Goal: Task Accomplishment & Management: Complete application form

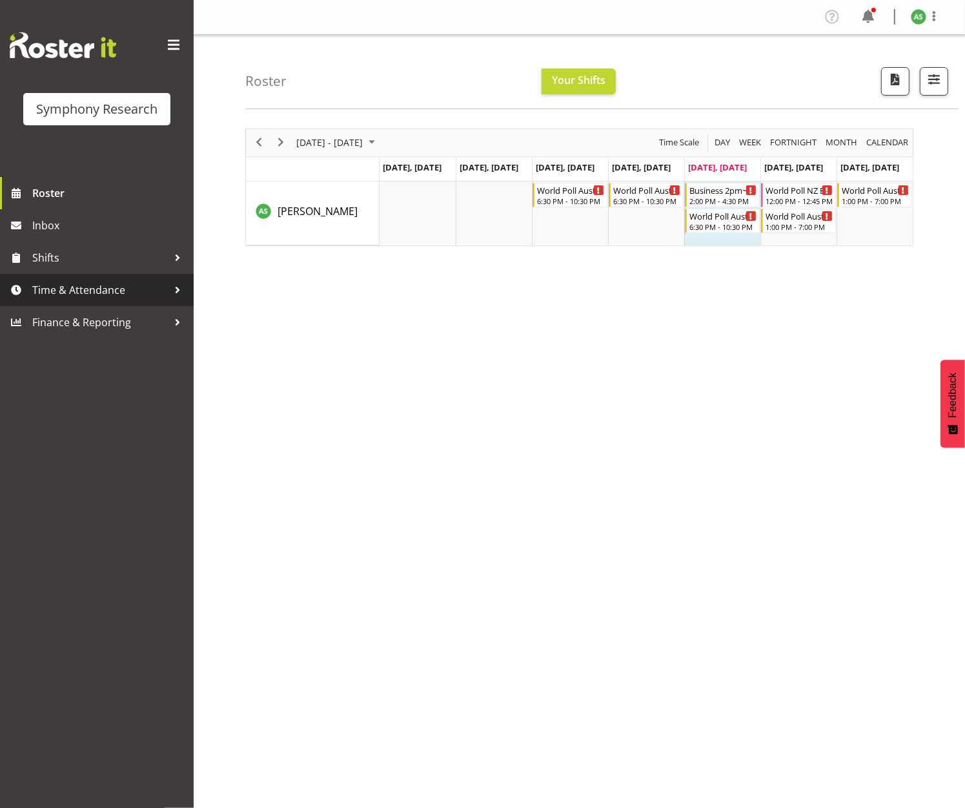
click at [63, 284] on span "Time & Attendance" at bounding box center [100, 289] width 136 height 19
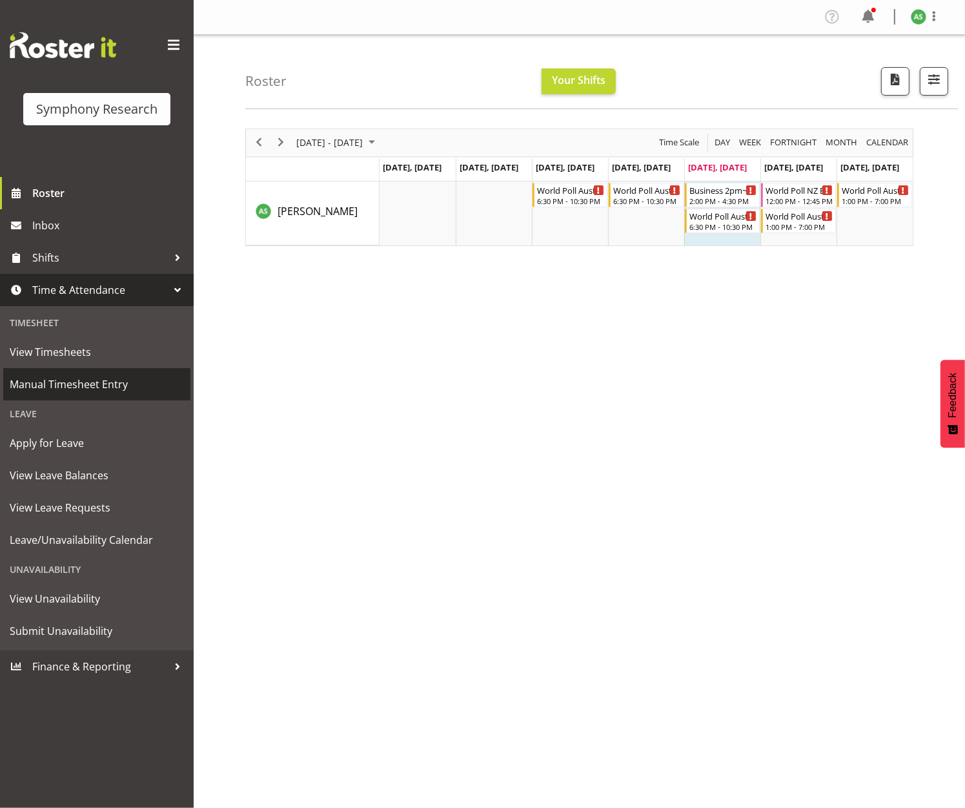
click at [72, 375] on span "Manual Timesheet Entry" at bounding box center [97, 384] width 174 height 19
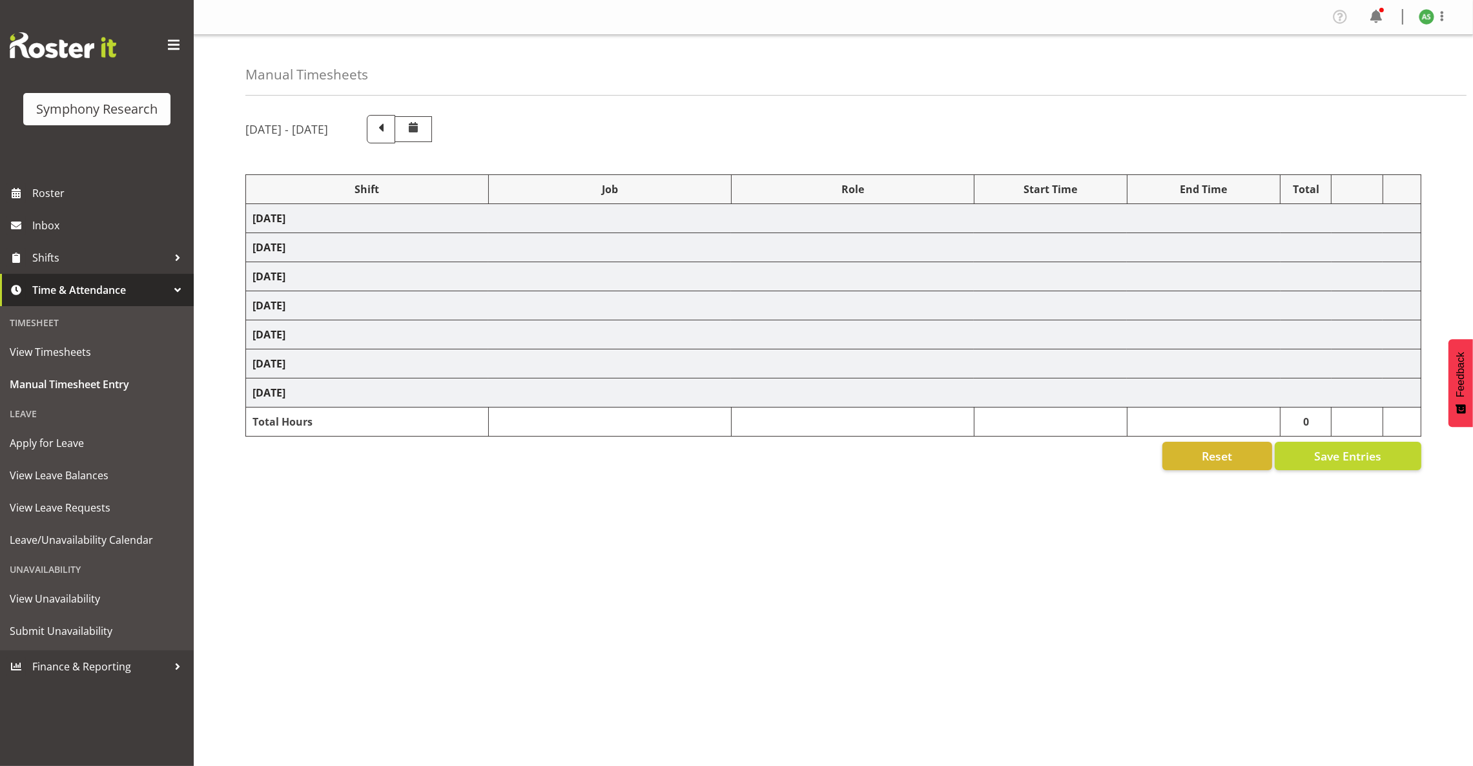
select select "15433"
select select "10499"
select select "47"
select select "15433"
select select "10499"
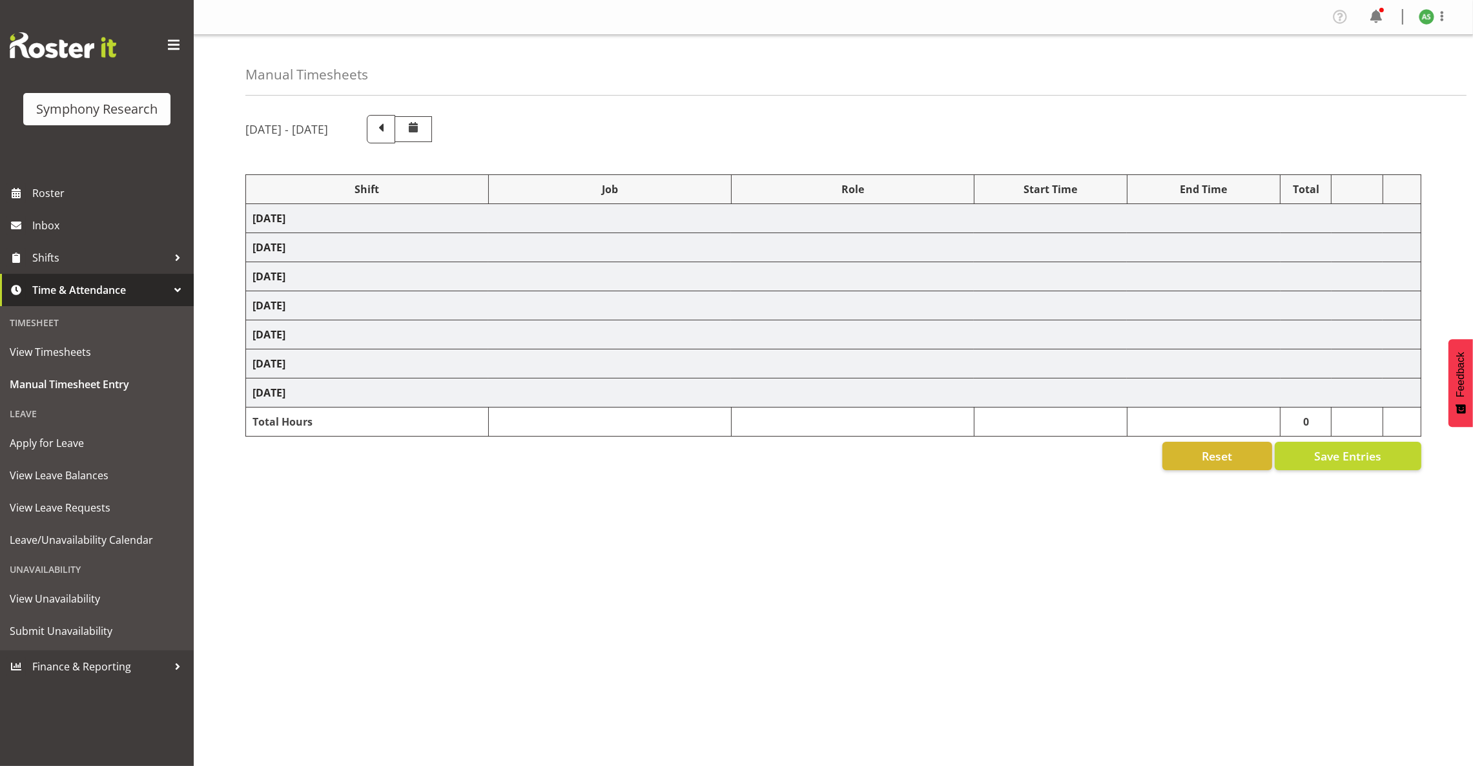
select select "47"
select select "15433"
select select "10499"
select select "47"
select select "57511"
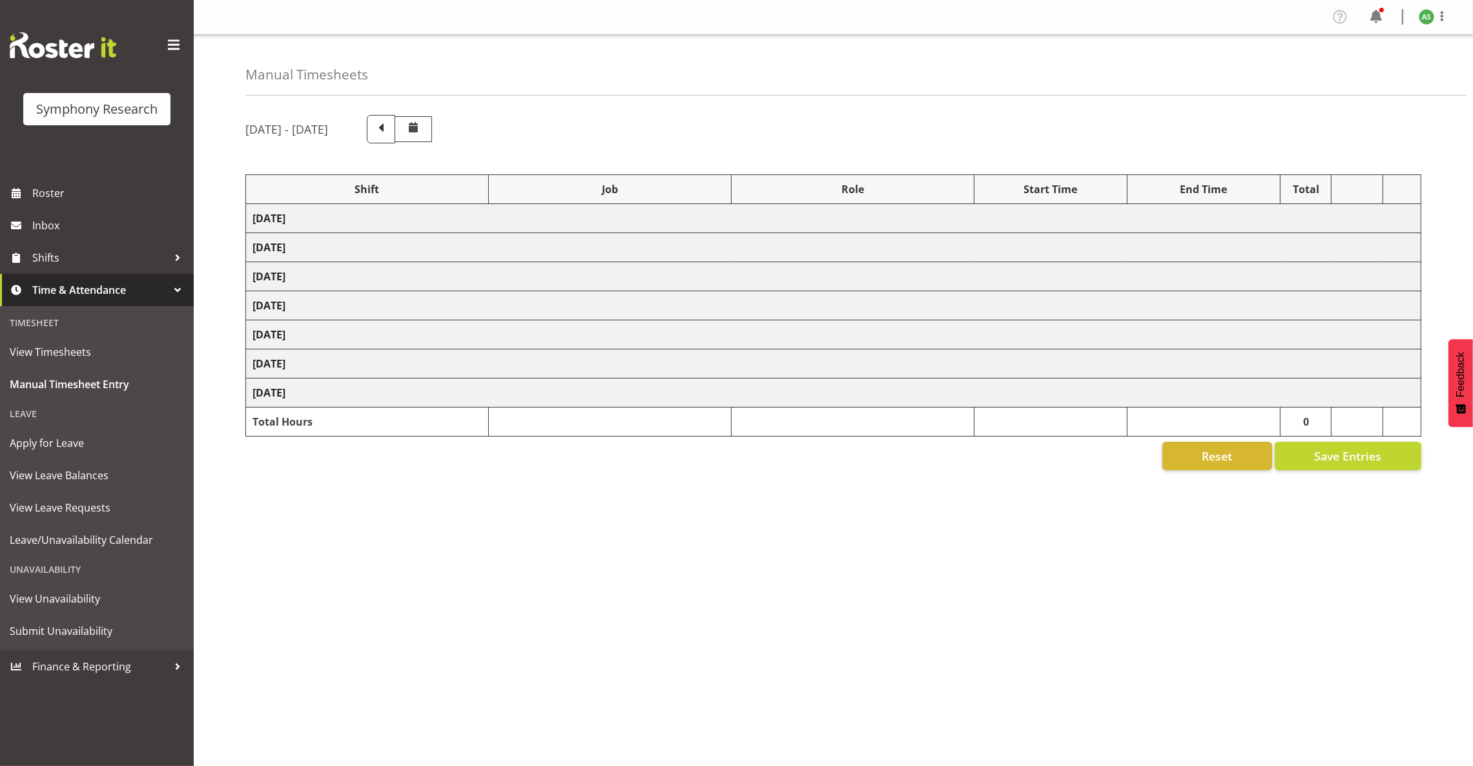
select select "10499"
select select "47"
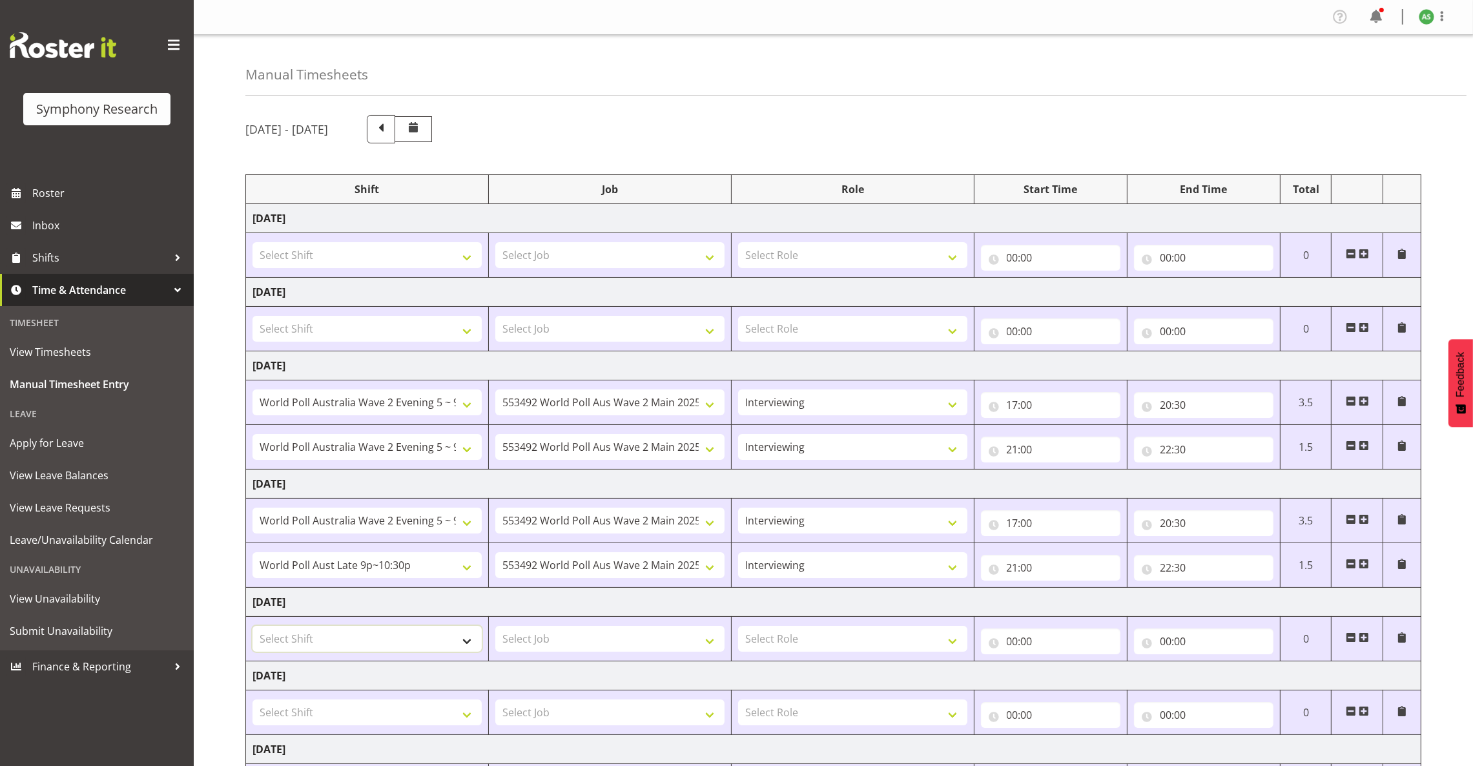
click at [464, 641] on select "Select Shift !!Project Briefing (Job to be assigned) !!Weekend Residential (Ros…" at bounding box center [367, 639] width 229 height 26
click at [965, 635] on span at bounding box center [1364, 637] width 10 height 10
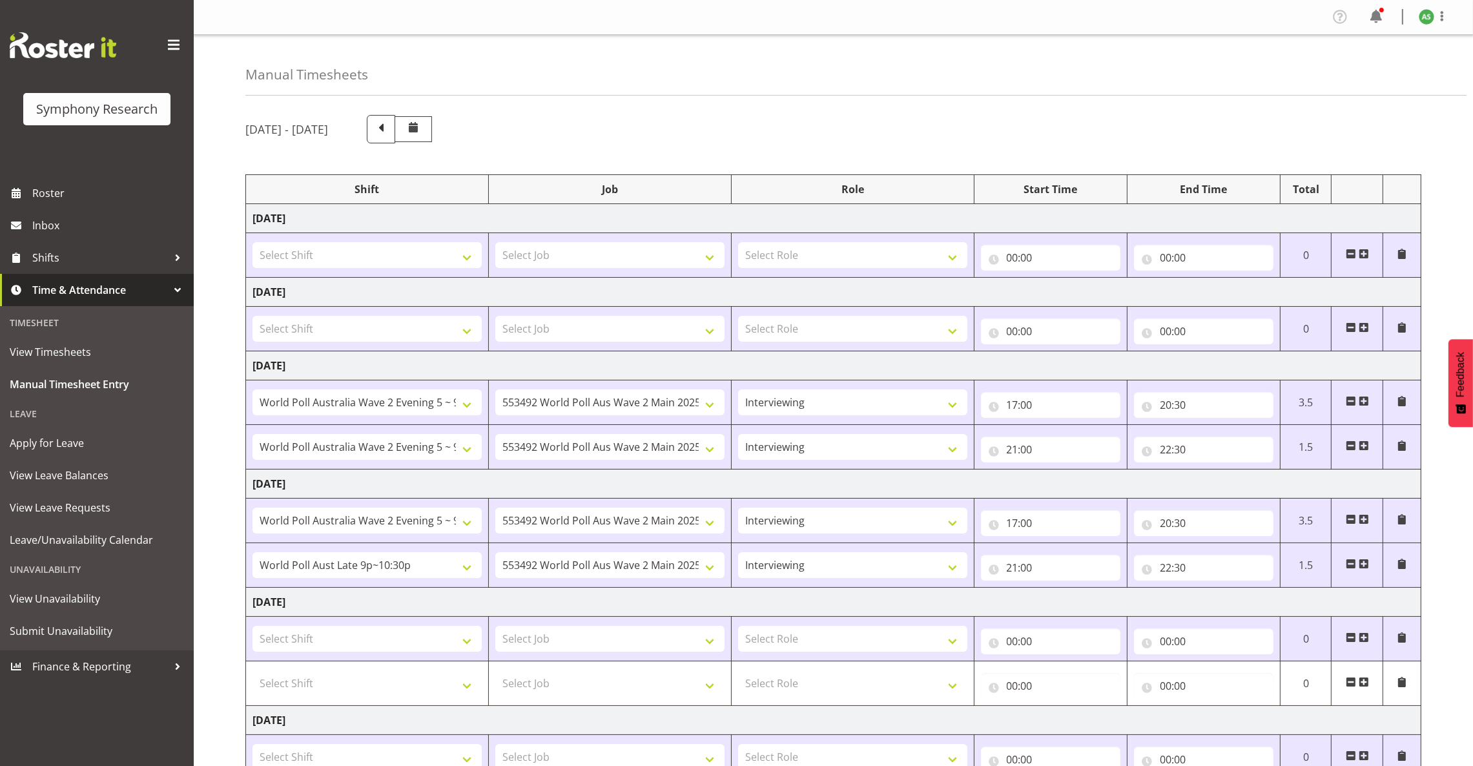
click at [965, 634] on span at bounding box center [1364, 637] width 10 height 10
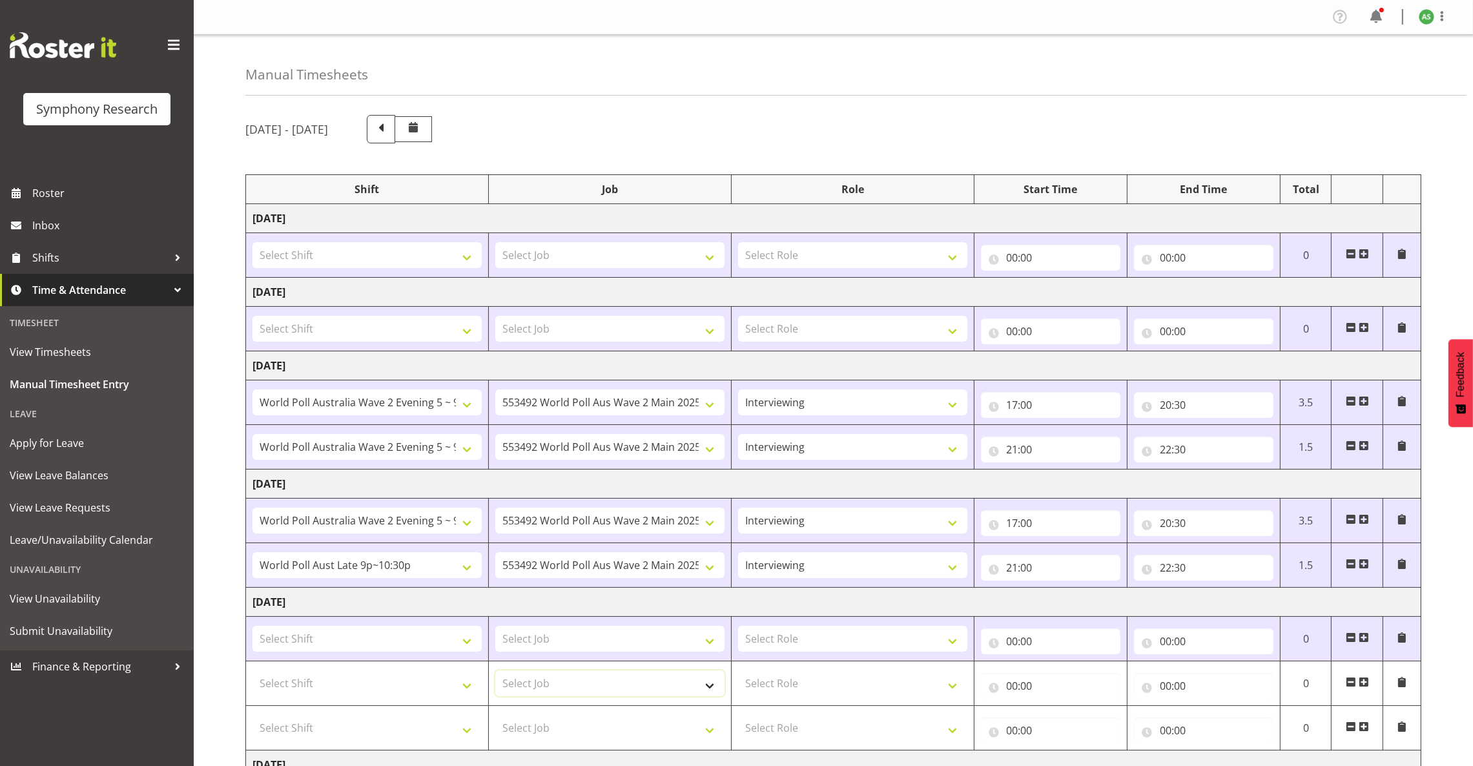
click at [622, 696] on select "Select Job 550060 IF Admin 553492 World Poll Aus Wave 2 Main 2025 553500 BFM Ju…" at bounding box center [609, 683] width 229 height 26
click at [851, 693] on select "Select Role Briefing Interviewing" at bounding box center [852, 683] width 229 height 26
select select "47"
click at [738, 672] on select "Select Role Briefing Interviewing" at bounding box center [852, 683] width 229 height 26
click at [840, 722] on select "Select Role Briefing Interviewing" at bounding box center [852, 728] width 229 height 26
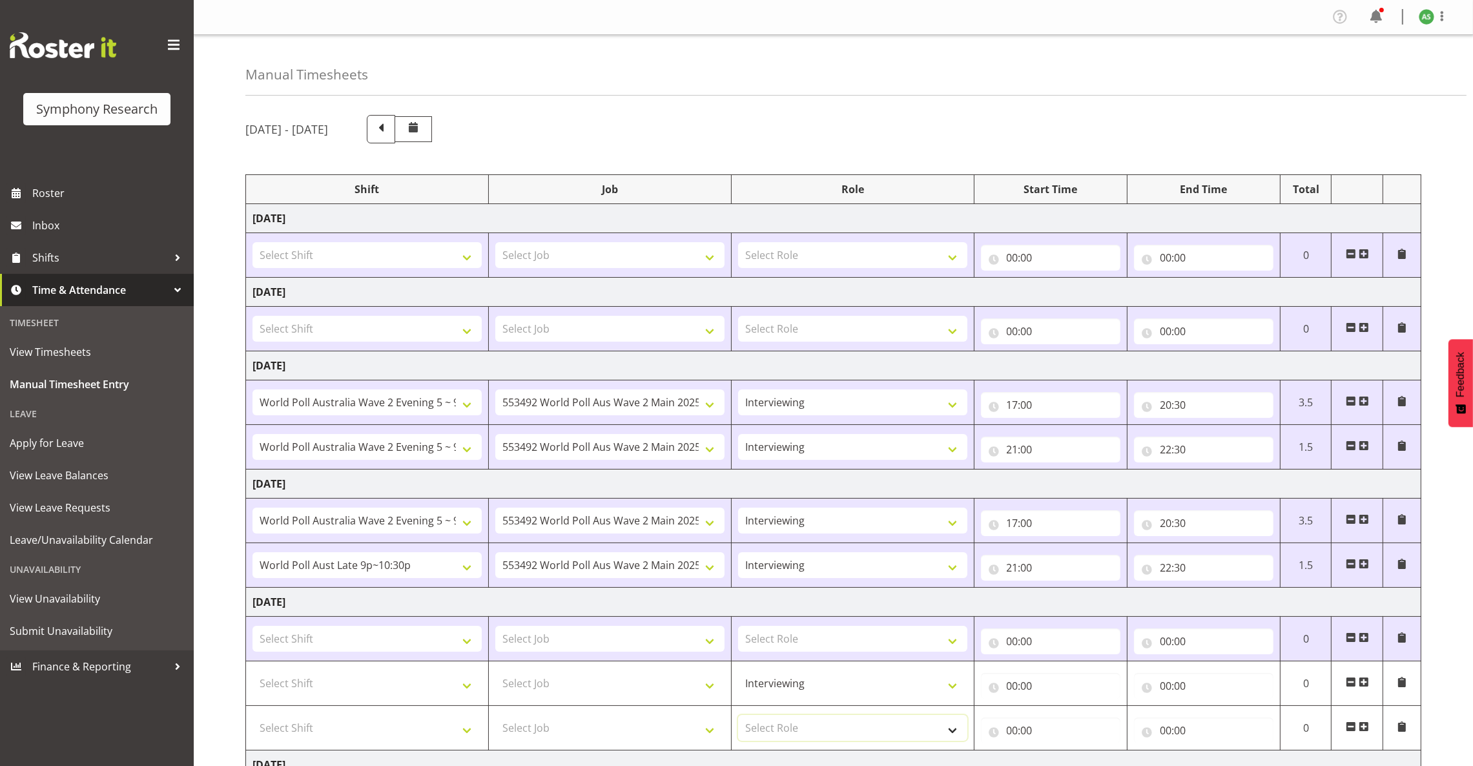
select select "47"
click at [738, 717] on select "Select Role Briefing Interviewing" at bounding box center [852, 728] width 229 height 26
click at [846, 634] on select "Select Role Briefing Interviewing" at bounding box center [852, 639] width 229 height 26
select select "47"
click at [738, 628] on select "Select Role Briefing Interviewing" at bounding box center [852, 639] width 229 height 26
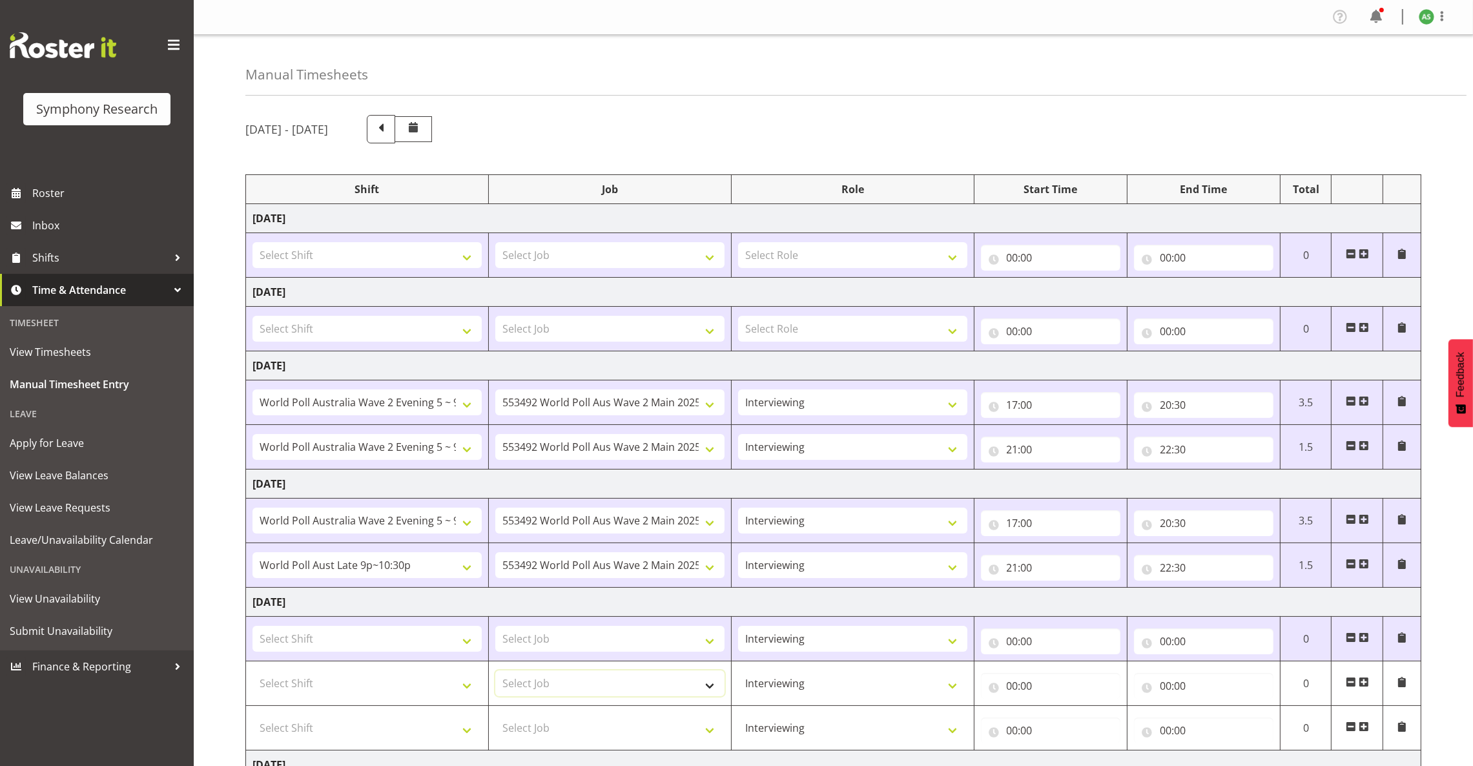
click at [702, 685] on select "Select Job 550060 IF Admin 553492 World Poll Aus Wave 2 Main 2025 553500 BFM Ju…" at bounding box center [609, 683] width 229 height 26
select select "10499"
click at [495, 672] on select "Select Job 550060 IF Admin 553492 World Poll Aus Wave 2 Main 2025 553500 BFM Ju…" at bounding box center [609, 683] width 229 height 26
click at [700, 728] on select "Select Job 550060 IF Admin 553492 World Poll Aus Wave 2 Main 2025 553500 BFM Ju…" at bounding box center [609, 728] width 229 height 26
select select "10499"
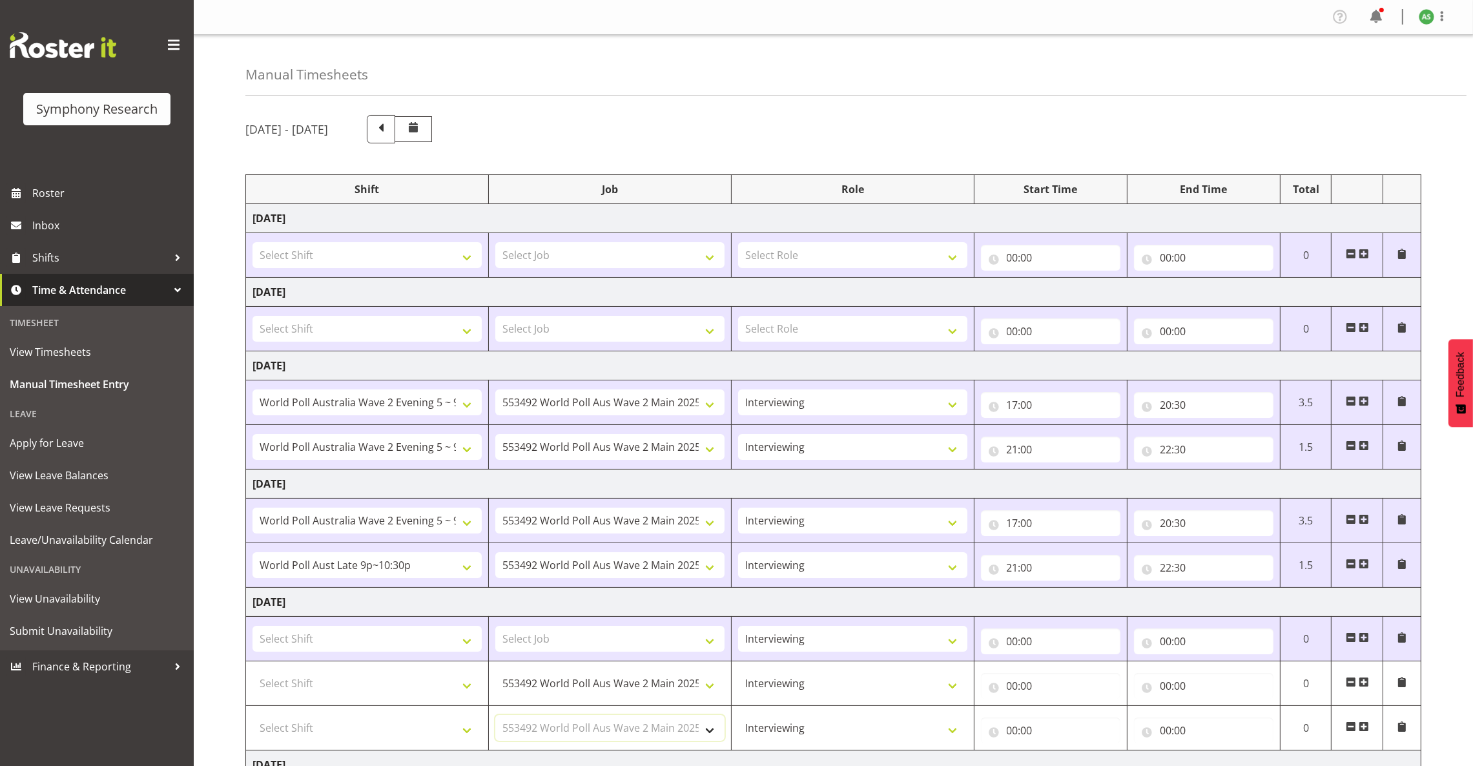
click at [495, 717] on select "Select Job 550060 IF Admin 553492 World Poll Aus Wave 2 Main 2025 553500 BFM Ju…" at bounding box center [609, 728] width 229 height 26
click at [679, 650] on select "Select Job 550060 IF Admin 553492 World Poll Aus Wave 2 Main 2025 553500 BFM Ju…" at bounding box center [609, 639] width 229 height 26
select select "10499"
click at [495, 628] on select "Select Job 550060 IF Admin 553492 World Poll Aus Wave 2 Main 2025 553500 BFM Ju…" at bounding box center [609, 639] width 229 height 26
click at [443, 649] on select "Select Shift !!Project Briefing (Job to be assigned) !!Weekend Residential (Ros…" at bounding box center [367, 639] width 229 height 26
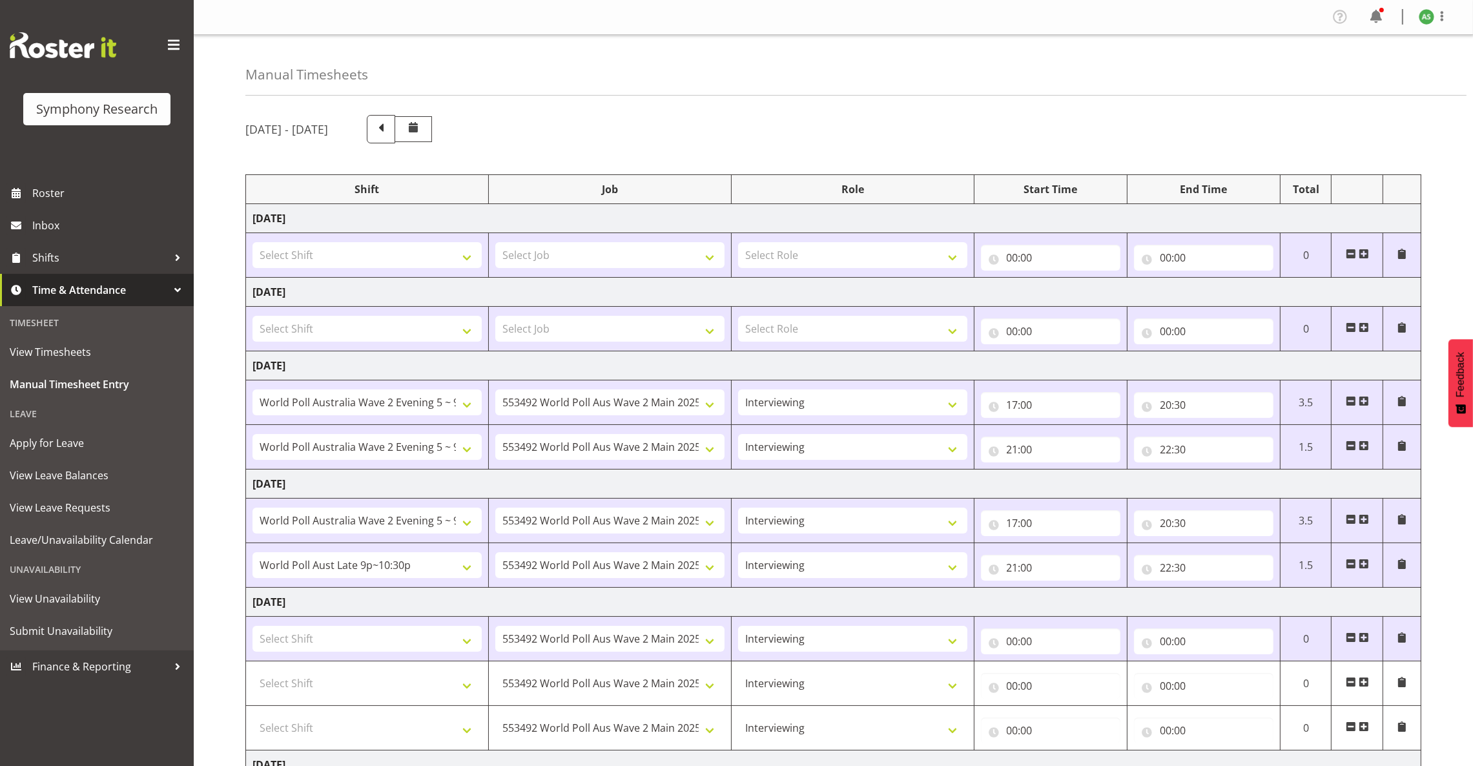
click at [607, 604] on td "Friday 15th August 2025" at bounding box center [833, 602] width 1175 height 29
click at [470, 691] on select "Select Shift !!Project Briefing (Job to be assigned) !!Weekend Residential (Ros…" at bounding box center [367, 683] width 229 height 26
select select "15433"
click at [253, 672] on select "Select Shift !!Project Briefing (Job to be assigned) !!Weekend Residential (Ros…" at bounding box center [367, 683] width 229 height 26
click at [470, 732] on select "Select Shift !!Project Briefing (Job to be assigned) !!Weekend Residential (Ros…" at bounding box center [367, 728] width 229 height 26
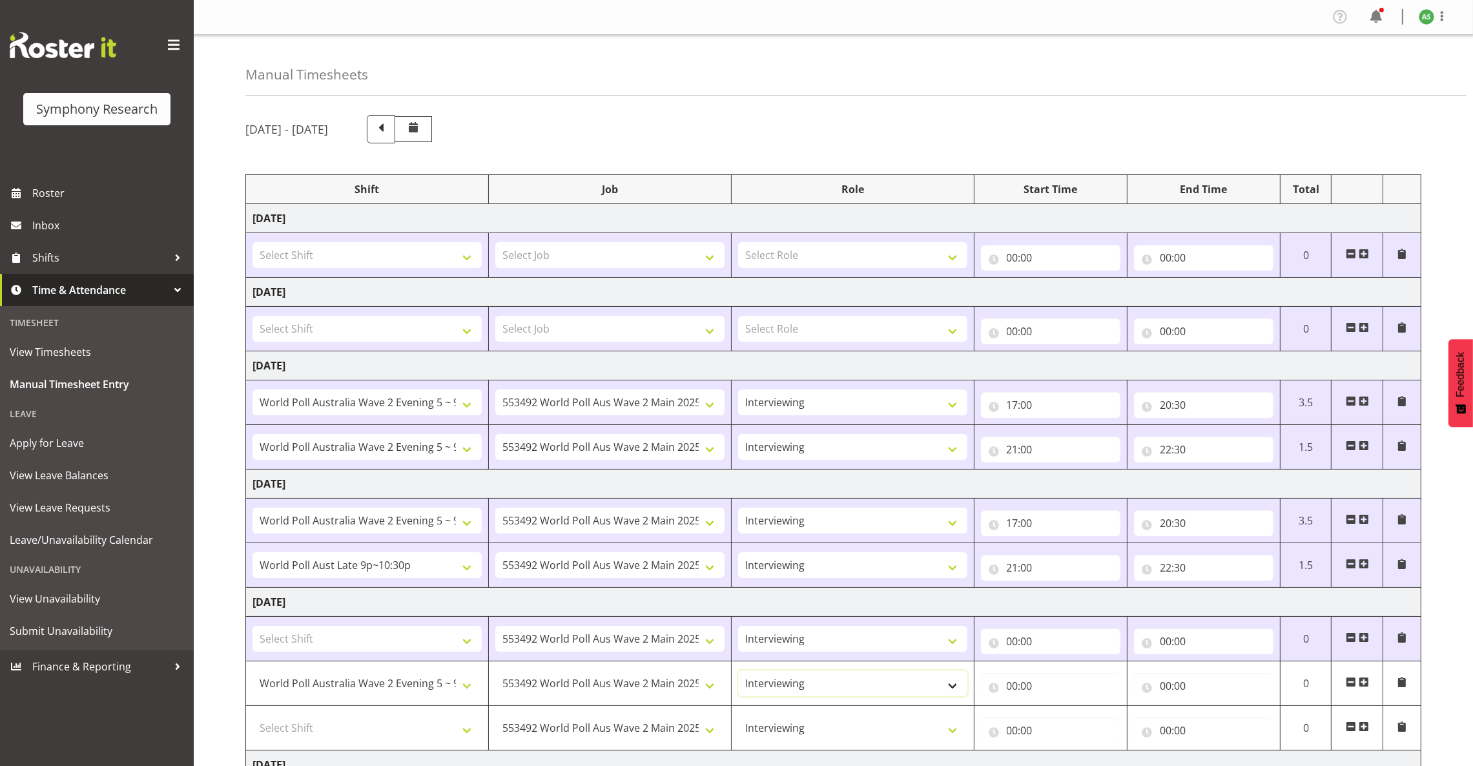
drag, startPoint x: 822, startPoint y: 694, endPoint x: 822, endPoint y: 682, distance: 11.6
click at [820, 687] on select "Briefing Interviewing" at bounding box center [852, 683] width 229 height 26
click at [421, 646] on select "Select Shift !!Project Briefing (Job to be assigned) !!Weekend Residential (Ros…" at bounding box center [367, 639] width 229 height 26
click at [879, 602] on td "Friday 15th August 2025" at bounding box center [833, 602] width 1175 height 29
click at [99, 291] on span "Time & Attendance" at bounding box center [100, 289] width 136 height 19
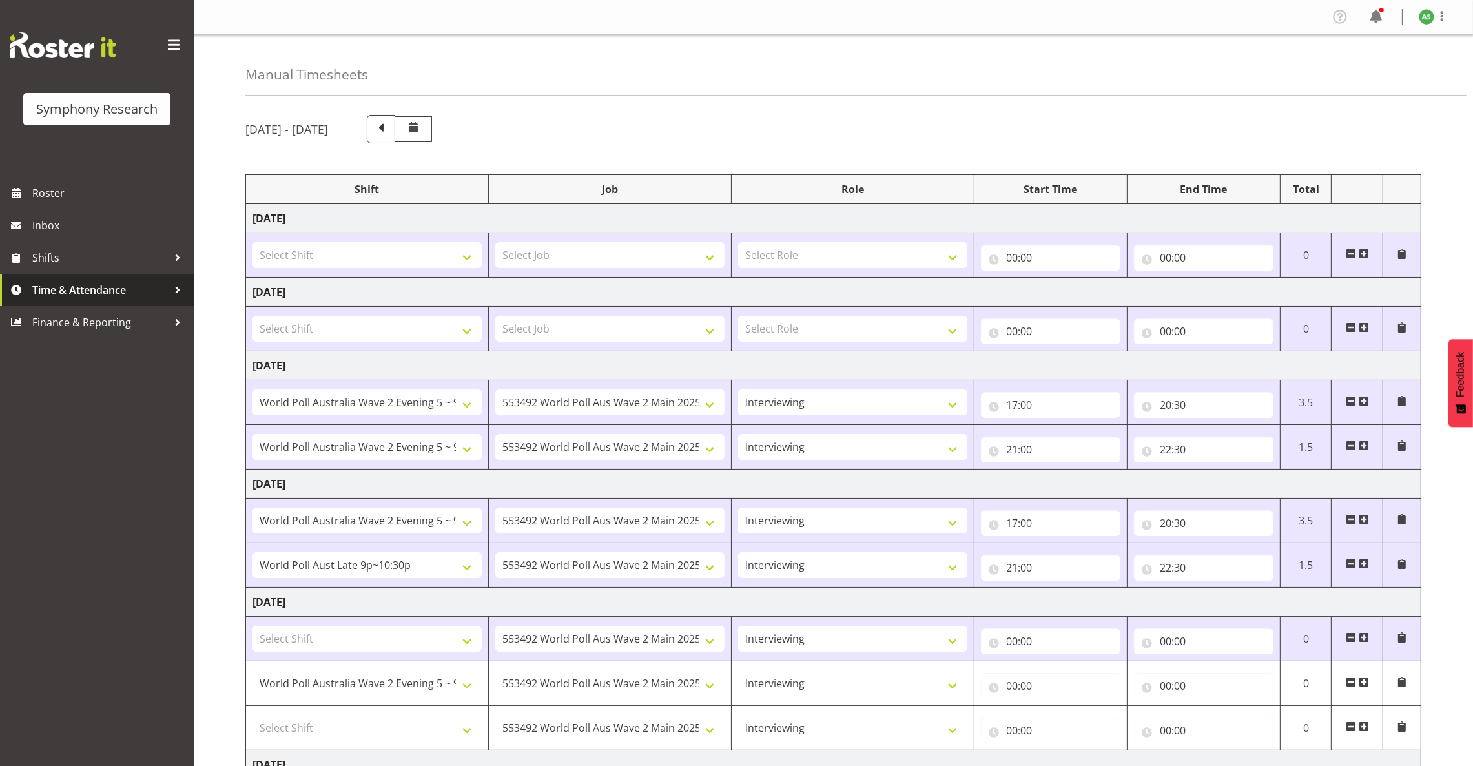
click at [99, 291] on span "Time & Attendance" at bounding box center [100, 289] width 136 height 19
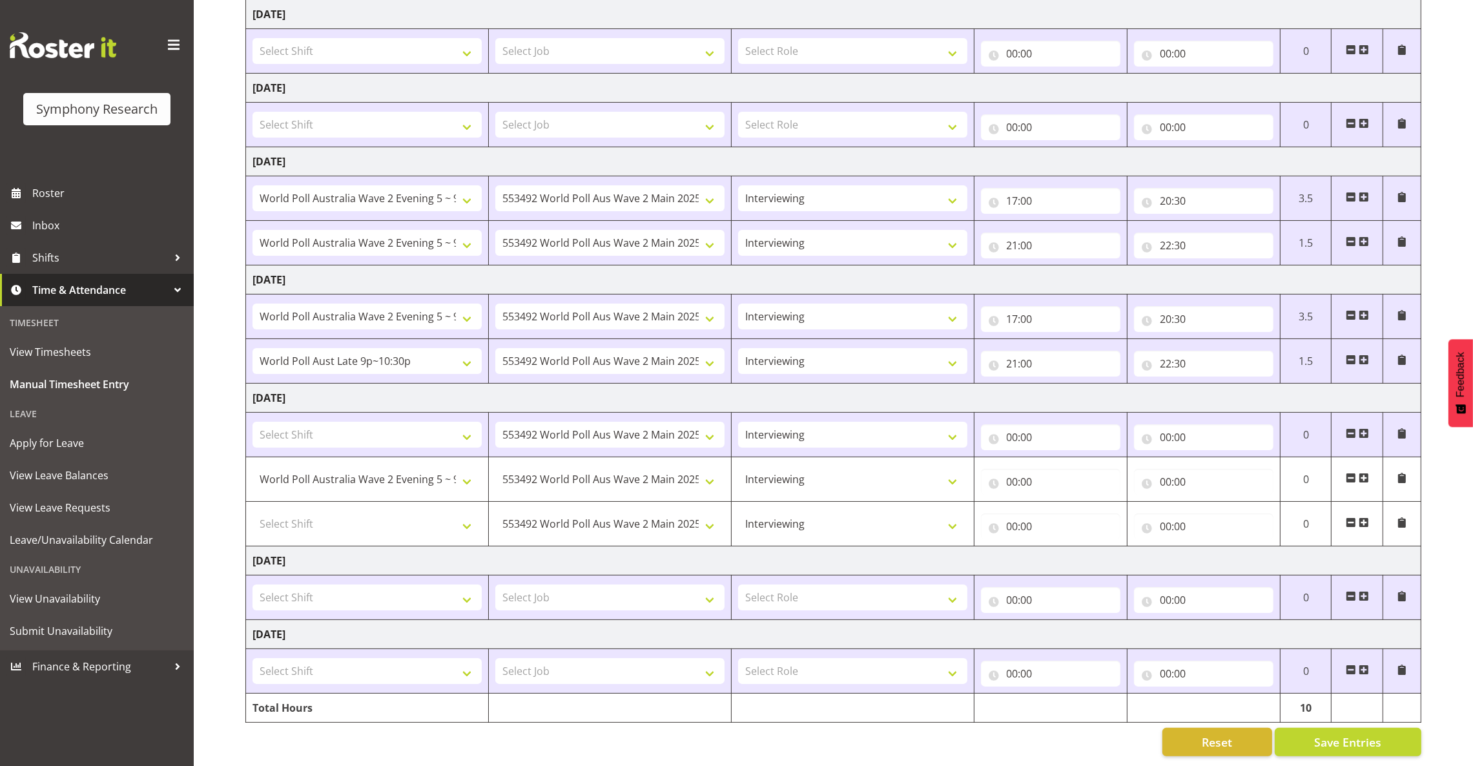
scroll to position [222, 0]
click at [965, 736] on button "Save Entries" at bounding box center [1348, 742] width 147 height 28
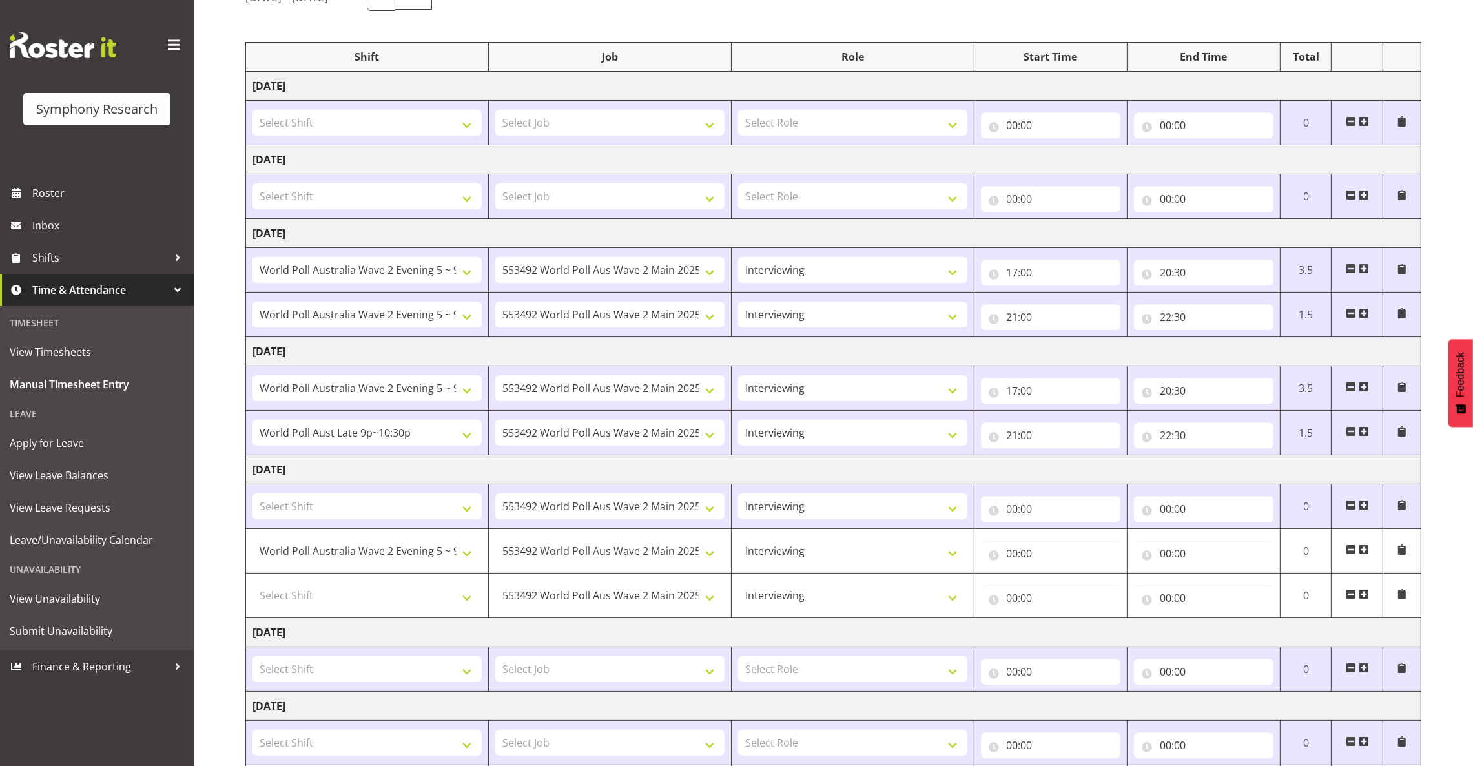
click at [965, 634] on body "Symphony Research Roster Inbox Shifts Time & Attendance Timesheet View Timeshee…" at bounding box center [736, 251] width 1473 height 766
select select
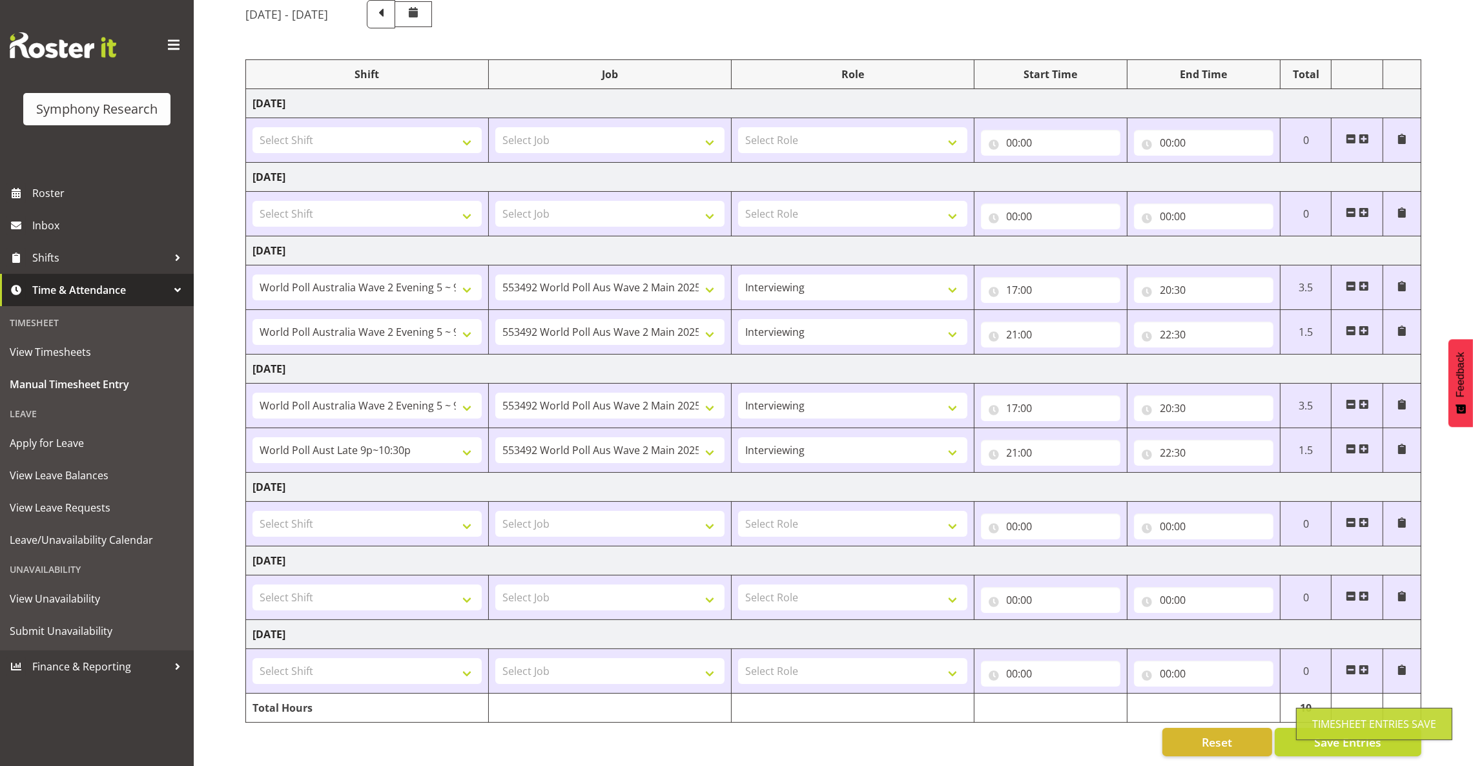
click at [965, 728] on div "Timesheet Entries Save" at bounding box center [1374, 723] width 124 height 15
click at [54, 343] on span "View Timesheets" at bounding box center [97, 351] width 174 height 19
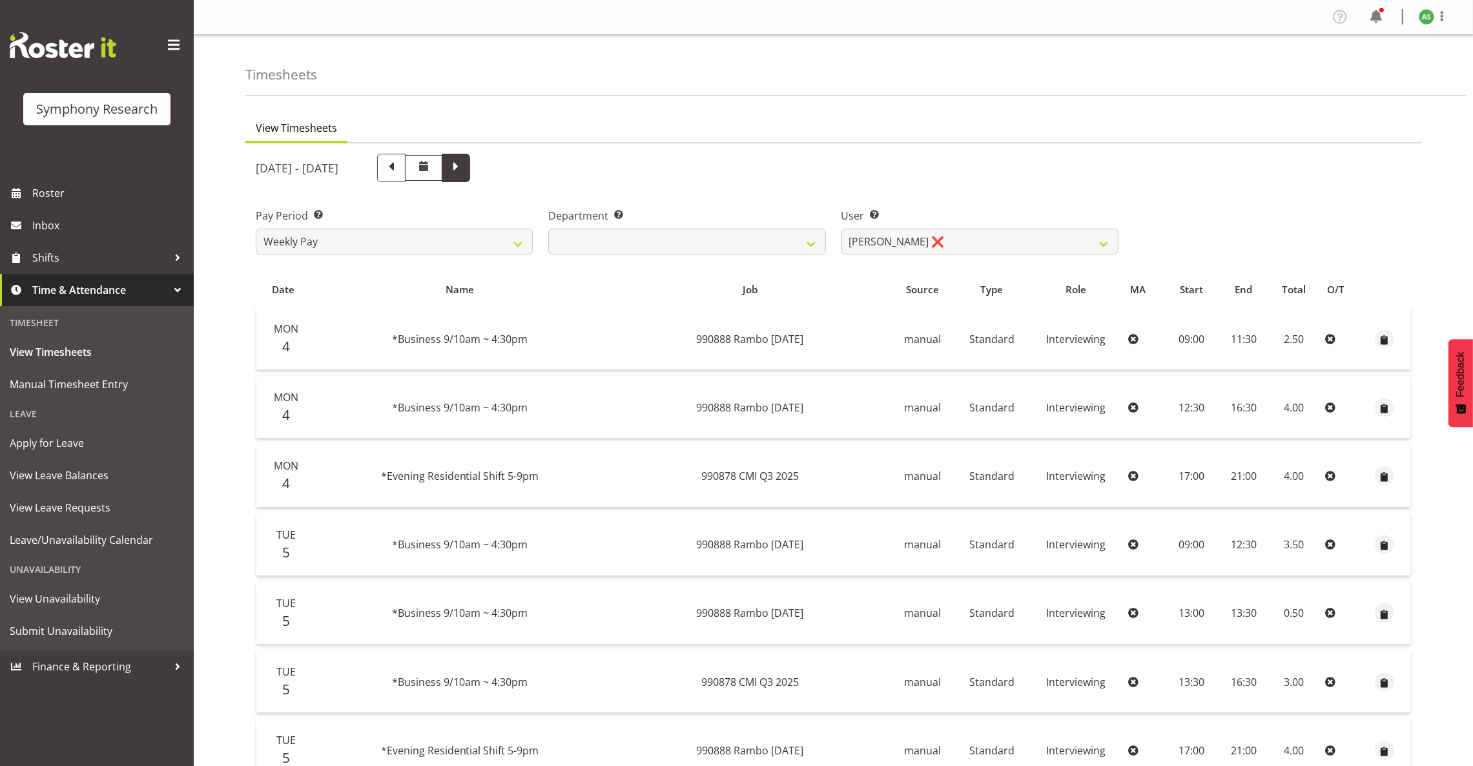
click at [464, 170] on span at bounding box center [456, 166] width 17 height 17
select select
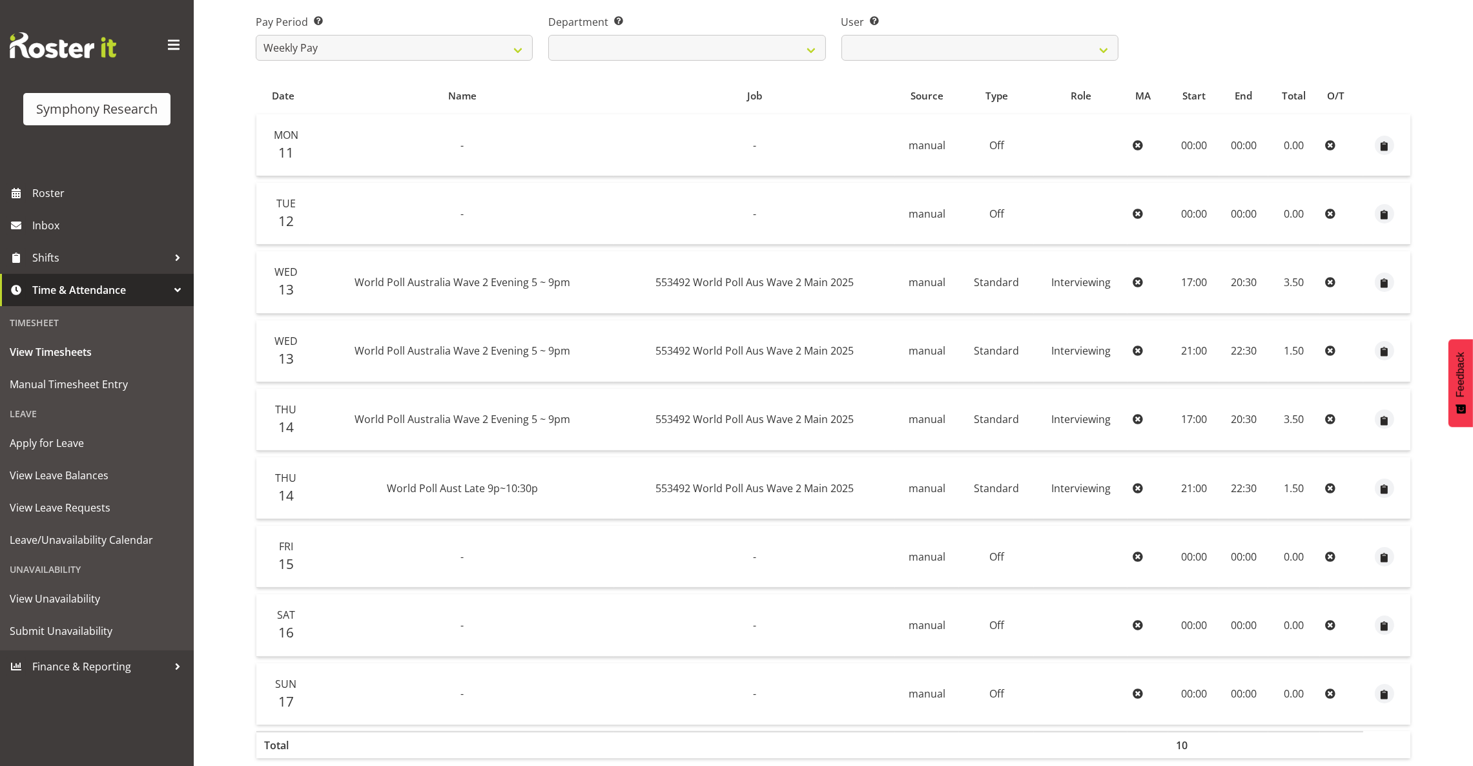
scroll to position [258, 0]
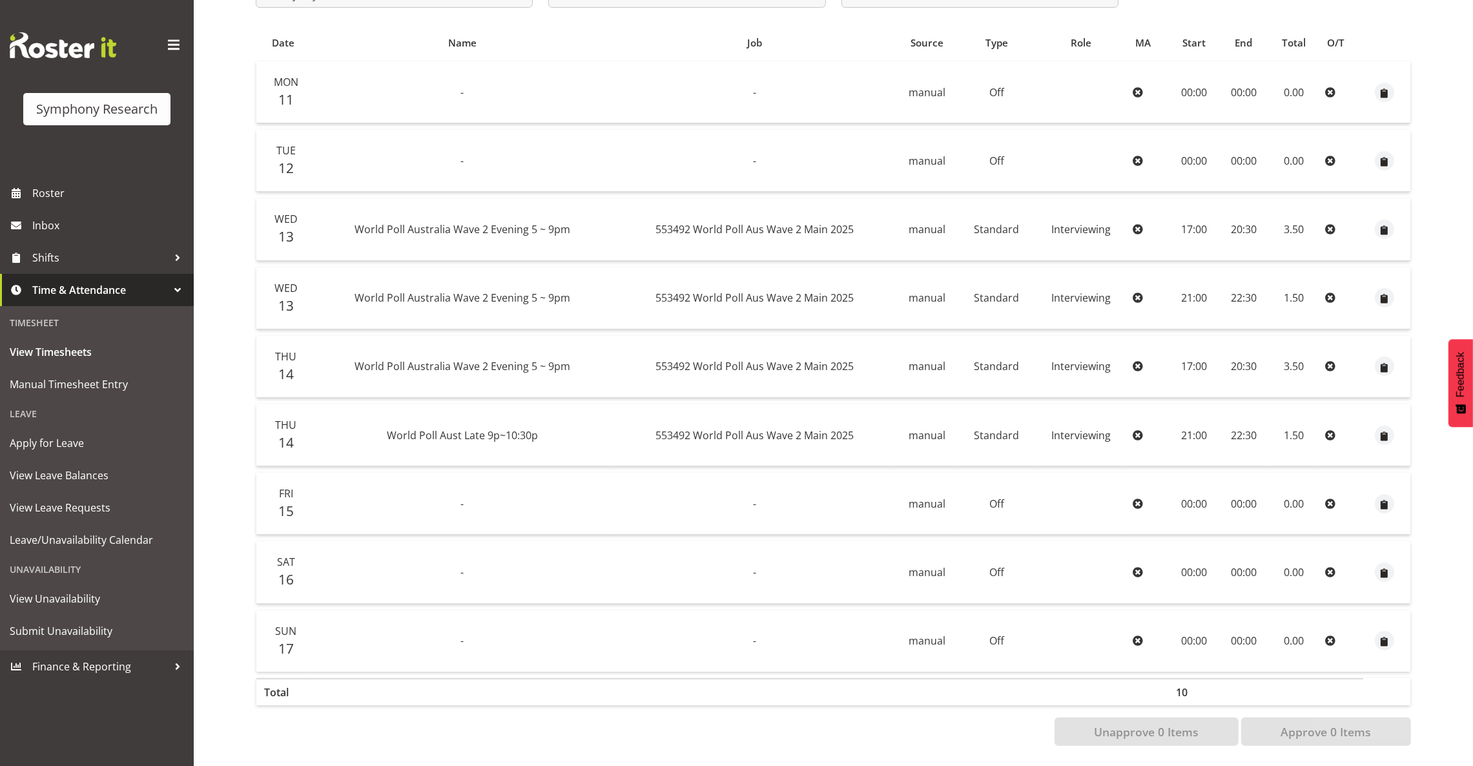
click at [20, 320] on div "Timesheet" at bounding box center [96, 322] width 187 height 26
click at [54, 347] on span "View Timesheets" at bounding box center [97, 351] width 174 height 19
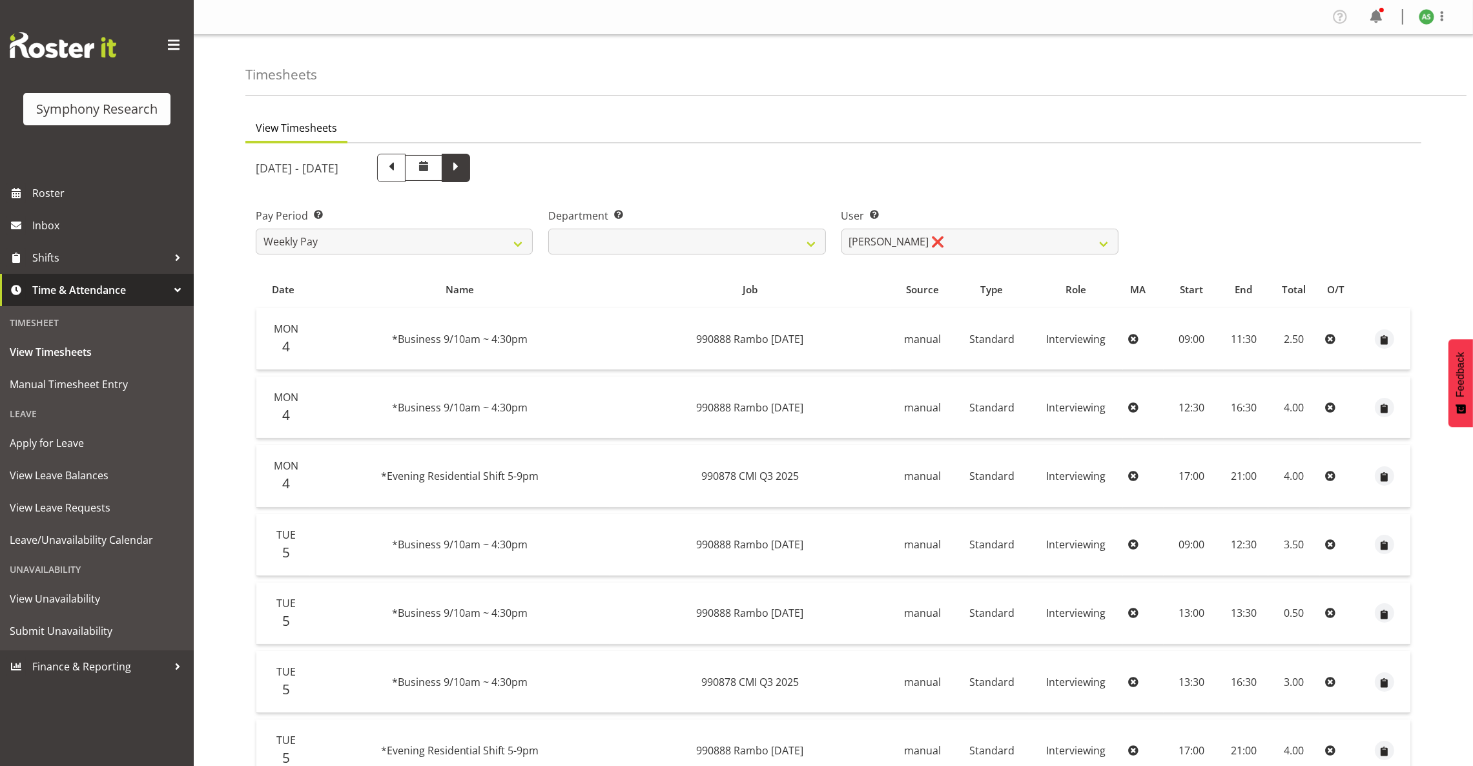
click at [470, 178] on span at bounding box center [456, 168] width 28 height 28
select select
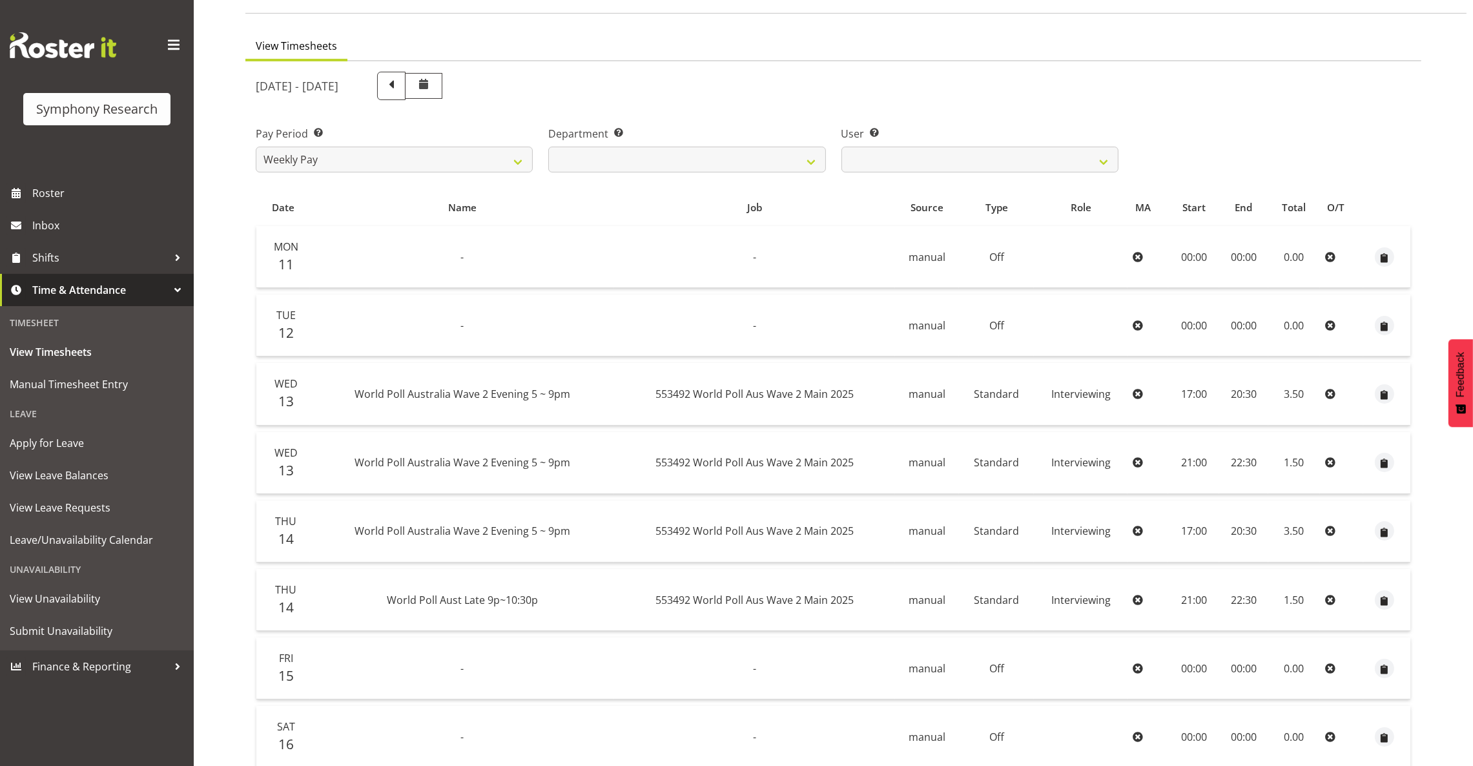
scroll to position [258, 0]
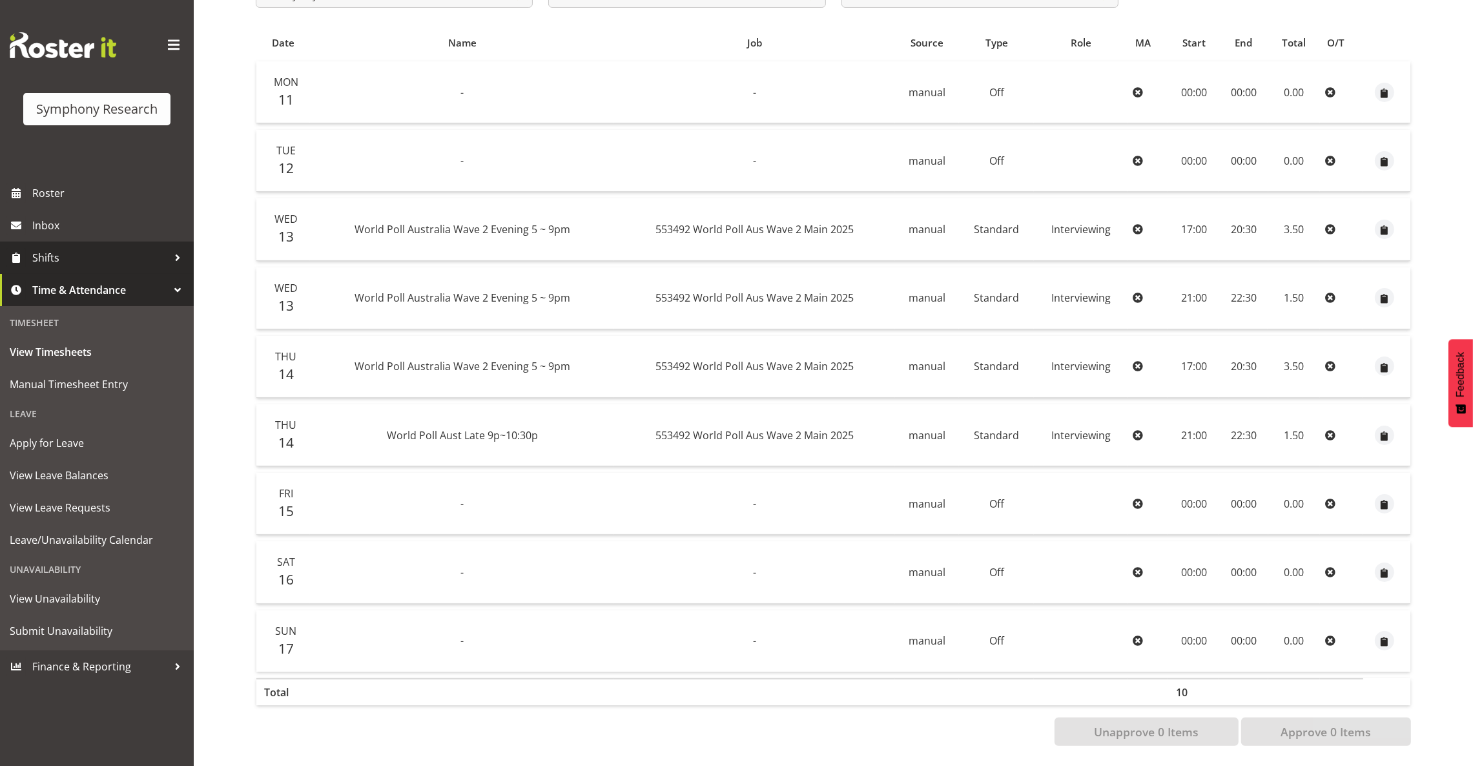
click at [52, 261] on span "Shifts" at bounding box center [100, 257] width 136 height 19
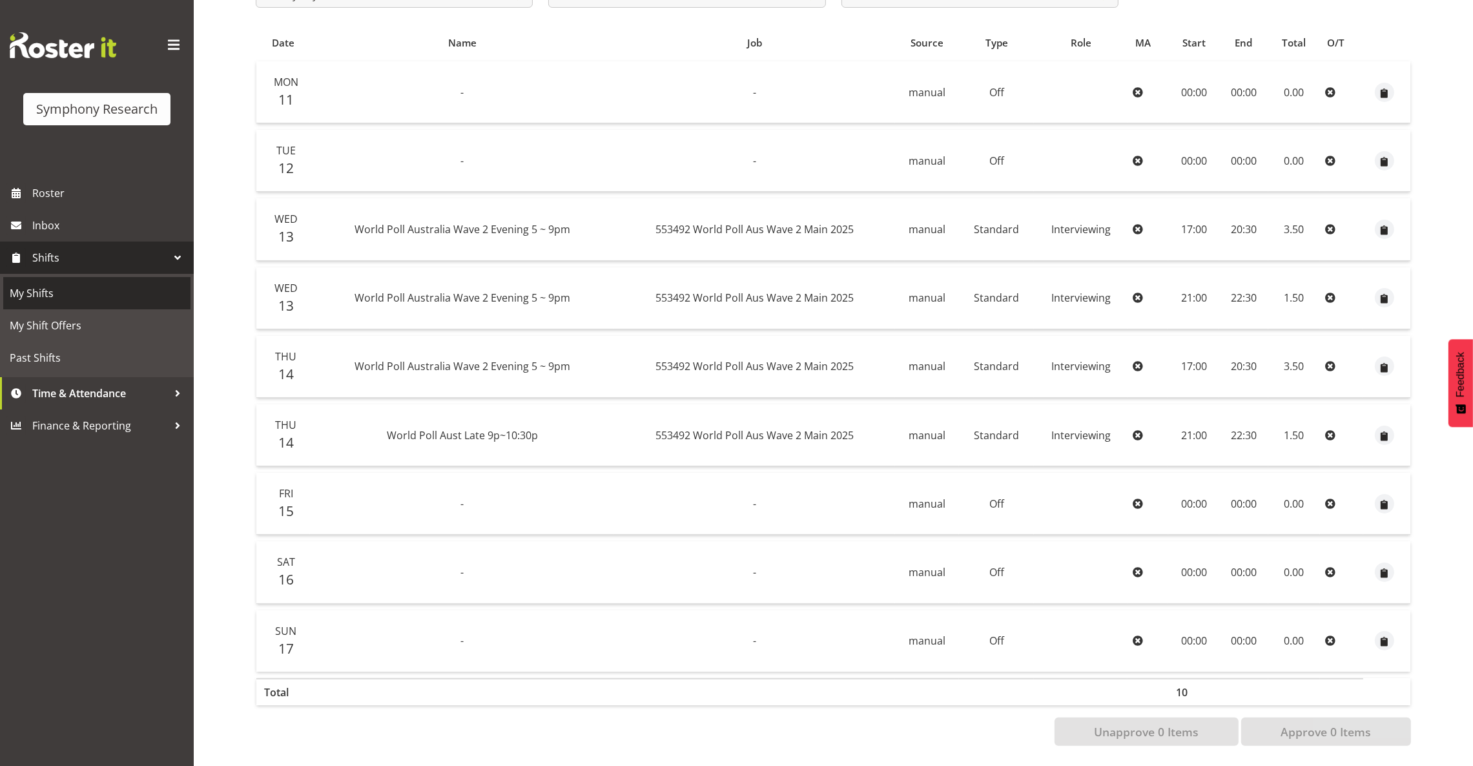
click at [45, 286] on span "My Shifts" at bounding box center [97, 293] width 174 height 19
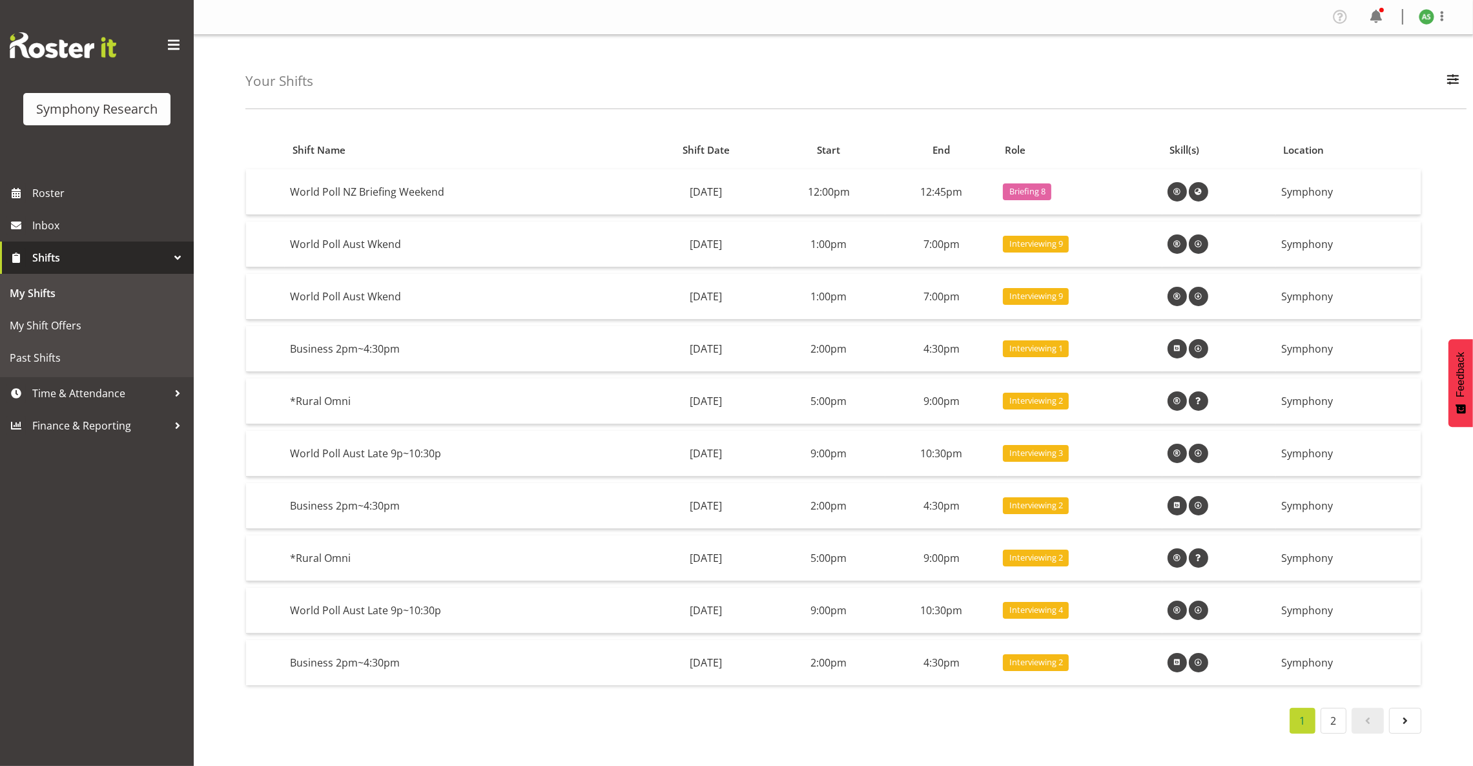
click at [1301, 715] on li "1" at bounding box center [1302, 721] width 31 height 26
click at [30, 324] on span "My Shift Offers" at bounding box center [97, 325] width 174 height 19
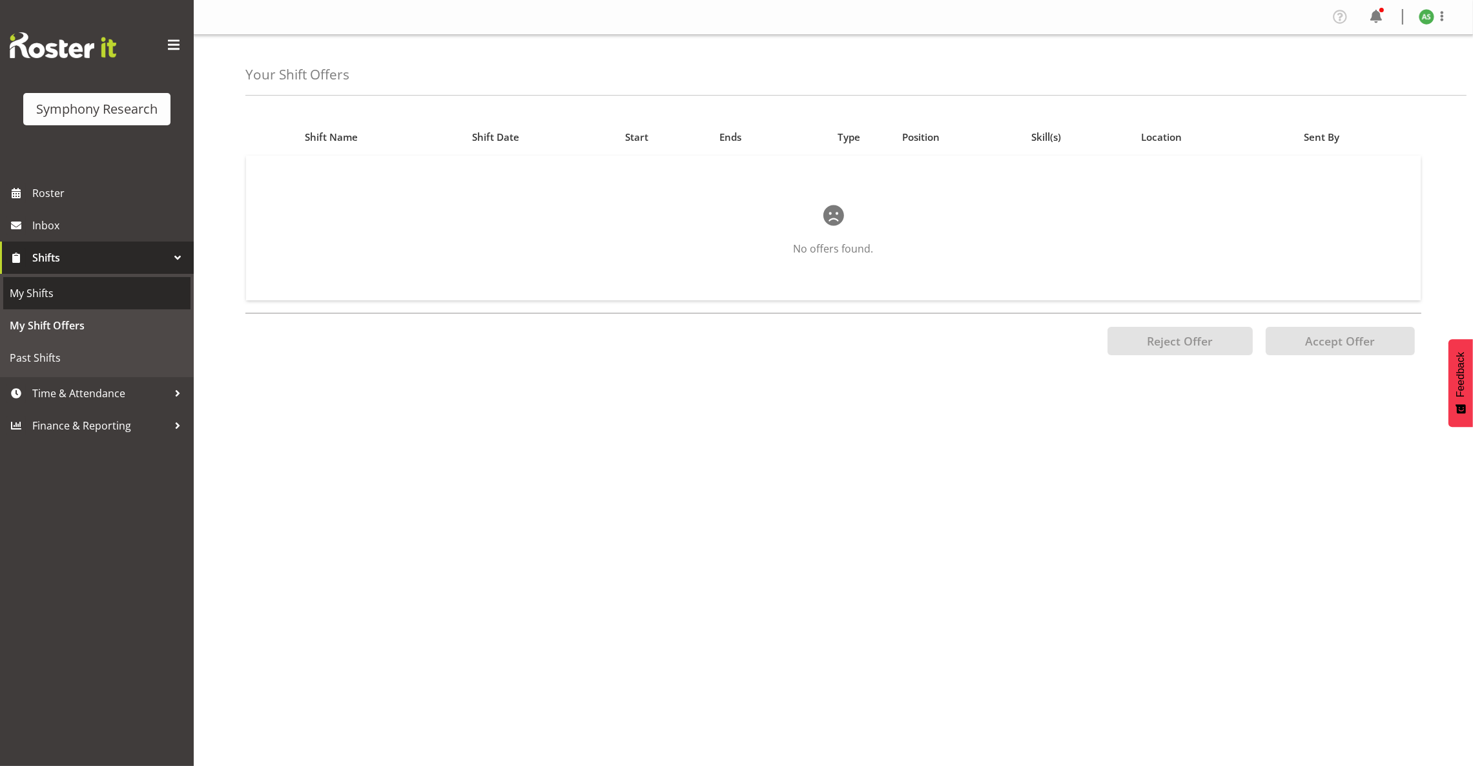
click at [44, 288] on span "My Shifts" at bounding box center [97, 293] width 174 height 19
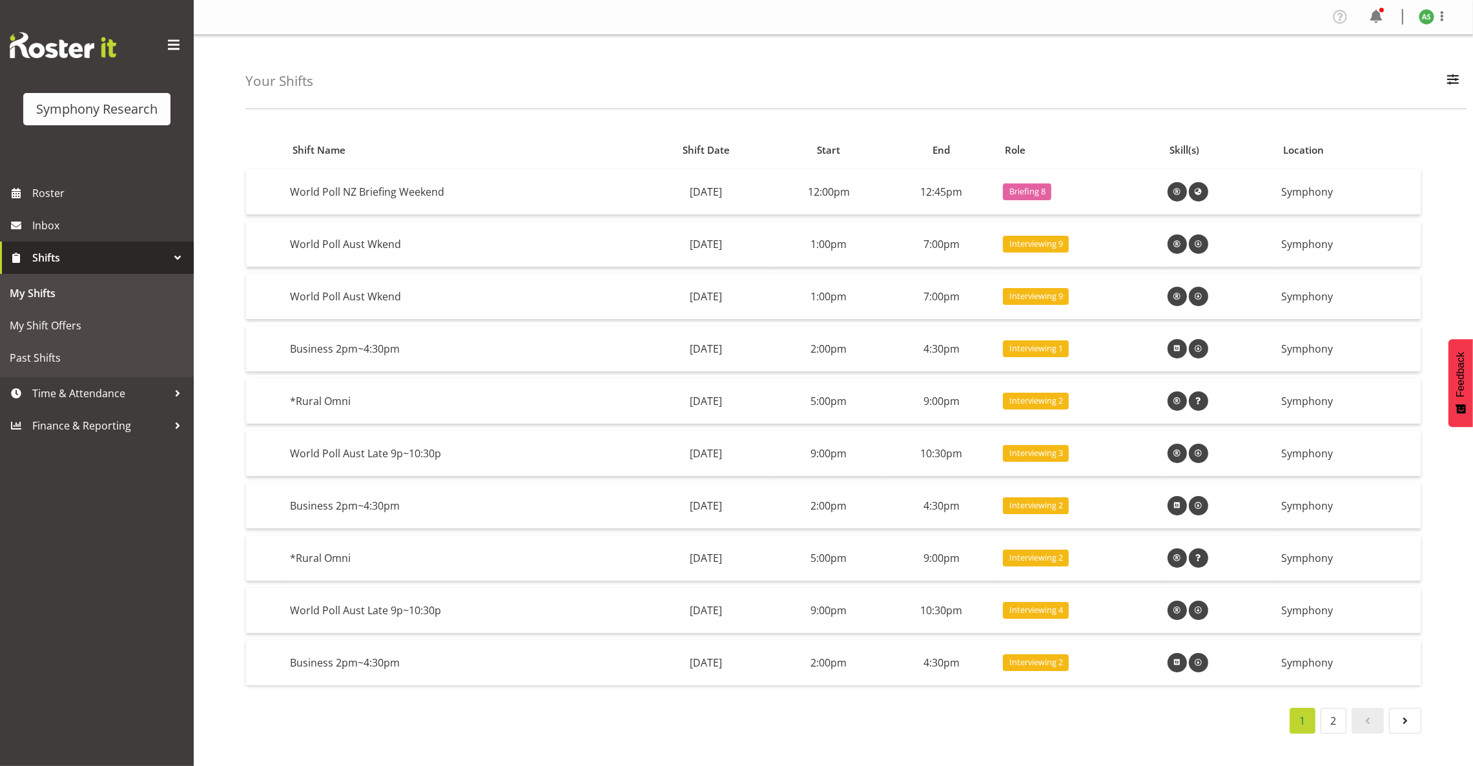
click at [1299, 728] on li "1" at bounding box center [1302, 721] width 31 height 26
click at [90, 401] on span "Time & Attendance" at bounding box center [100, 393] width 136 height 19
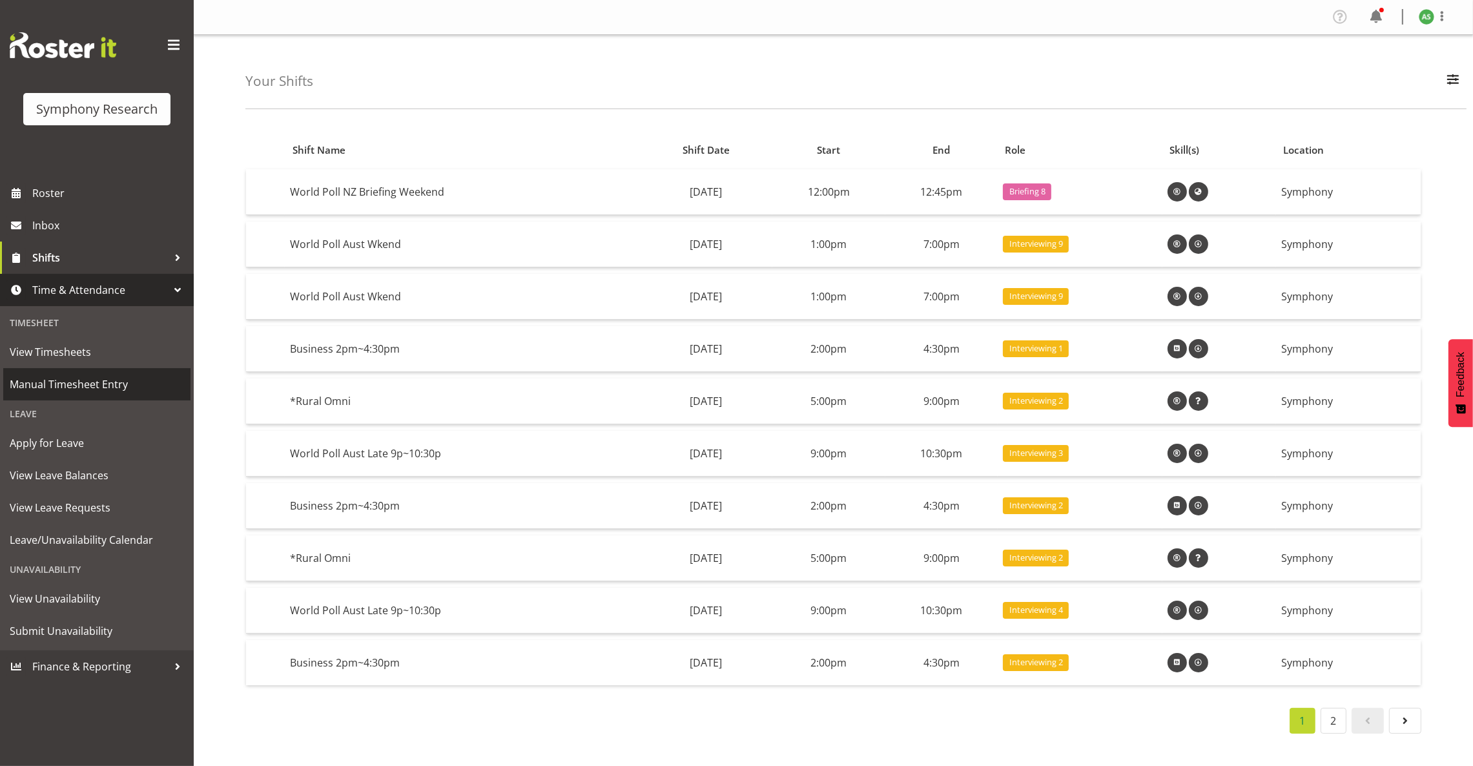
click at [90, 389] on span "Manual Timesheet Entry" at bounding box center [97, 384] width 174 height 19
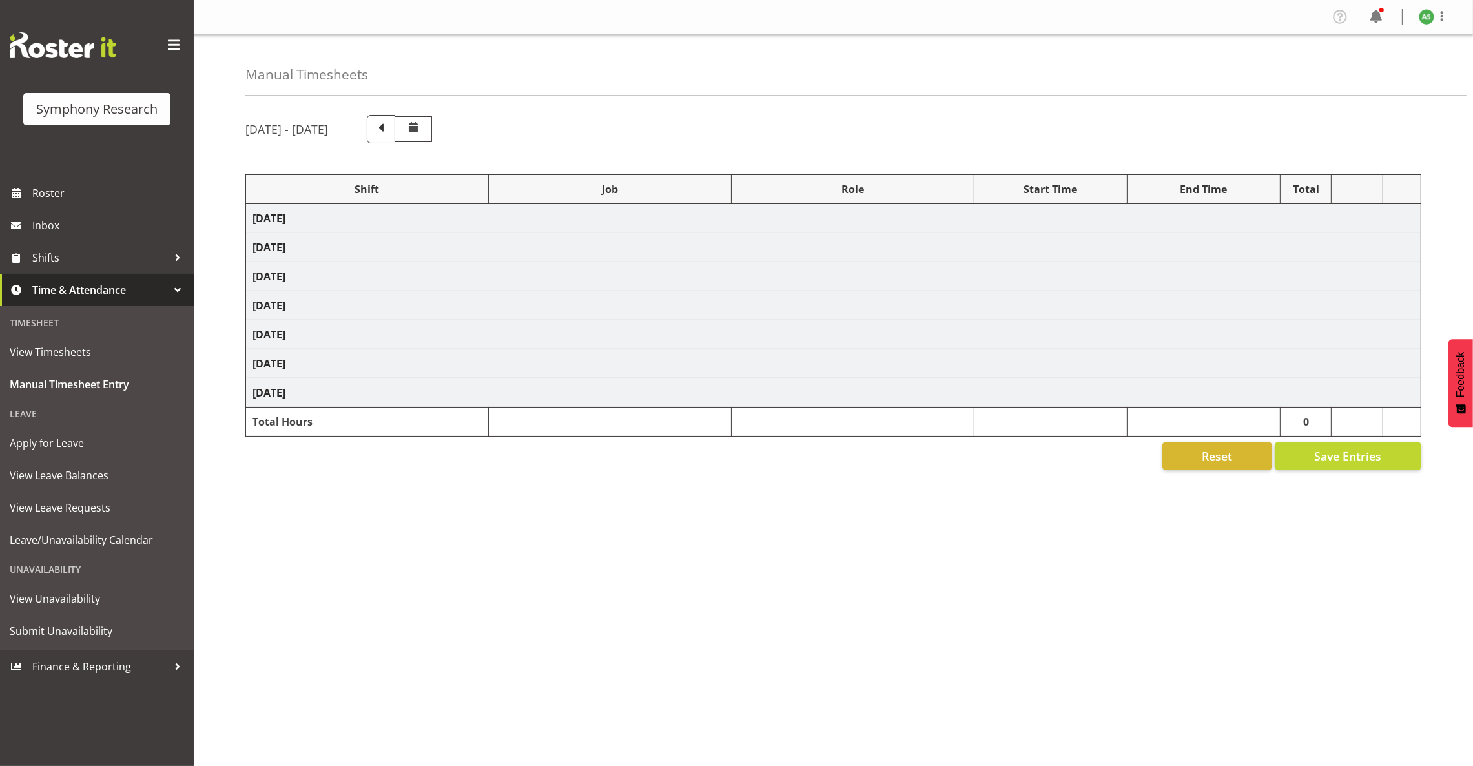
select select "15433"
select select "10499"
select select "47"
select select "15433"
select select "10499"
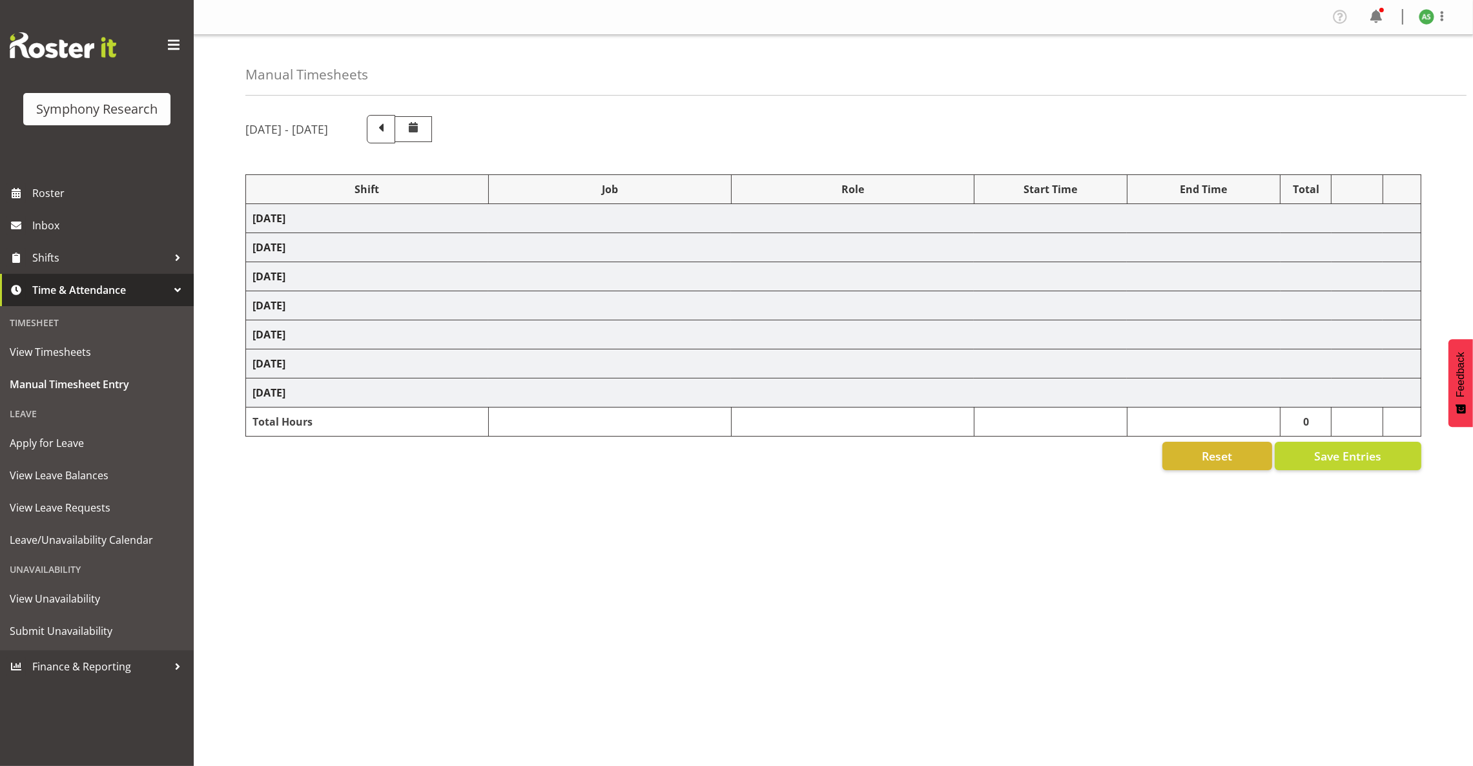
select select "47"
select select "15433"
select select "10499"
select select "47"
select select "57511"
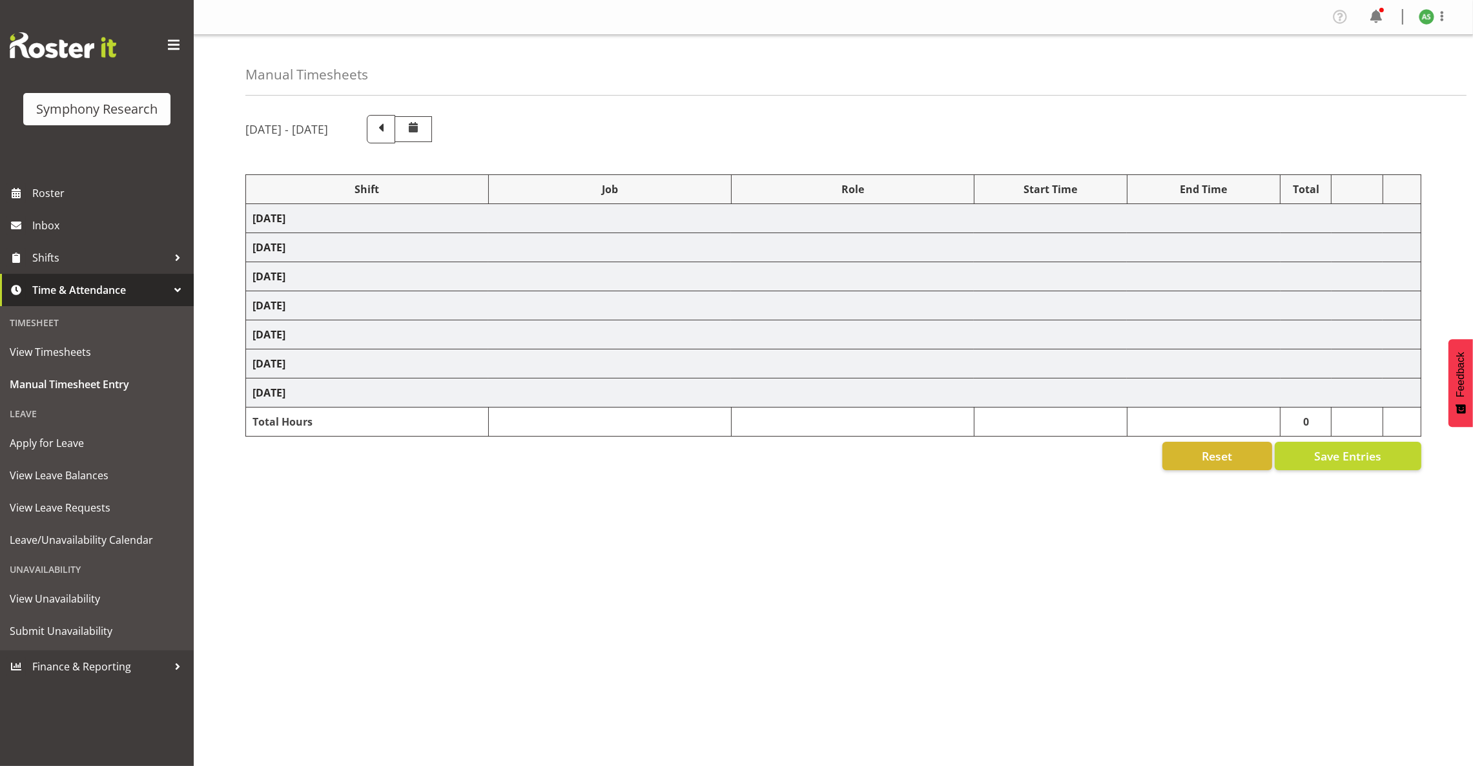
select select "10499"
select select "47"
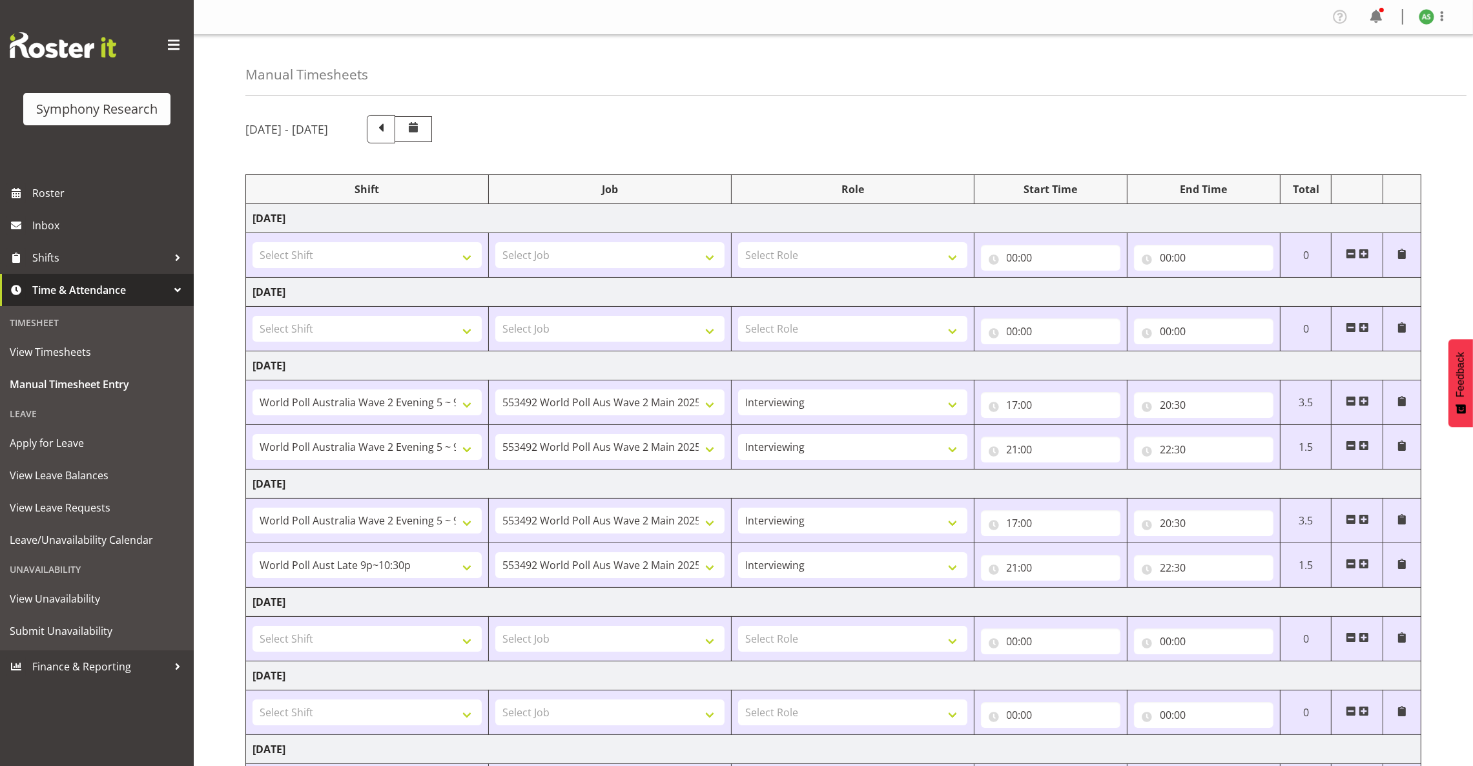
click at [299, 331] on select "Select Shift !!Project Briefing (Job to be assigned) !!Weekend Residential (Ros…" at bounding box center [367, 329] width 229 height 26
click at [468, 638] on select "Select Shift !!Project Briefing (Job to be assigned) !!Weekend Residential (Ros…" at bounding box center [367, 639] width 229 height 26
click at [1362, 641] on span at bounding box center [1364, 637] width 10 height 10
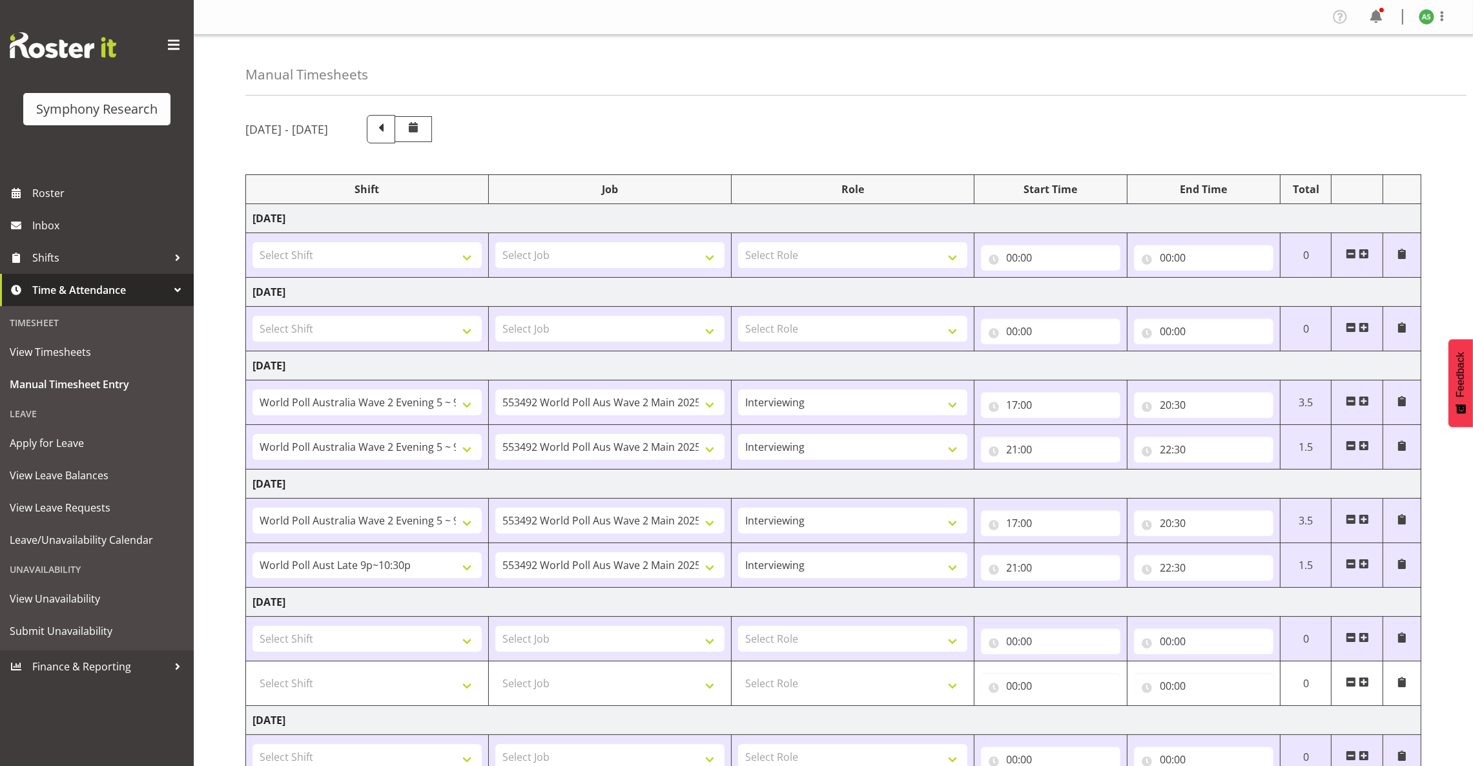
click at [1362, 641] on span at bounding box center [1364, 637] width 10 height 10
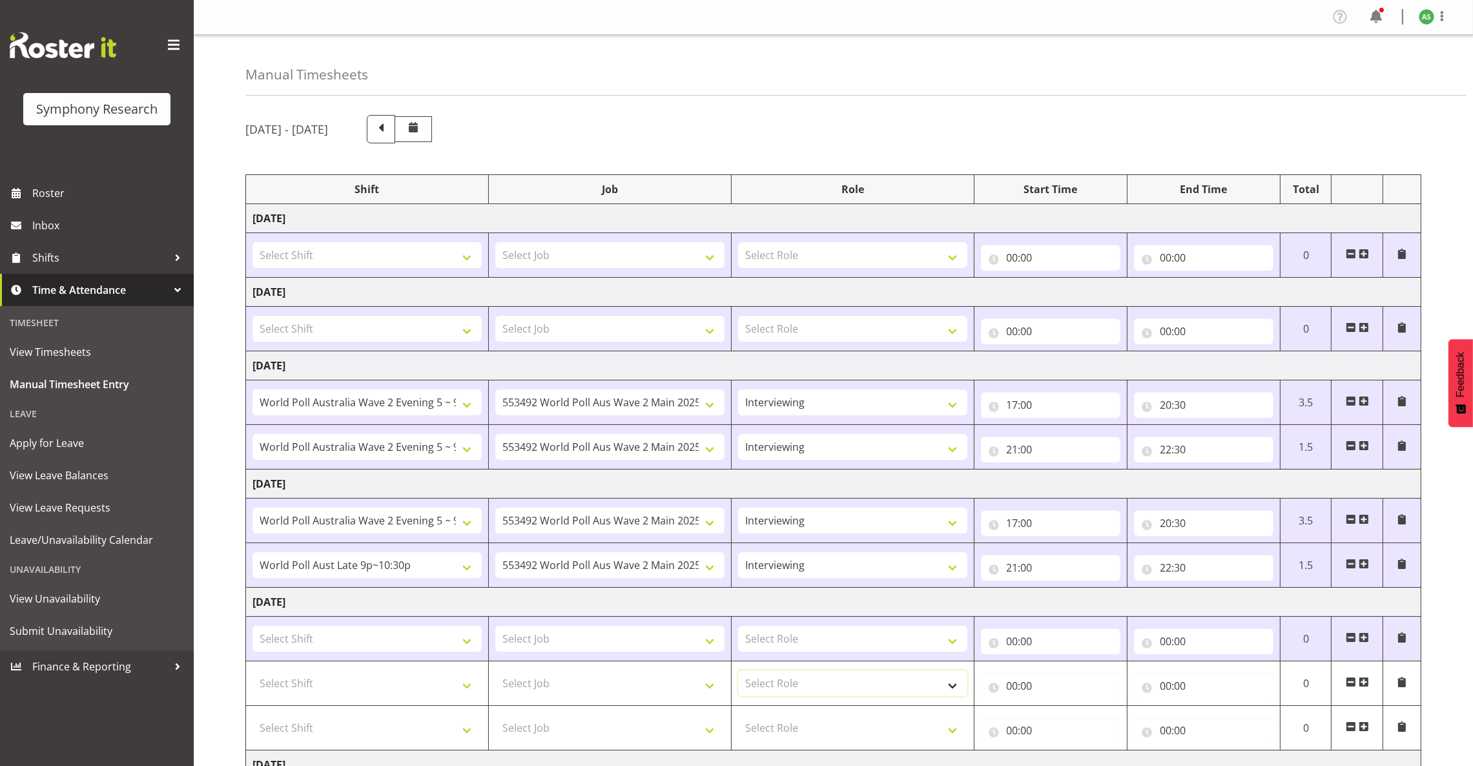
click at [904, 687] on select "Select Role Briefing Interviewing" at bounding box center [852, 683] width 229 height 26
select select "47"
click at [738, 672] on select "Select Role Briefing Interviewing" at bounding box center [852, 683] width 229 height 26
click at [883, 721] on select "Select Role Briefing Interviewing" at bounding box center [852, 728] width 229 height 26
select select "47"
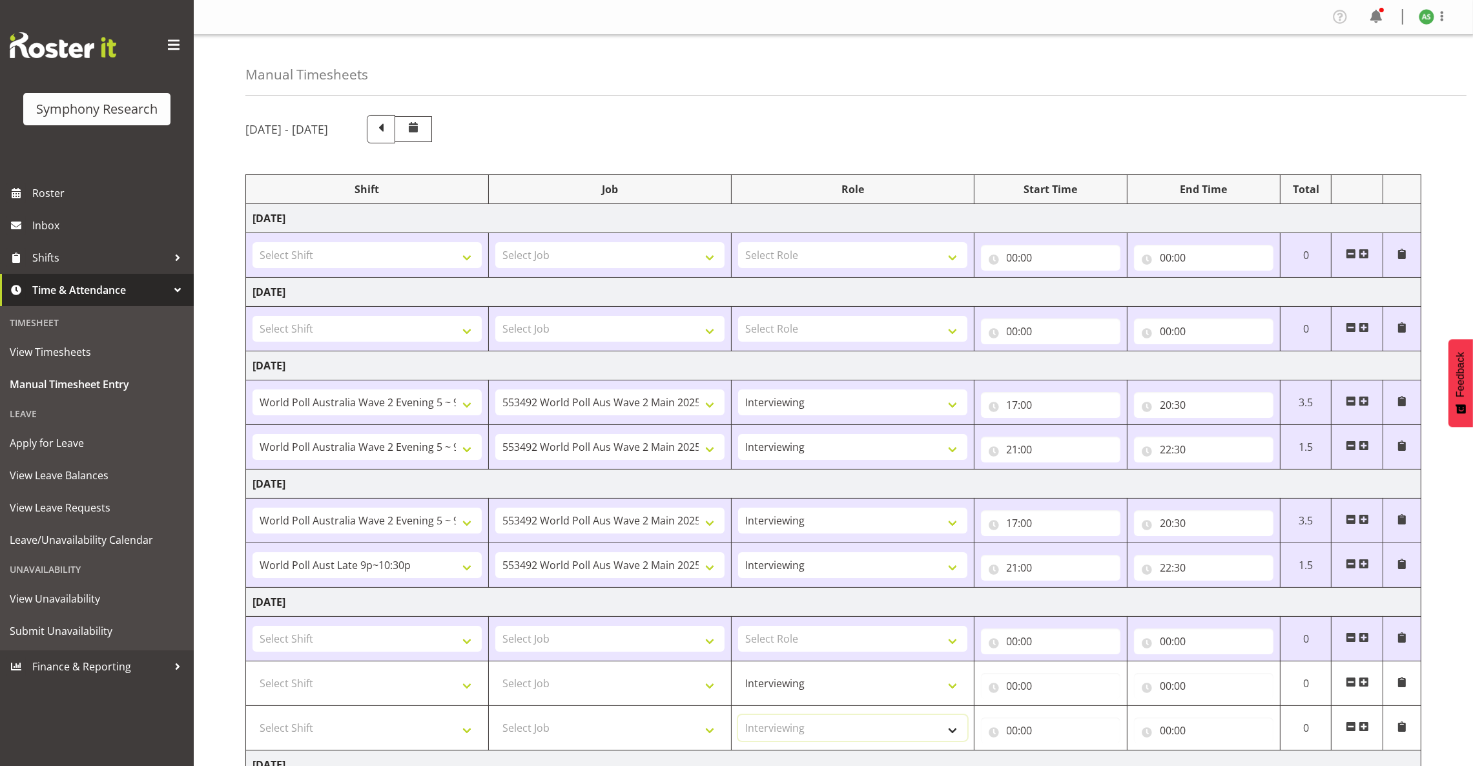
click at [738, 717] on select "Select Role Briefing Interviewing" at bounding box center [852, 728] width 229 height 26
click at [627, 689] on select "Select Job 550060 IF Admin 553492 World Poll Aus Wave 2 Main 2025 553500 BFM Ju…" at bounding box center [609, 683] width 229 height 26
select select "10499"
click at [495, 672] on select "Select Job 550060 IF Admin 553492 World Poll Aus Wave 2 Main 2025 553500 BFM Ju…" at bounding box center [609, 683] width 229 height 26
click at [625, 730] on select "Select Job 550060 IF Admin 553492 World Poll Aus Wave 2 Main 2025 553500 BFM Ju…" at bounding box center [609, 728] width 229 height 26
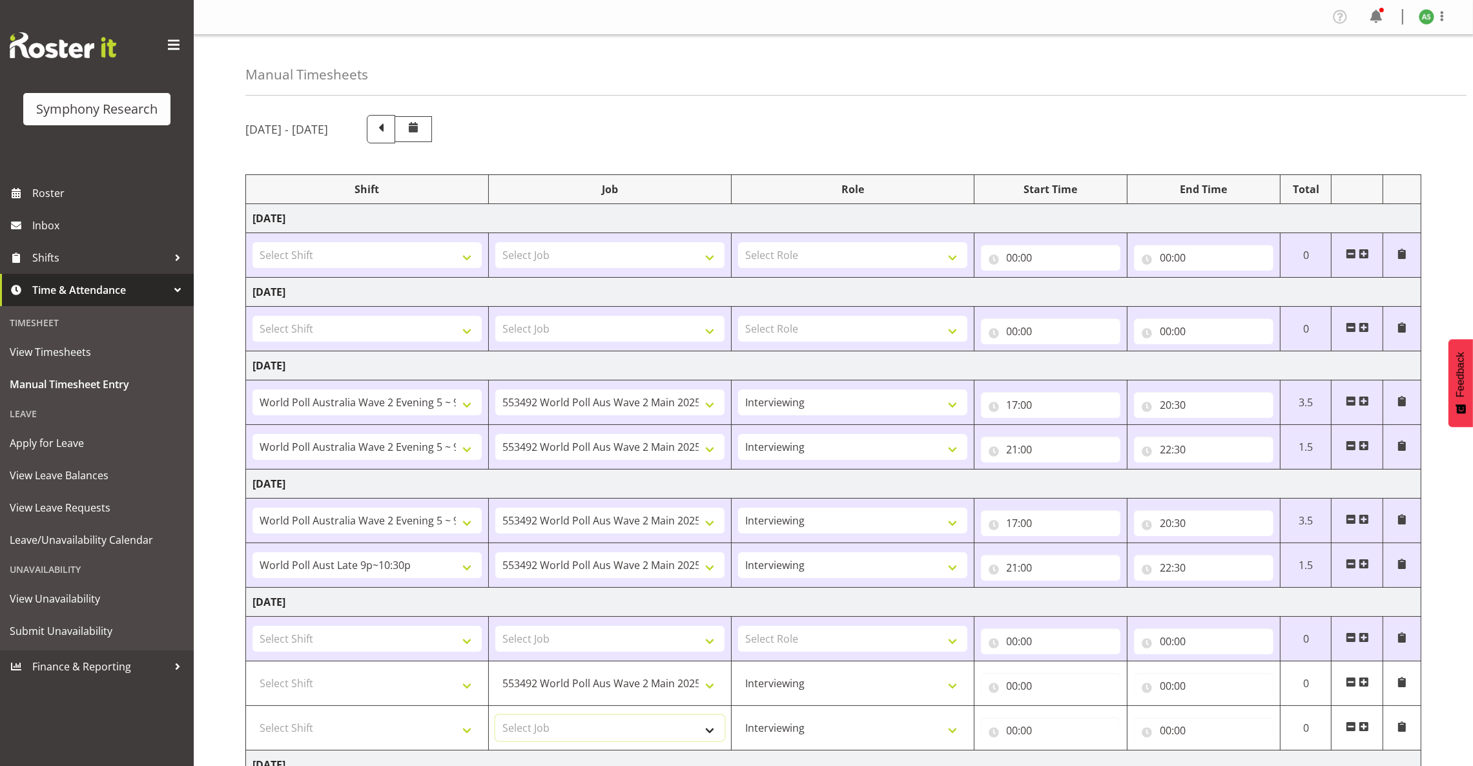
select select "10499"
click at [495, 717] on select "Select Job 550060 IF Admin 553492 World Poll Aus Wave 2 Main 2025 553500 BFM Ju…" at bounding box center [609, 728] width 229 height 26
click at [654, 639] on select "Select Job 550060 IF Admin 553492 World Poll Aus Wave 2 Main 2025 553500 BFM Ju…" at bounding box center [609, 639] width 229 height 26
select select "10499"
click at [495, 628] on select "Select Job 550060 IF Admin 553492 World Poll Aus Wave 2 Main 2025 553500 BFM Ju…" at bounding box center [609, 639] width 229 height 26
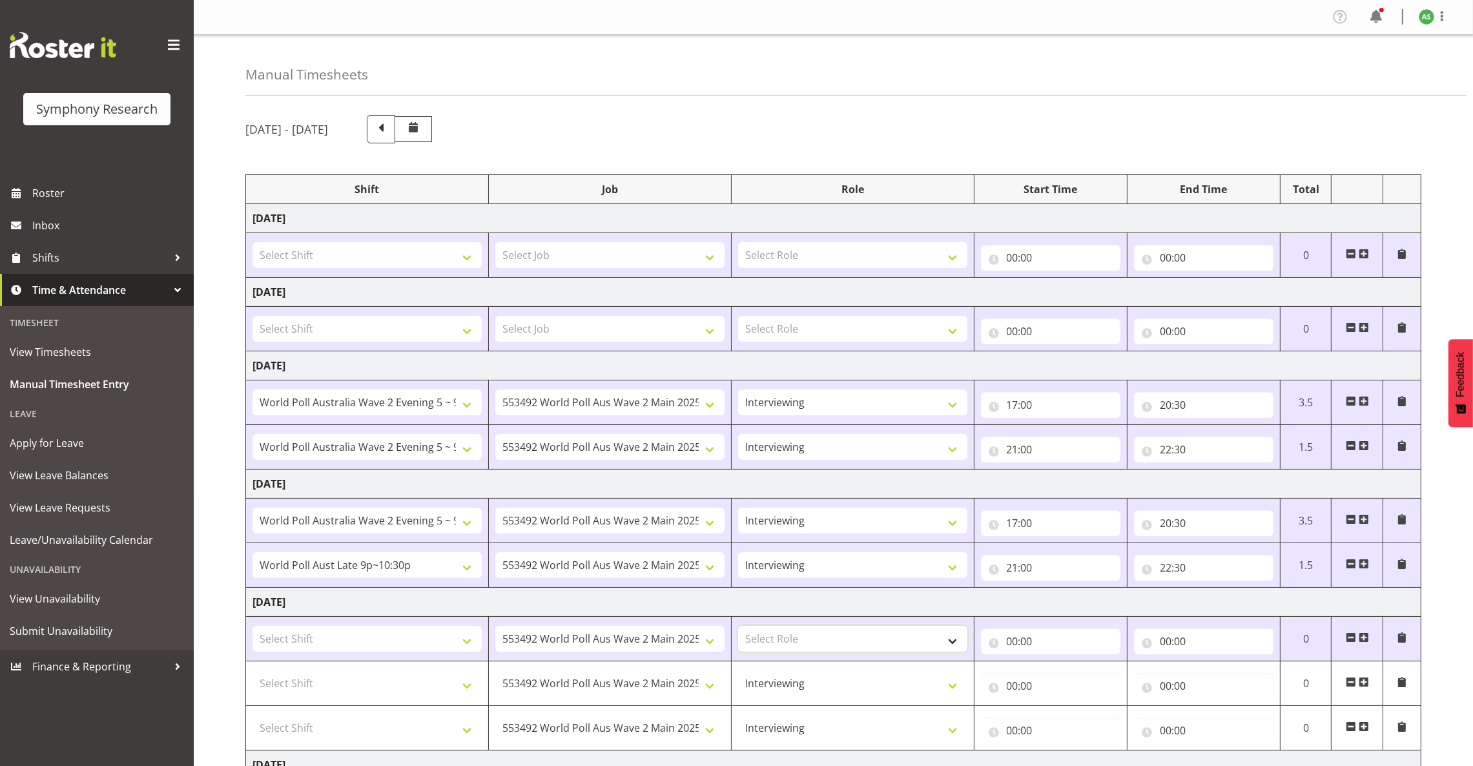
click at [832, 637] on select "Select Role Briefing Interviewing" at bounding box center [852, 639] width 229 height 26
select select "47"
click at [738, 628] on select "Select Role Briefing Interviewing" at bounding box center [852, 639] width 229 height 26
click at [457, 650] on select "Select Shift !!Project Briefing (Job to be assigned) !!Weekend Residential (Ros…" at bounding box center [367, 639] width 229 height 26
click at [468, 688] on select "Select Shift !!Project Briefing (Job to be assigned) !!Weekend Residential (Ros…" at bounding box center [367, 683] width 229 height 26
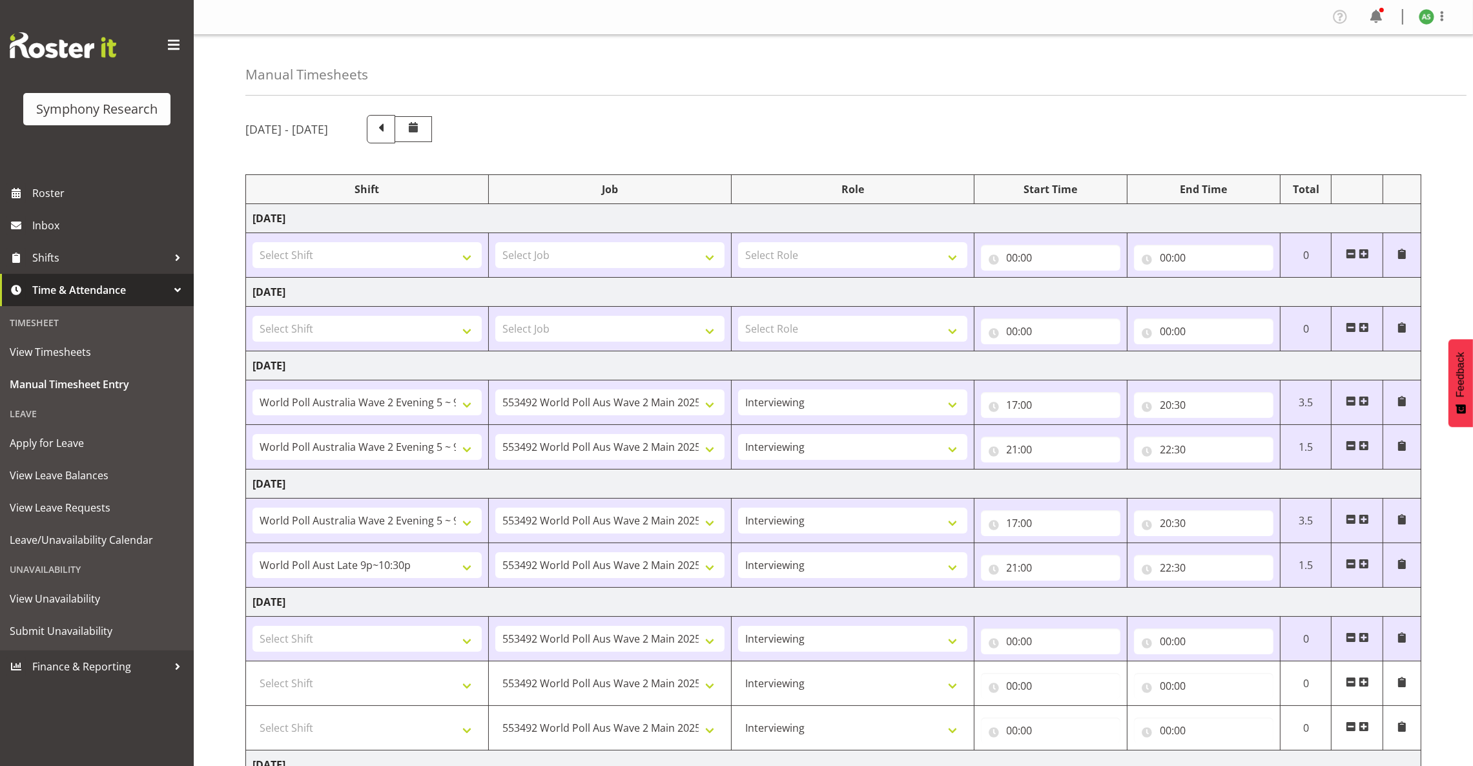
click at [867, 656] on td "Briefing Interviewing" at bounding box center [852, 639] width 243 height 45
click at [460, 685] on select "Select Shift !!Project Briefing (Job to be assigned) !!Weekend Residential (Ros…" at bounding box center [367, 683] width 229 height 26
click at [1011, 689] on input "00:00" at bounding box center [1050, 686] width 139 height 26
click at [1013, 732] on input "00:00" at bounding box center [1050, 730] width 139 height 26
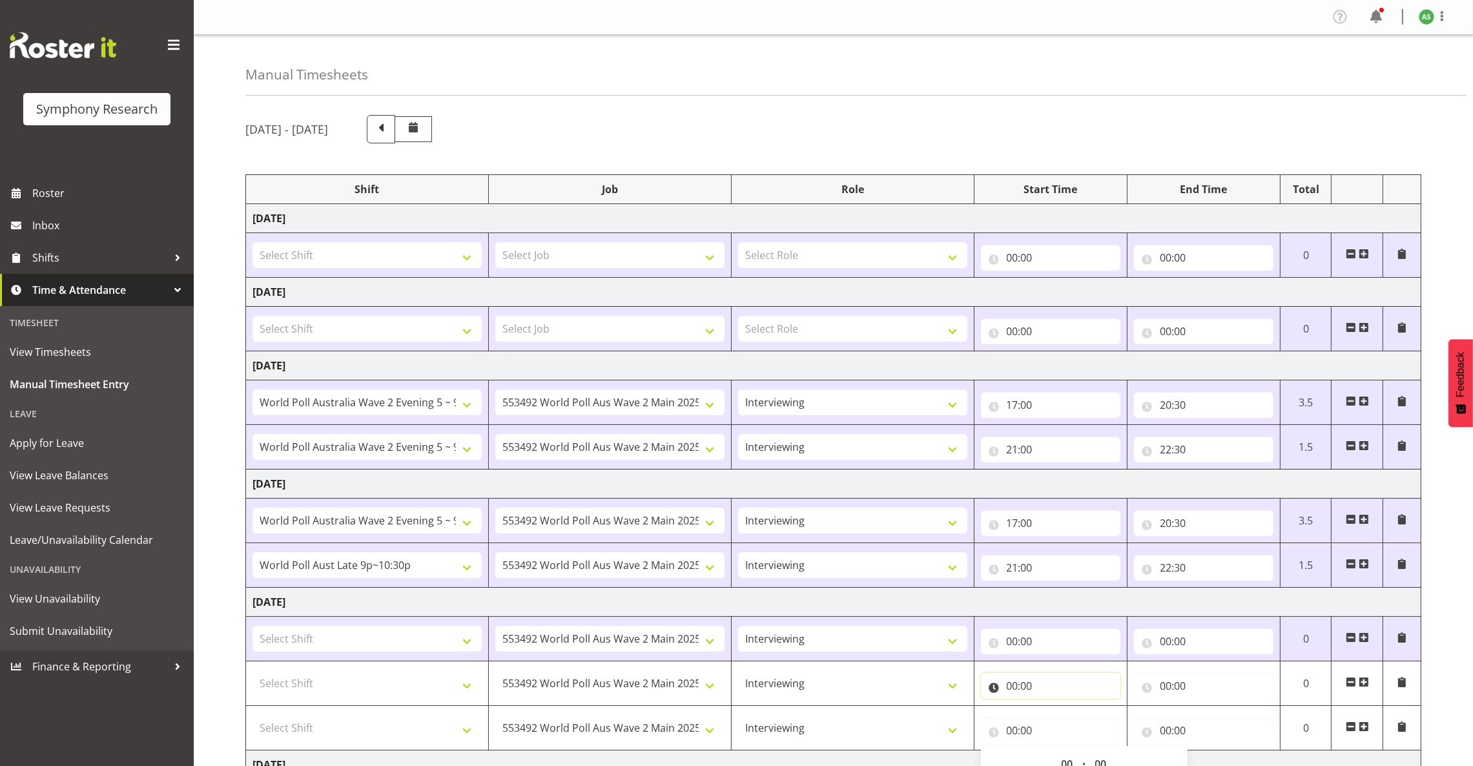
click at [1017, 685] on input "00:00" at bounding box center [1050, 686] width 139 height 26
click at [1065, 719] on select "00 01 02 03 04 05 06 07 08 09 10 11 12 13 14 15 16 17 18 19 20 21 22 23" at bounding box center [1069, 720] width 29 height 26
select select "17"
click at [1055, 708] on select "00 01 02 03 04 05 06 07 08 09 10 11 12 13 14 15 16 17 18 19 20 21 22 23" at bounding box center [1069, 720] width 29 height 26
type input "17:00"
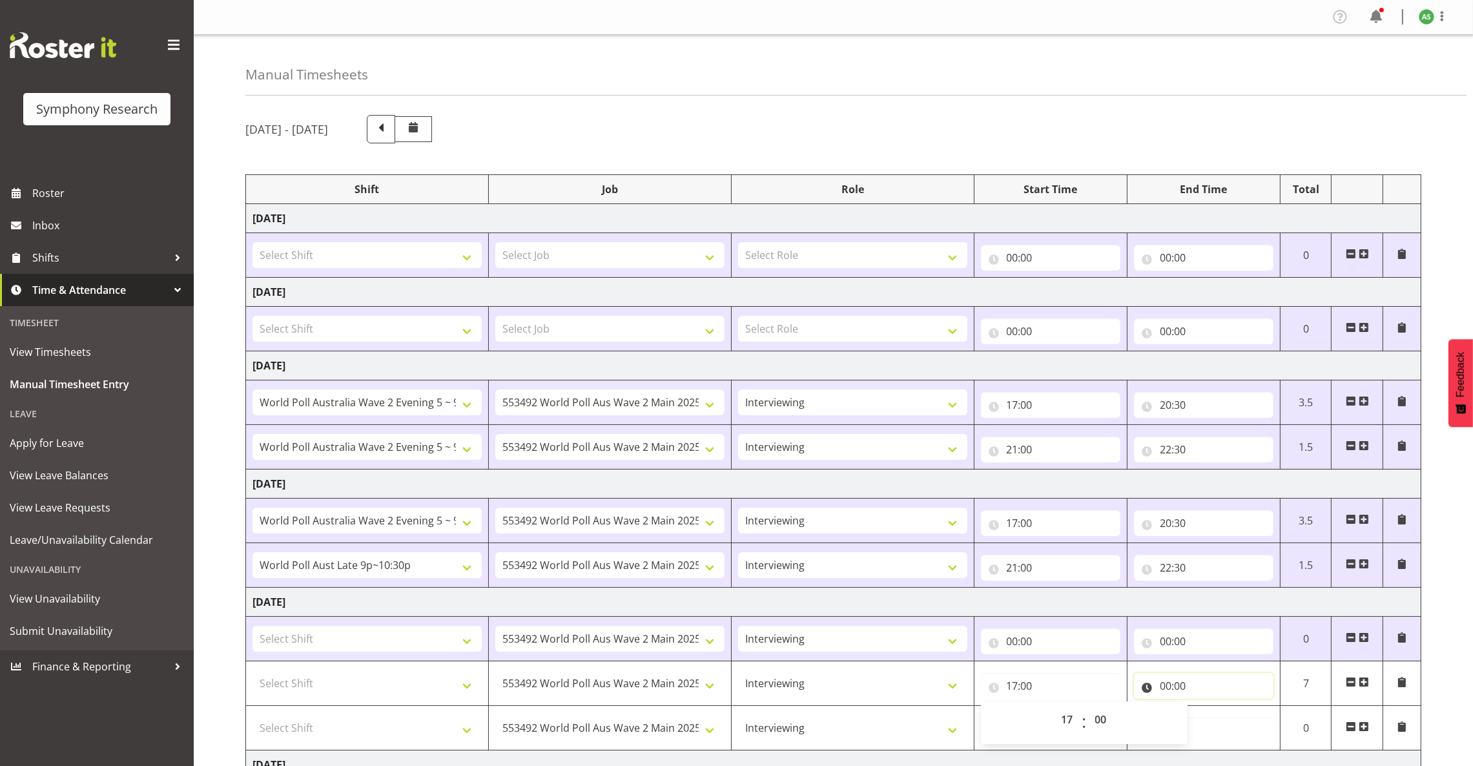
click at [1168, 691] on input "00:00" at bounding box center [1203, 686] width 139 height 26
click at [1222, 718] on select "00 01 02 03 04 05 06 07 08 09 10 11 12 13 14 15 16 17 18 19 20 21 22 23" at bounding box center [1222, 720] width 29 height 26
select select "20"
click at [1208, 708] on select "00 01 02 03 04 05 06 07 08 09 10 11 12 13 14 15 16 17 18 19 20 21 22 23" at bounding box center [1222, 720] width 29 height 26
type input "20:00"
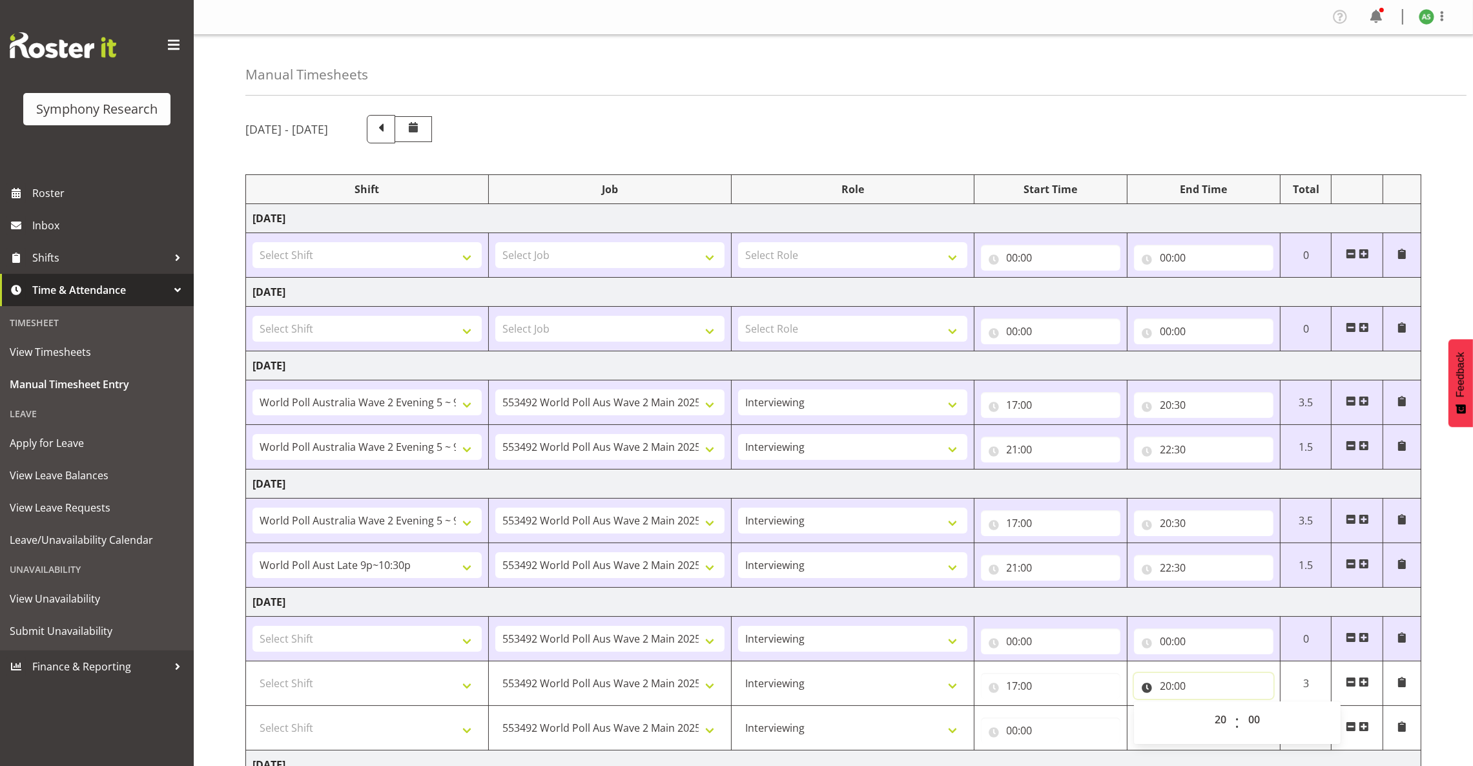
click at [1185, 688] on input "20:00" at bounding box center [1203, 686] width 139 height 26
click at [1184, 728] on input "00:00" at bounding box center [1203, 730] width 139 height 26
click at [1185, 730] on input "00:00" at bounding box center [1203, 730] width 139 height 26
click at [1182, 730] on input "00:00" at bounding box center [1203, 730] width 139 height 26
click at [1181, 732] on input "00:00" at bounding box center [1203, 730] width 139 height 26
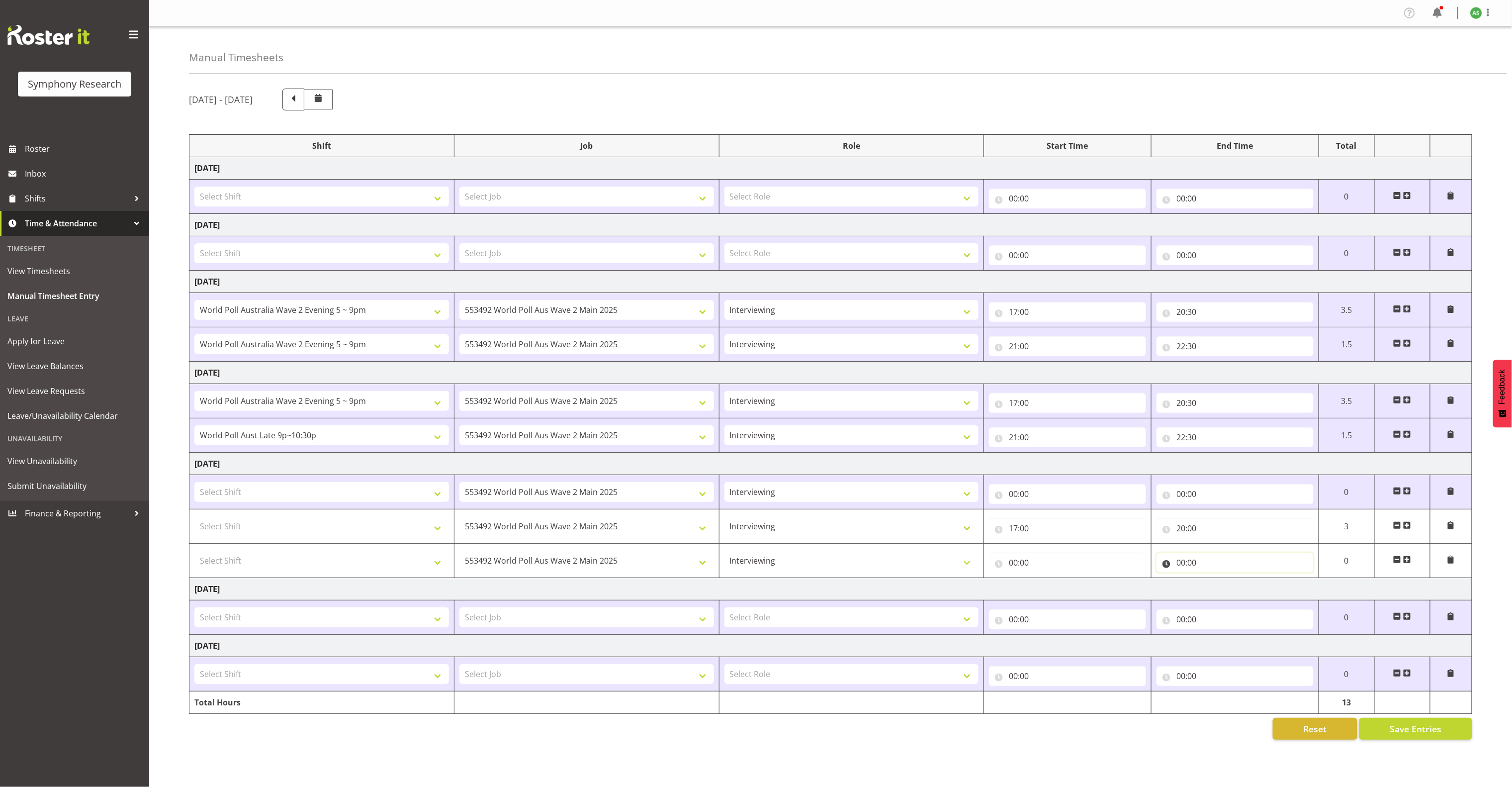
click at [1133, 569] on input "00:00" at bounding box center [1235, 562] width 157 height 20
click at [1133, 589] on select "00 01 02 03 04 05 06 07 08 09 10 11 12 13 14 15 16 17 18 19 20 21 22 23" at bounding box center [1224, 588] width 22 height 20
select select "22"
click at [1133, 584] on select "00 01 02 03 04 05 06 07 08 09 10 11 12 13 14 15 16 17 18 19 20 21 22 23" at bounding box center [1224, 588] width 22 height 20
type input "22:00"
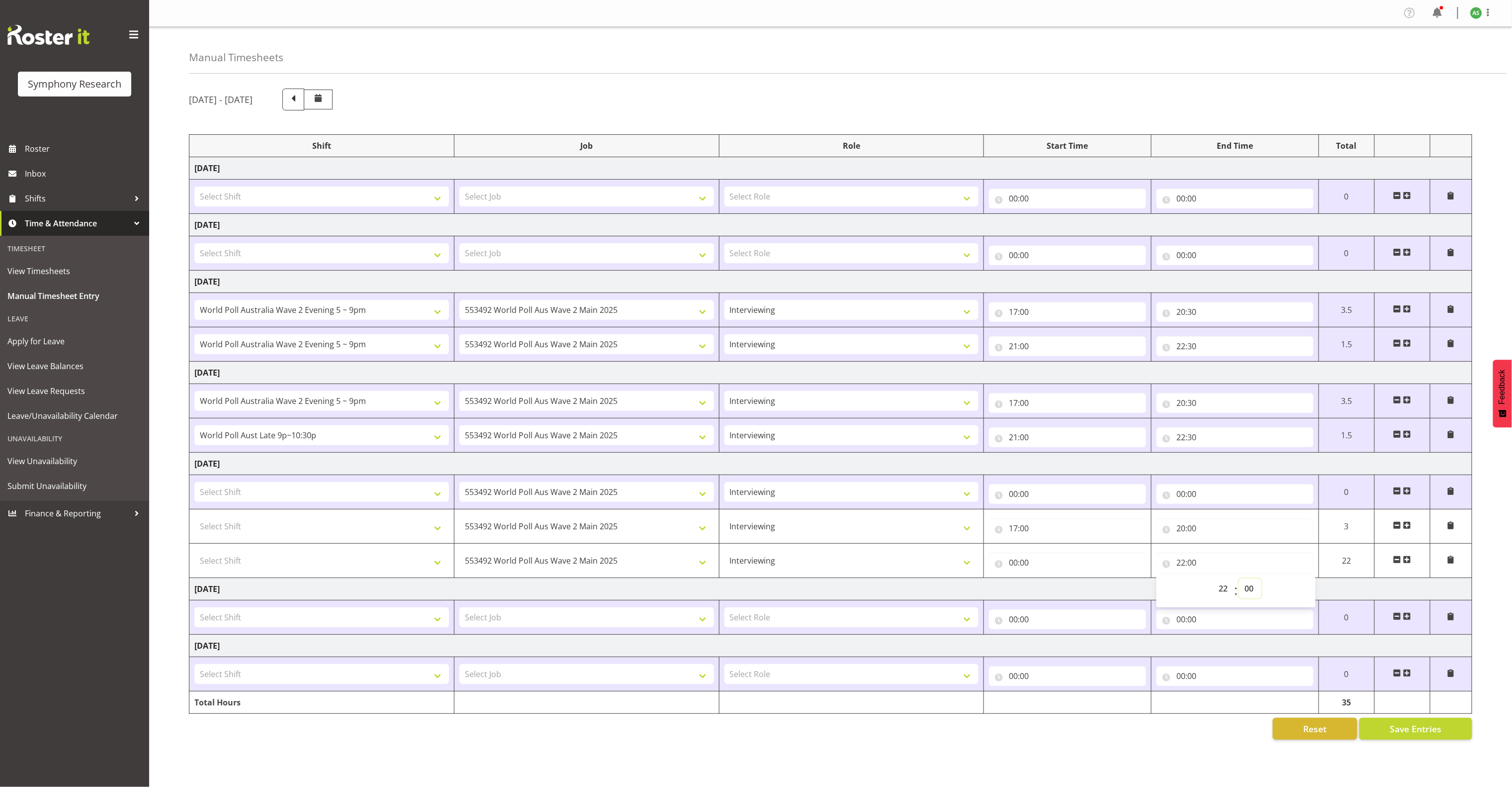
click at [1133, 589] on select "00 01 02 03 04 05 06 07 08 09 10 11 12 13 14 15 16 17 18 19 20 21 22 23 24 25 2…" at bounding box center [1249, 588] width 22 height 20
select select "30"
click at [1133, 584] on select "00 01 02 03 04 05 06 07 08 09 10 11 12 13 14 15 16 17 18 19 20 21 22 23 24 25 2…" at bounding box center [1249, 588] width 22 height 20
type input "22:30"
click at [1013, 568] on input "00:00" at bounding box center [1068, 562] width 157 height 20
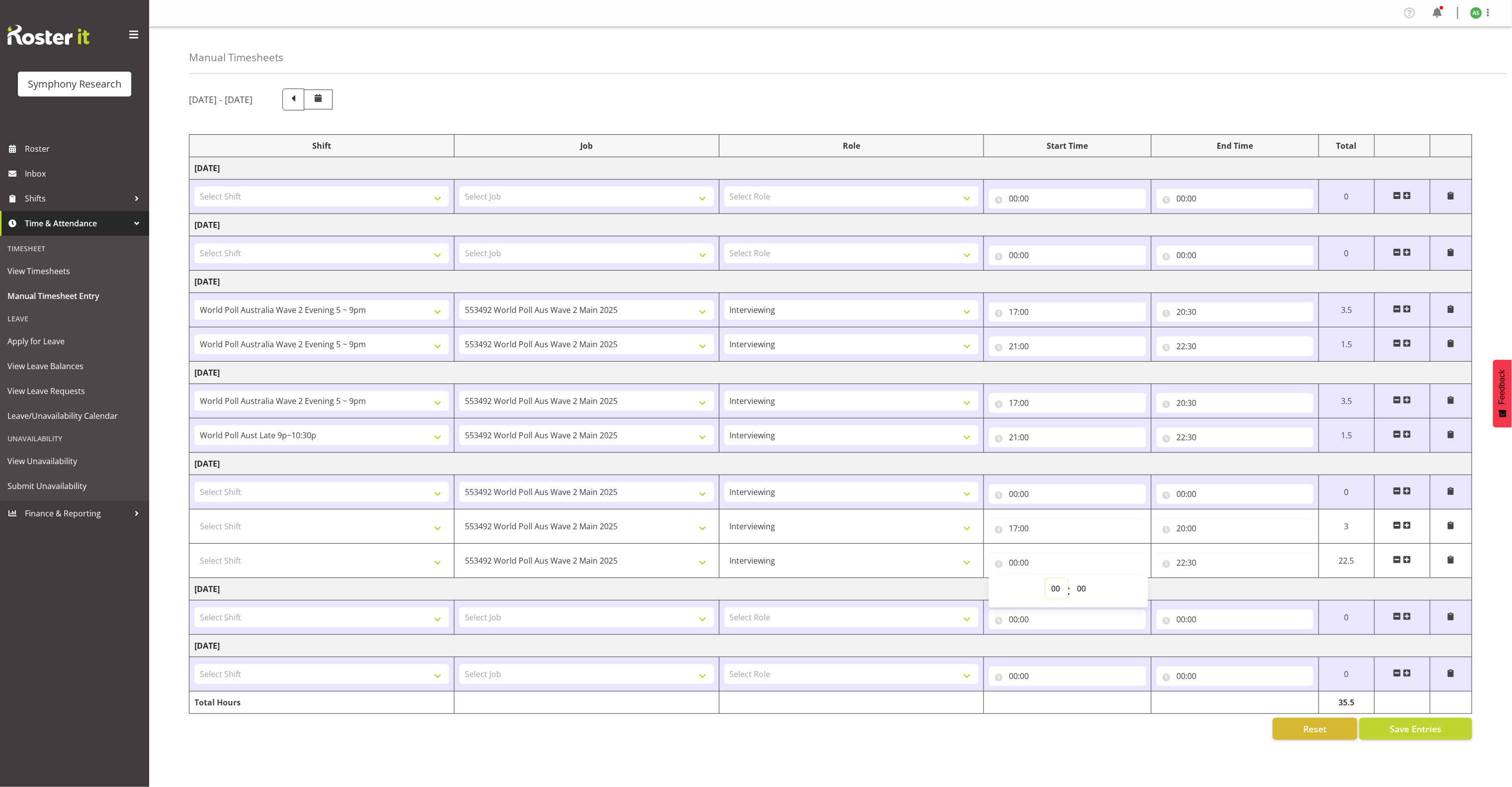
click at [1052, 589] on select "00 01 02 03 04 05 06 07 08 09 10 11 12 13 14 15 16 17 18 19 20 21 22 23" at bounding box center [1056, 588] width 22 height 20
select select "20"
click at [1045, 584] on select "00 01 02 03 04 05 06 07 08 09 10 11 12 13 14 15 16 17 18 19 20 21 22 23" at bounding box center [1056, 588] width 22 height 20
type input "20:00"
click at [1040, 572] on input "20:00" at bounding box center [1068, 562] width 157 height 20
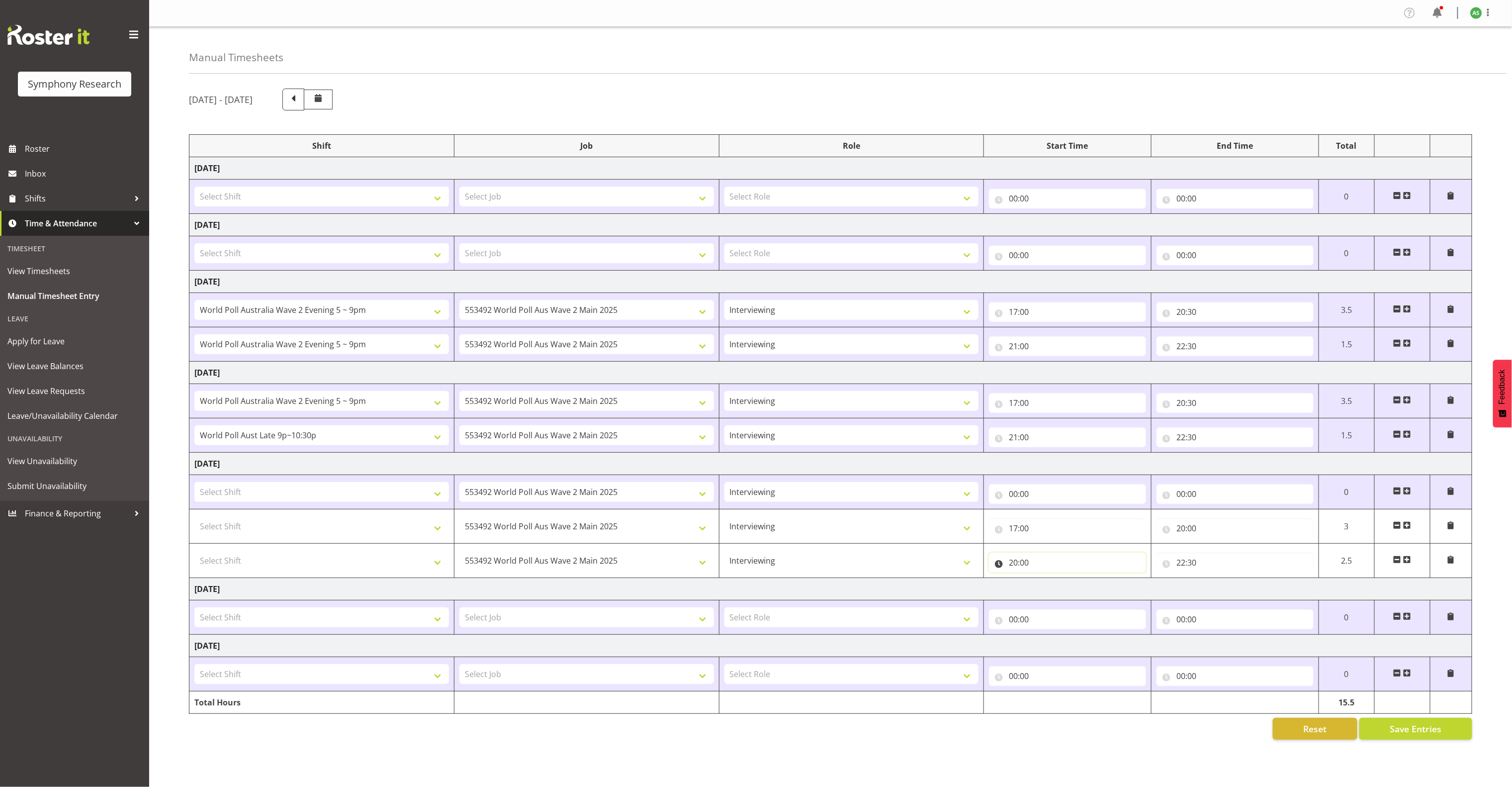
click at [1029, 568] on input "20:00" at bounding box center [1068, 562] width 157 height 20
click at [1087, 589] on select "00 01 02 03 04 05 06 07 08 09 10 11 12 13 14 15 16 17 18 19 20 21 22 23 24 25 2…" at bounding box center [1082, 588] width 22 height 20
select select "30"
click at [1072, 584] on select "00 01 02 03 04 05 06 07 08 09 10 11 12 13 14 15 16 17 18 19 20 21 22 23 24 25 2…" at bounding box center [1082, 588] width 22 height 20
type input "20:30"
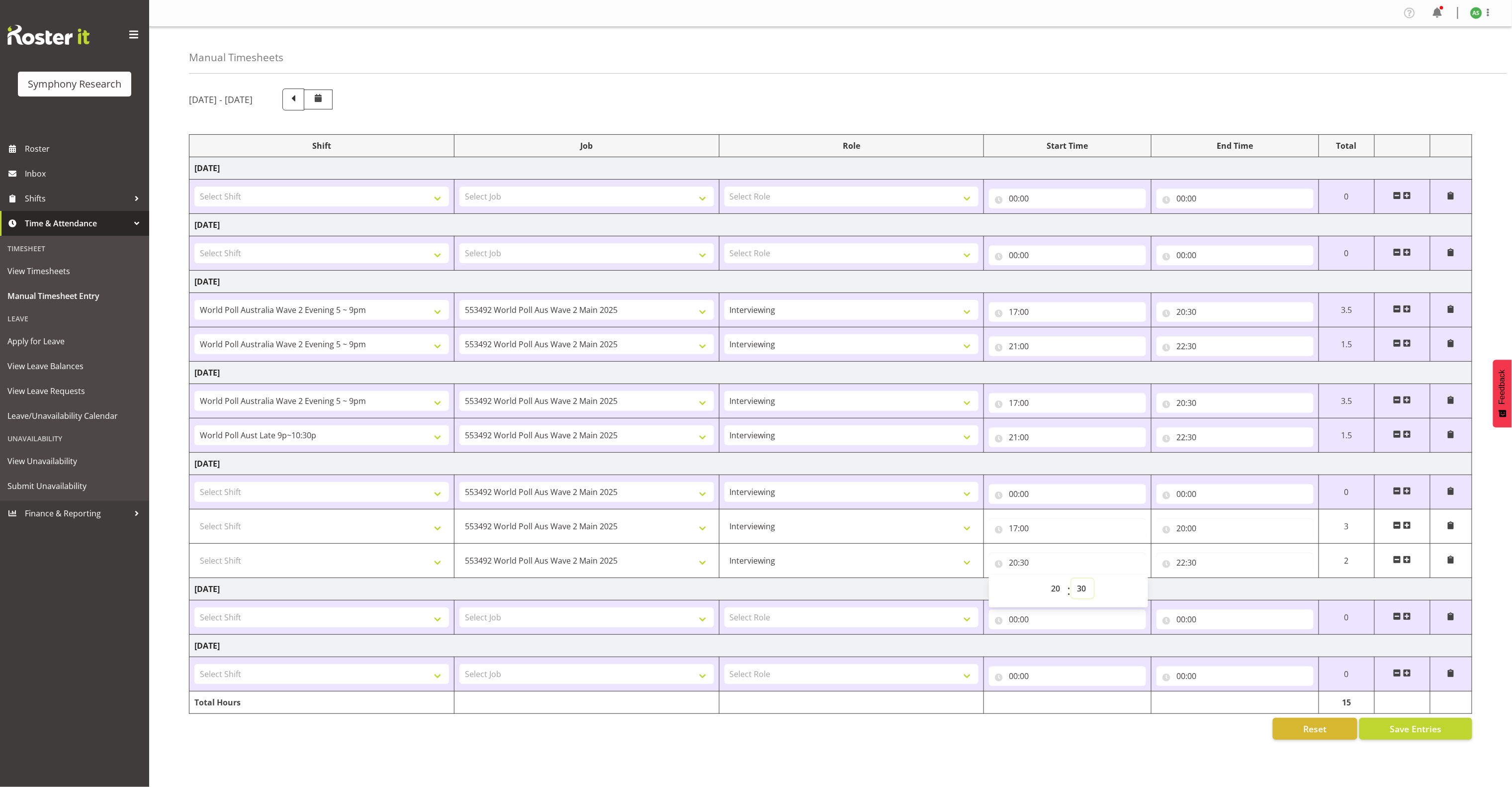
click at [1079, 589] on select "00 01 02 03 04 05 06 07 08 09 10 11 12 13 14 15 16 17 18 19 20 21 22 23 24 25 2…" at bounding box center [1082, 588] width 22 height 20
click at [332, 502] on select "Select Shift !!Project Briefing (Job to be assigned) !!Weekend Residential (Ros…" at bounding box center [322, 492] width 255 height 20
click at [359, 535] on select "Select Shift !!Project Briefing (Job to be assigned) !!Weekend Residential (Ros…" at bounding box center [322, 526] width 255 height 20
click at [513, 589] on td "Saturday 16th August 2025" at bounding box center [831, 588] width 1283 height 22
click at [1012, 498] on input "00:00" at bounding box center [1068, 494] width 157 height 20
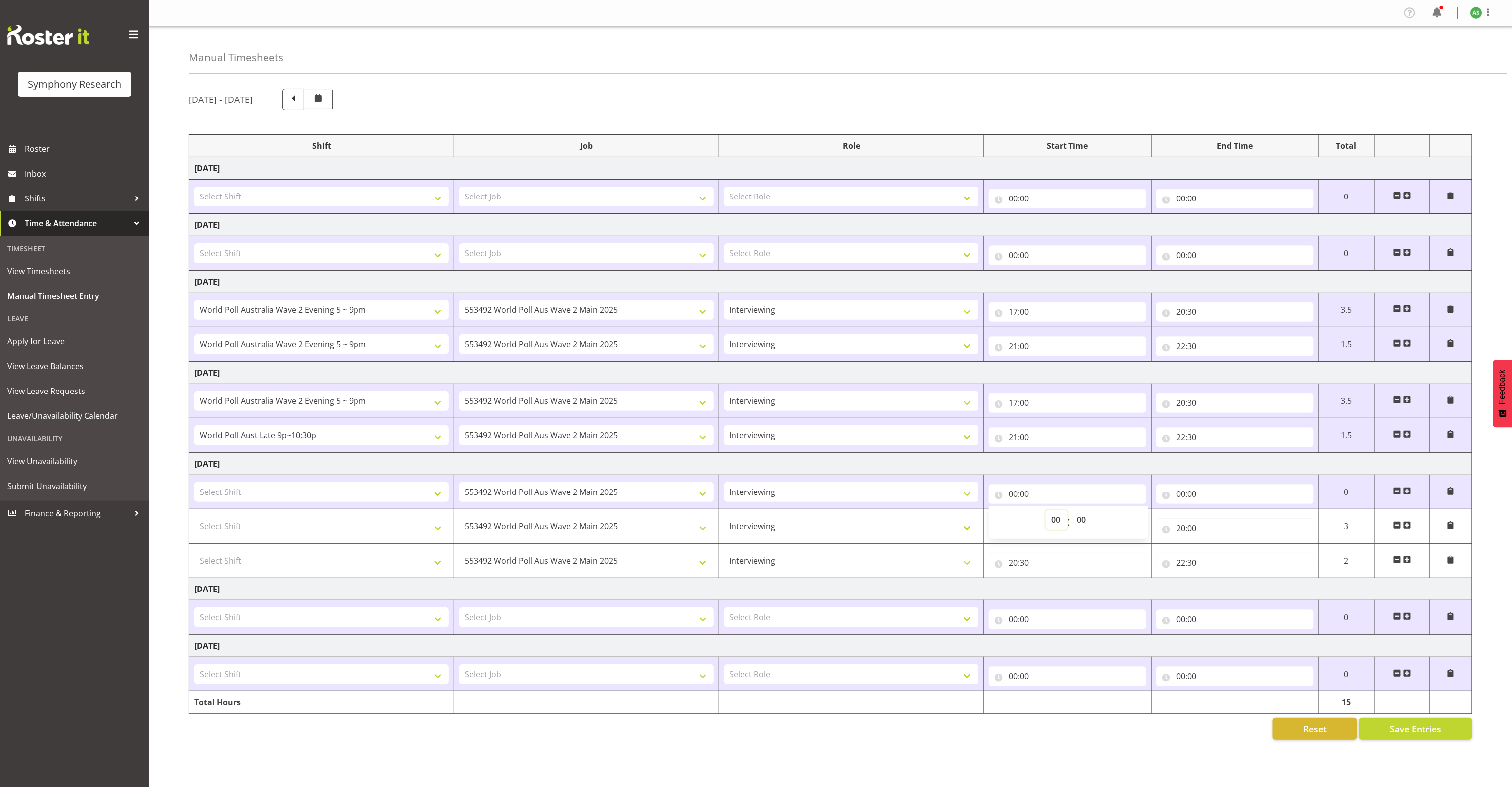
click at [1055, 521] on select "00 01 02 03 04 05 06 07 08 09 10 11 12 13 14 15 16 17 18 19 20 21 22 23" at bounding box center [1056, 520] width 22 height 20
select select "14"
click at [1045, 514] on select "00 01 02 03 04 05 06 07 08 09 10 11 12 13 14 15 16 17 18 19 20 21 22 23" at bounding box center [1056, 520] width 22 height 20
type input "14:00"
click at [1133, 502] on input "00:00" at bounding box center [1235, 494] width 157 height 20
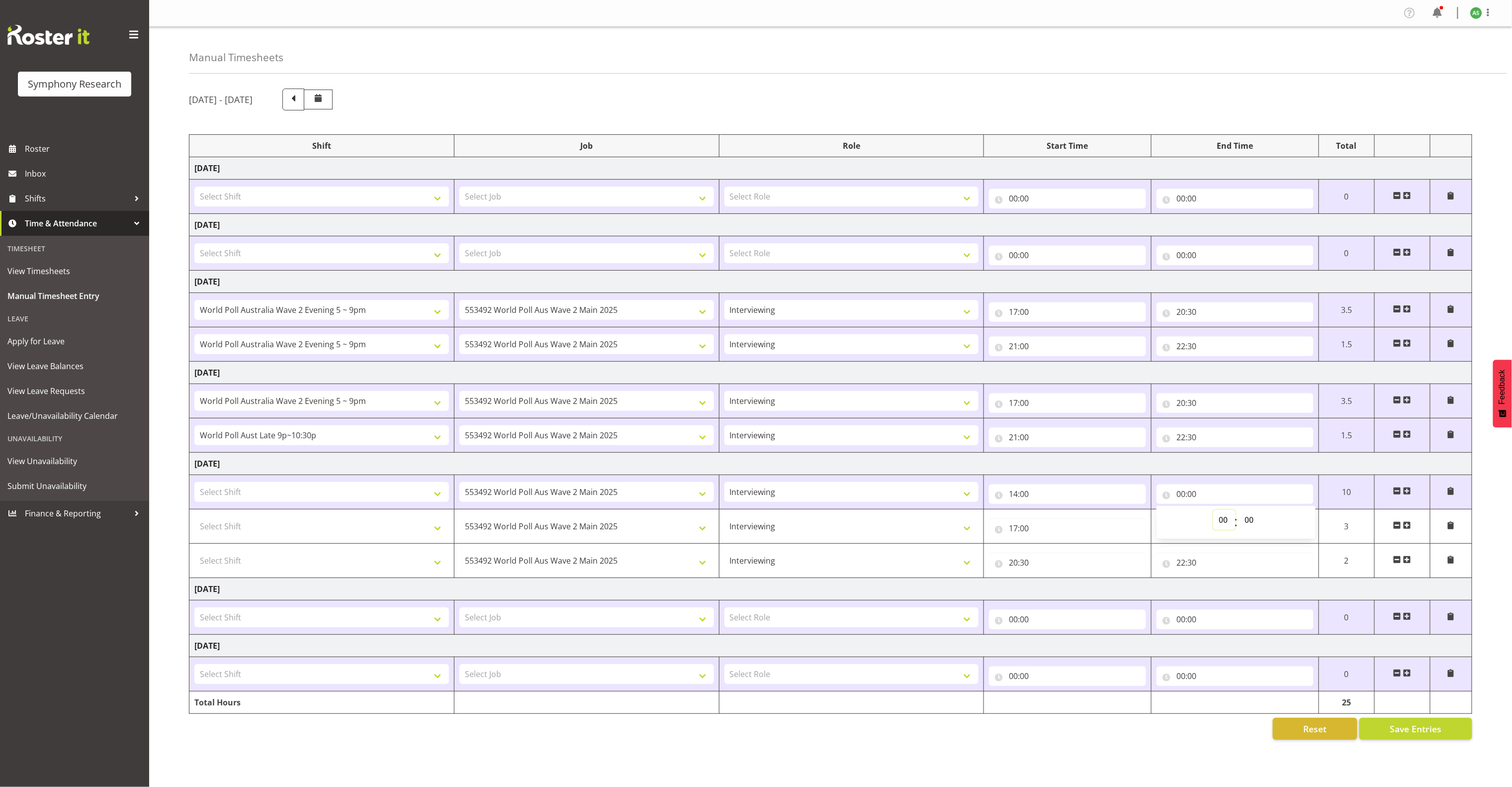
click at [1133, 524] on select "00 01 02 03 04 05 06 07 08 09 10 11 12 13 14 15 16 17 18 19 20 21 22 23" at bounding box center [1224, 520] width 22 height 20
select select "16"
click at [1133, 514] on select "00 01 02 03 04 05 06 07 08 09 10 11 12 13 14 15 16 17 18 19 20 21 22 23" at bounding box center [1224, 520] width 22 height 20
type input "16:00"
click at [1133, 504] on input "16:00" at bounding box center [1235, 494] width 157 height 20
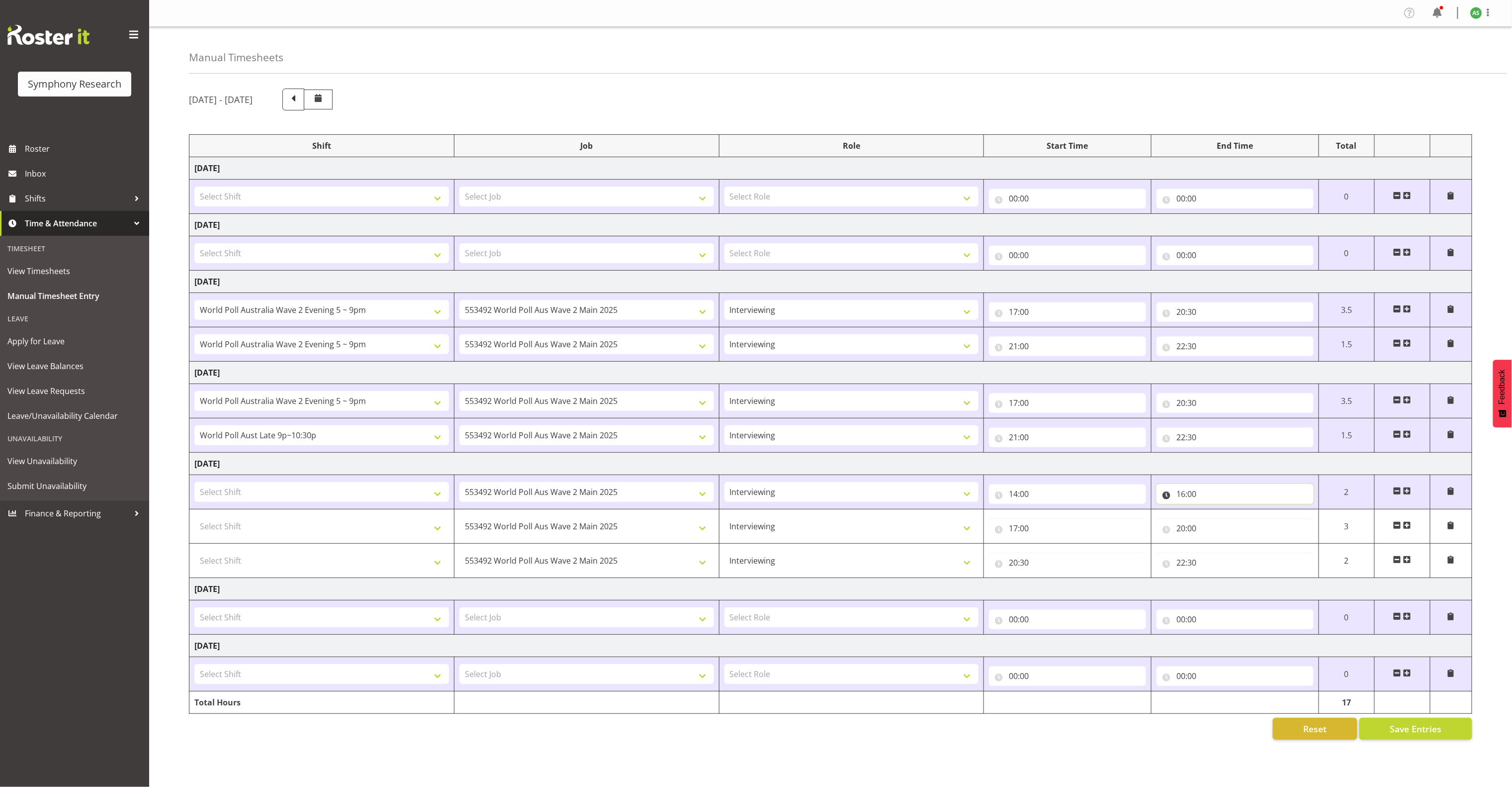
click at [1133, 497] on input "16:00" at bounding box center [1235, 494] width 157 height 20
click at [1133, 523] on select "00 01 02 03 04 05 06 07 08 09 10 11 12 13 14 15 16 17 18 19 20 21 22 23 24 25 2…" at bounding box center [1249, 520] width 22 height 20
select select "30"
click at [1133, 514] on select "00 01 02 03 04 05 06 07 08 09 10 11 12 13 14 15 16 17 18 19 20 21 22 23 24 25 2…" at bounding box center [1249, 520] width 22 height 20
type input "16:30"
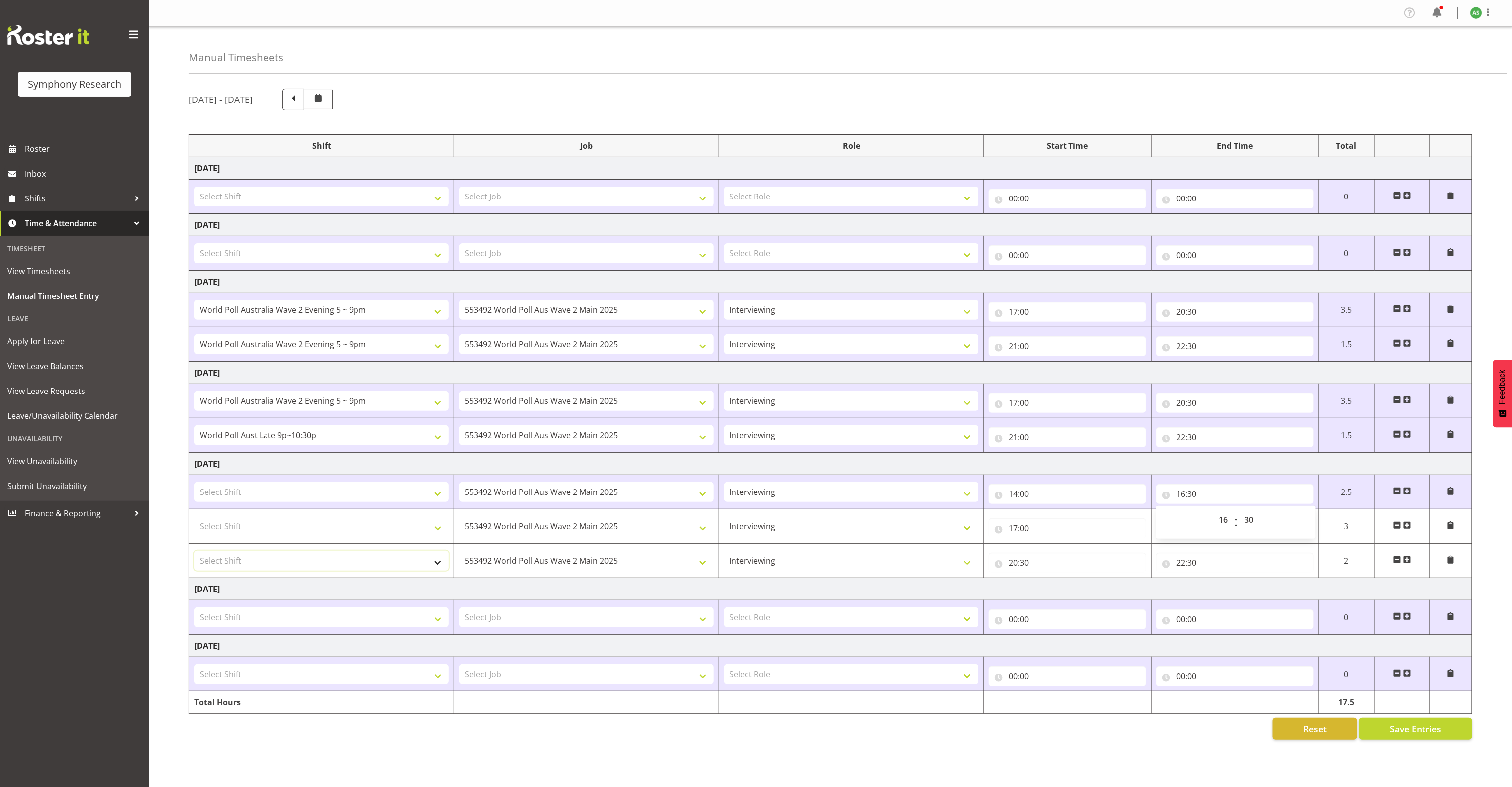
click at [387, 568] on select "Select Shift !!Project Briefing (Job to be assigned) !!Weekend Residential (Ros…" at bounding box center [322, 561] width 255 height 20
click at [513, 589] on td "Saturday 16th August 2025" at bounding box center [831, 588] width 1283 height 22
click at [436, 494] on select "Select Shift !!Project Briefing (Job to be assigned) !!Weekend Residential (Ros…" at bounding box center [322, 492] width 255 height 20
select select "26078"
click at [195, 487] on select "Select Shift !!Project Briefing (Job to be assigned) !!Weekend Residential (Ros…" at bounding box center [322, 492] width 255 height 20
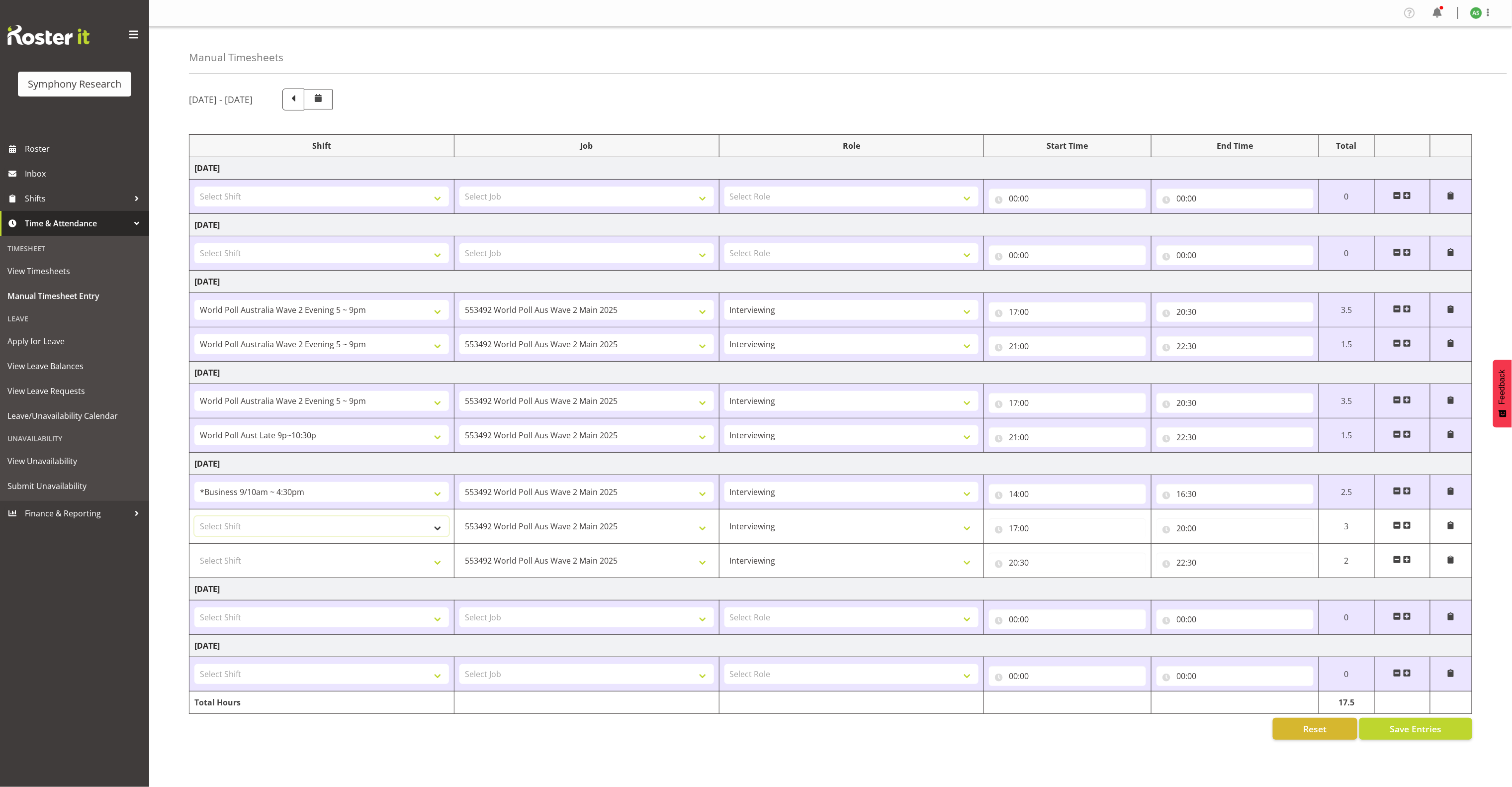
click at [381, 530] on select "Select Shift !!Project Briefing (Job to be assigned) !!Weekend Residential (Ros…" at bounding box center [322, 526] width 255 height 20
click at [1133, 589] on span "Save Entries" at bounding box center [1415, 728] width 52 height 13
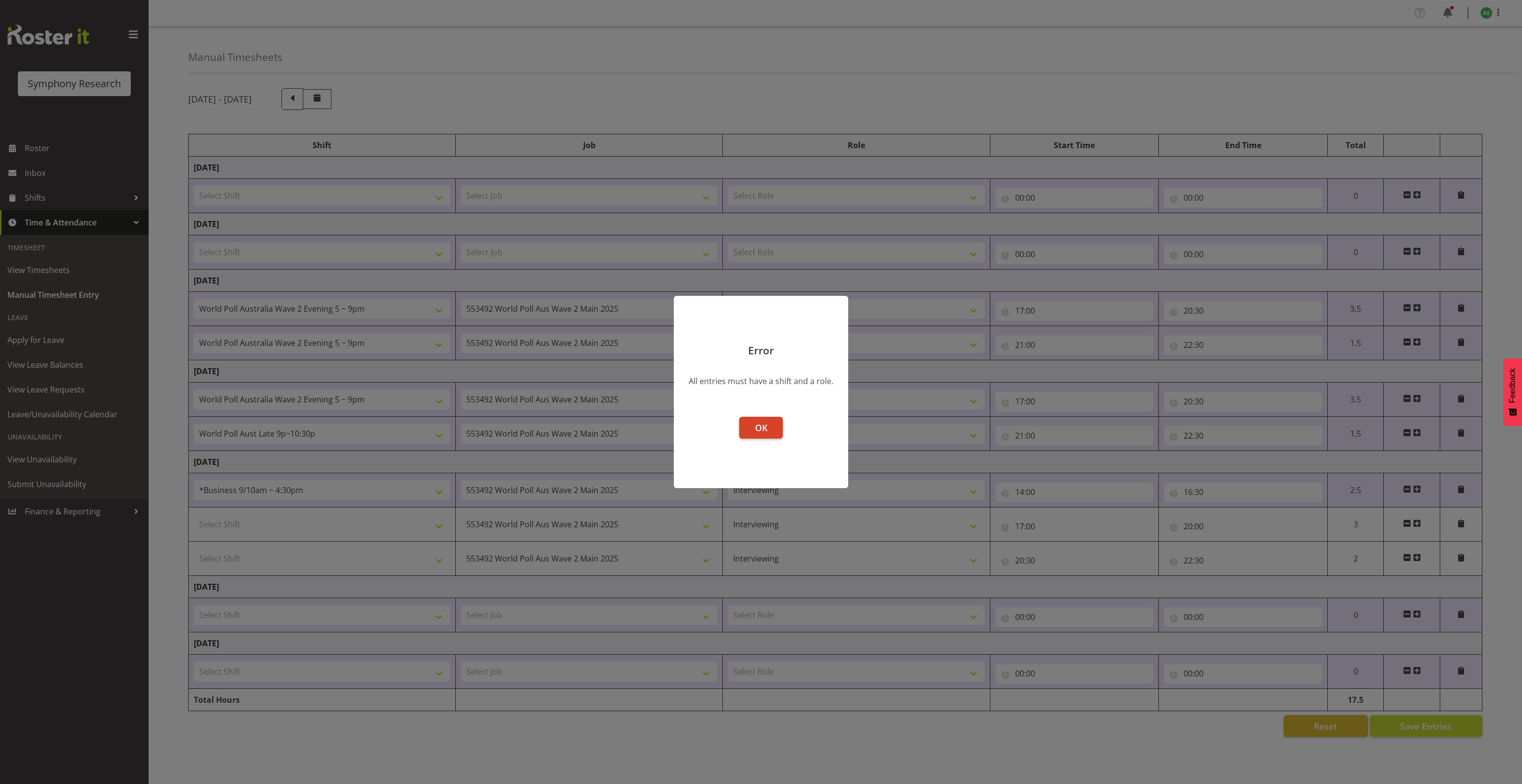
click at [749, 423] on button "OK" at bounding box center [761, 427] width 44 height 21
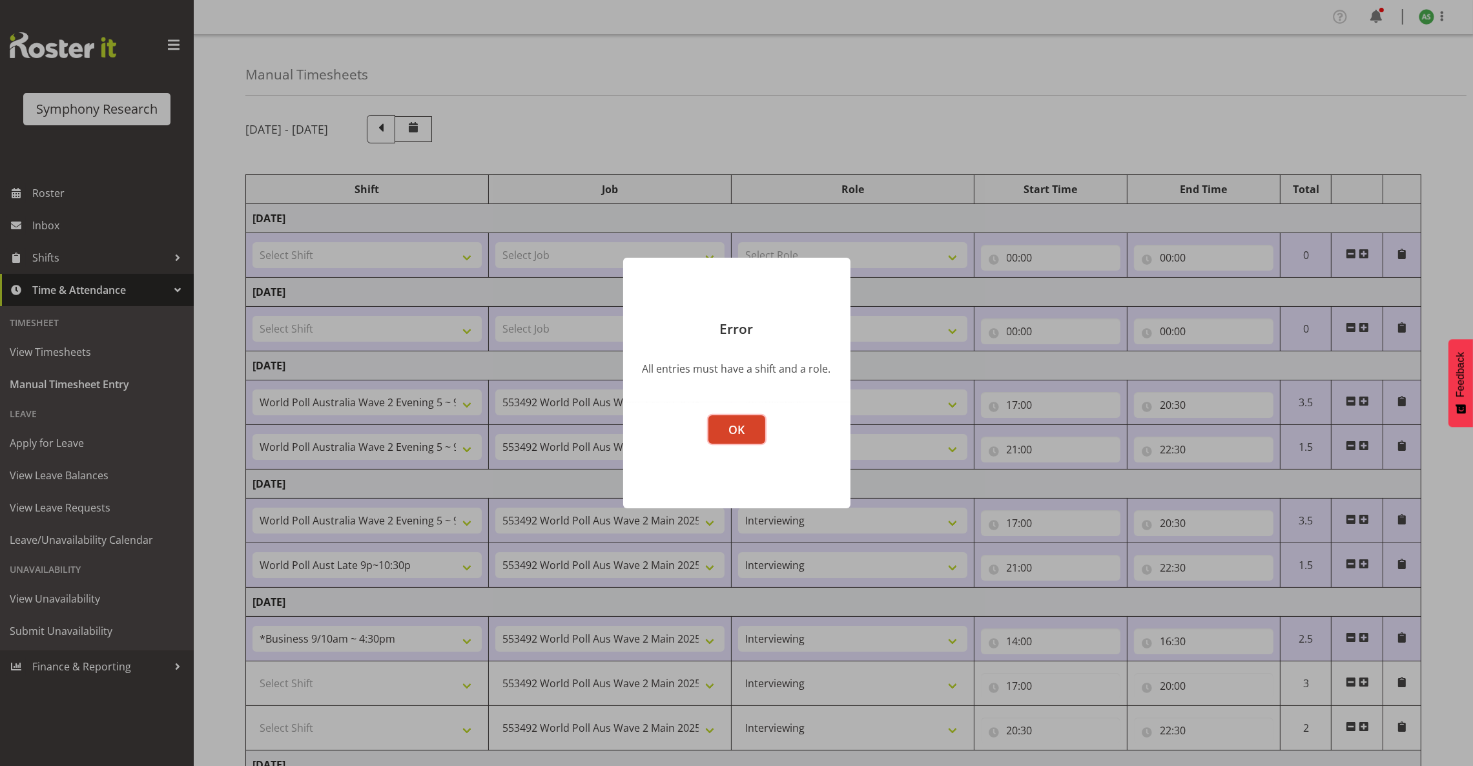
drag, startPoint x: 1759, startPoint y: 9, endPoint x: 741, endPoint y: 428, distance: 1100.7
click at [741, 428] on span "OK" at bounding box center [736, 429] width 16 height 15
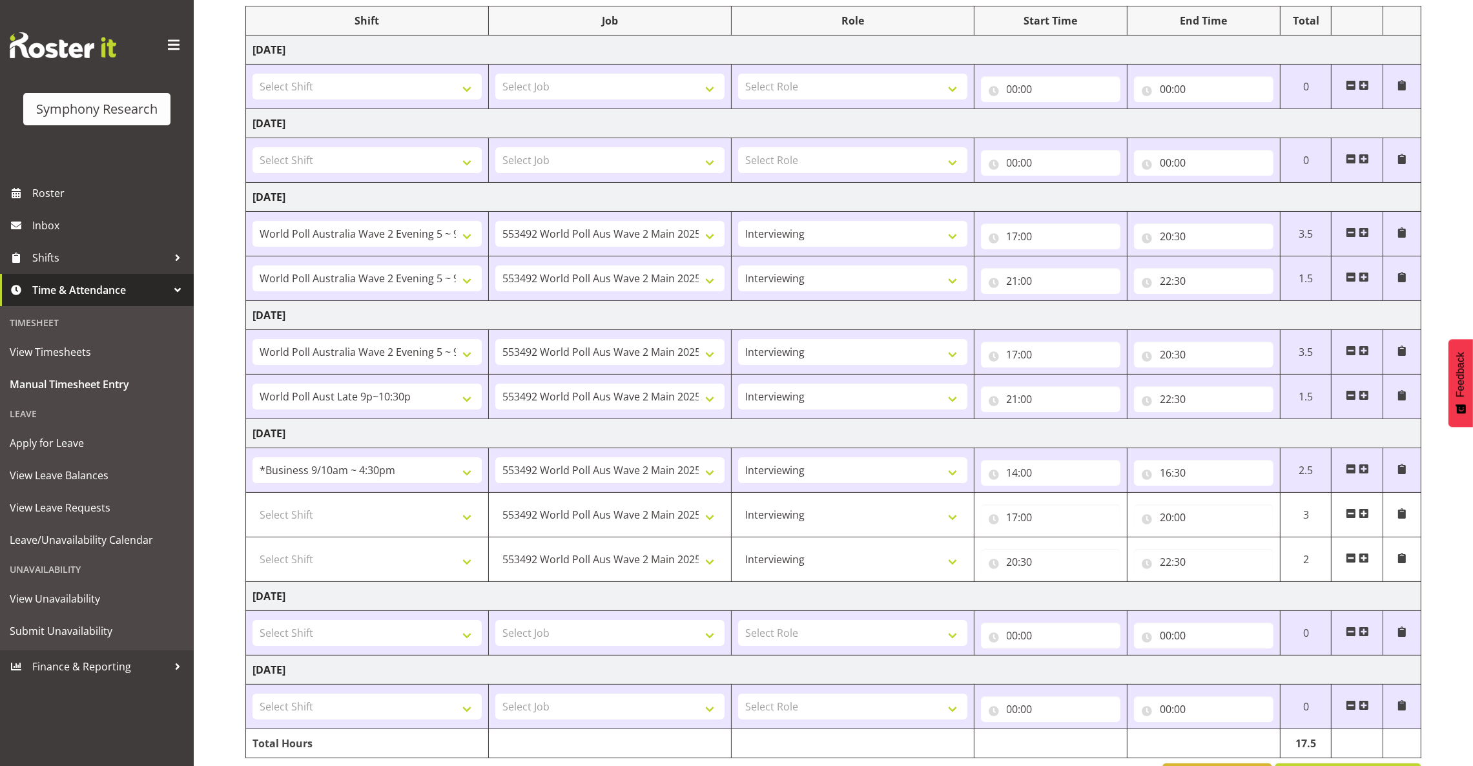
scroll to position [222, 0]
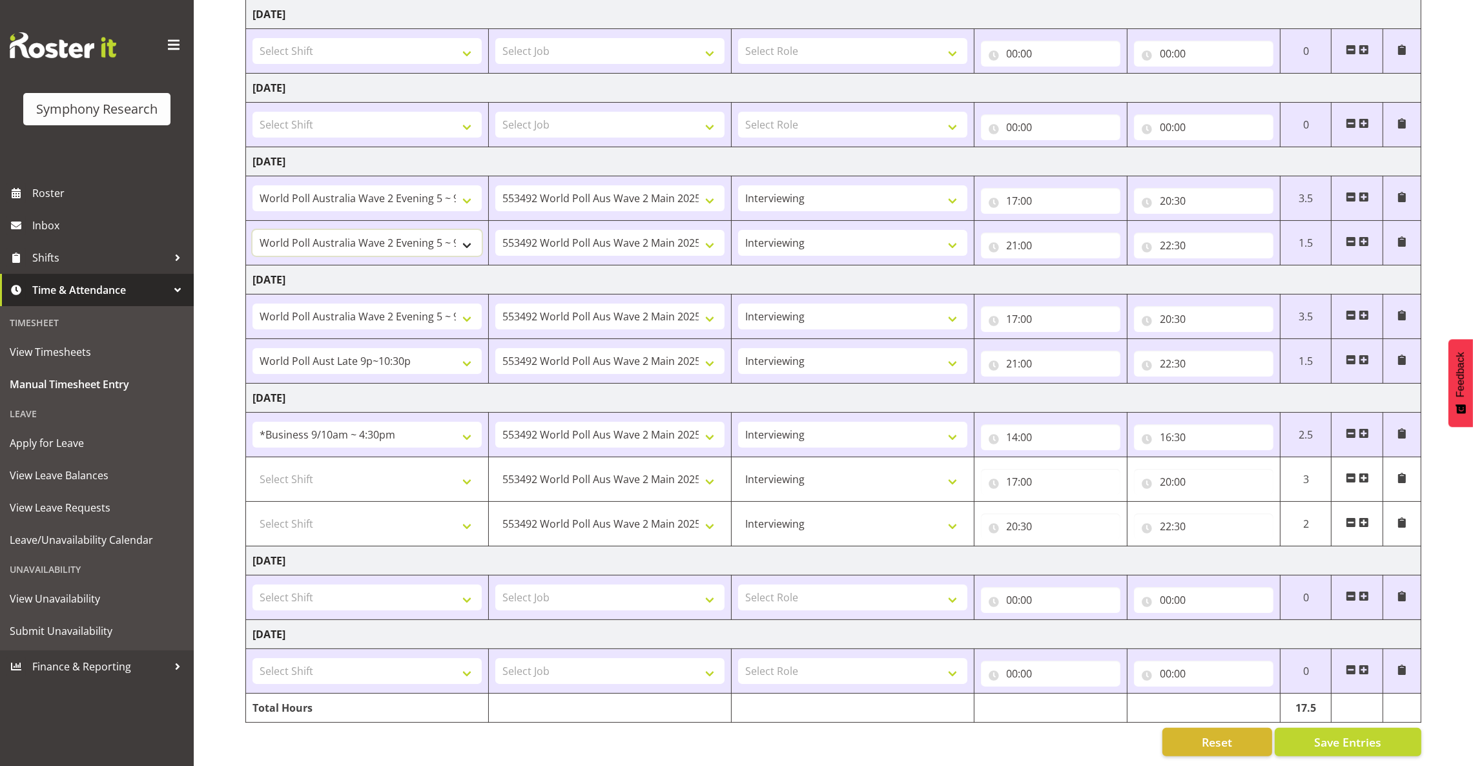
click at [463, 232] on select "!!Project Briefing (Job to be assigned) !!Weekend Residential (Roster IT Shift …" at bounding box center [367, 243] width 229 height 26
click at [623, 265] on td "Thursday 14th August 2025" at bounding box center [833, 279] width 1175 height 29
click at [463, 230] on select "!!Project Briefing (Job to be assigned) !!Weekend Residential (Roster IT Shift …" at bounding box center [367, 243] width 229 height 26
select select "9699"
click at [253, 230] on select "!!Project Briefing (Job to be assigned) !!Weekend Residential (Roster IT Shift …" at bounding box center [367, 243] width 229 height 26
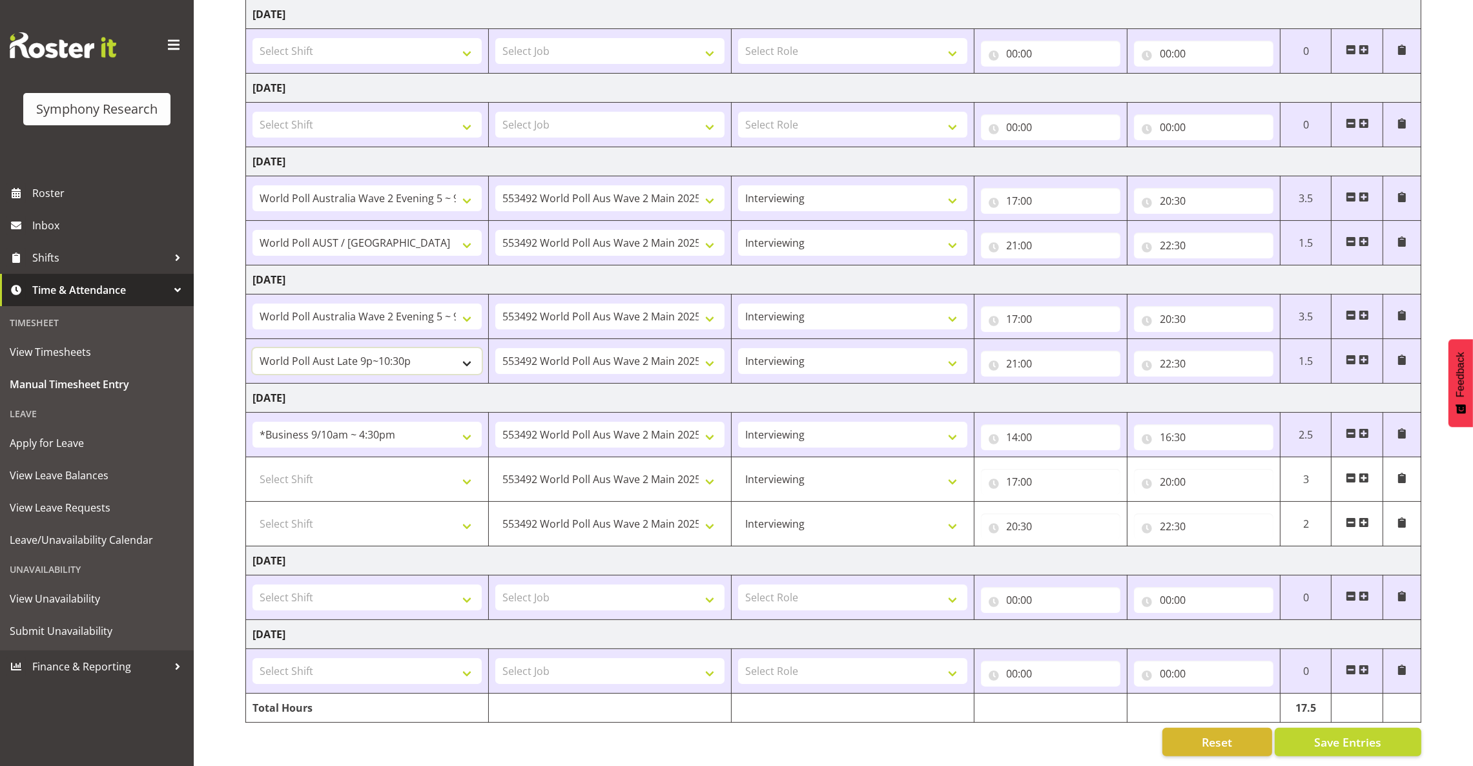
click at [455, 348] on select "!!Project Briefing (Job to be assigned) !!Weekend Residential (Roster IT Shift …" at bounding box center [367, 361] width 229 height 26
click at [459, 353] on select "!!Project Briefing (Job to be assigned) !!Weekend Residential (Roster IT Shift …" at bounding box center [367, 361] width 229 height 26
select select "9699"
click at [253, 348] on select "!!Project Briefing (Job to be assigned) !!Weekend Residential (Roster IT Shift …" at bounding box center [367, 361] width 229 height 26
click at [406, 466] on select "Select Shift !!Project Briefing (Job to be assigned) !!Weekend Residential (Ros…" at bounding box center [367, 479] width 229 height 26
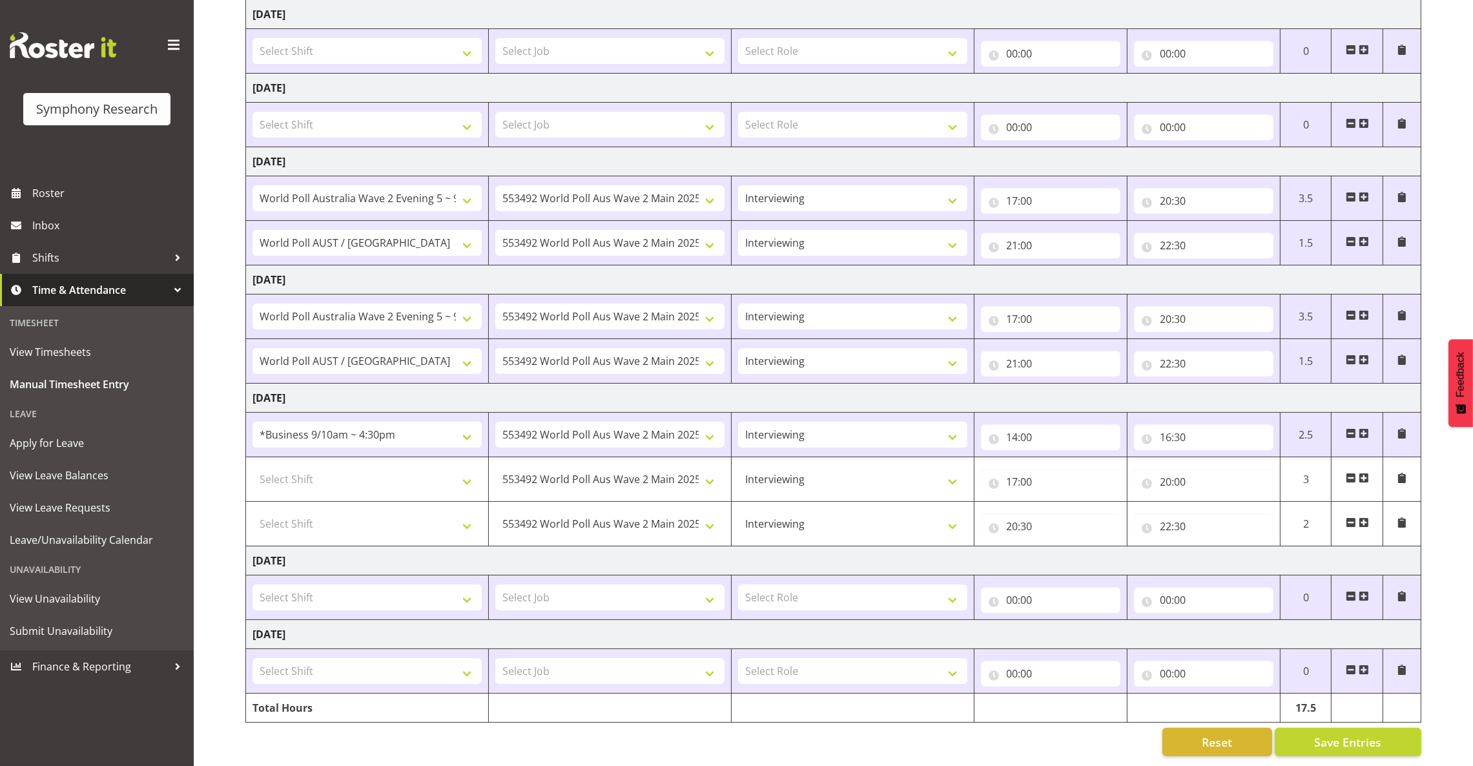
click at [619, 385] on td "Friday 15th August 2025" at bounding box center [833, 398] width 1175 height 29
click at [459, 511] on select "Select Shift !!Project Briefing (Job to be assigned) !!Weekend Residential (Ros…" at bounding box center [367, 524] width 229 height 26
select select "9699"
click at [253, 511] on select "Select Shift !!Project Briefing (Job to be assigned) !!Weekend Residential (Ros…" at bounding box center [367, 524] width 229 height 26
click at [448, 466] on select "Select Shift !!Project Briefing (Job to be assigned) !!Weekend Residential (Ros…" at bounding box center [367, 479] width 229 height 26
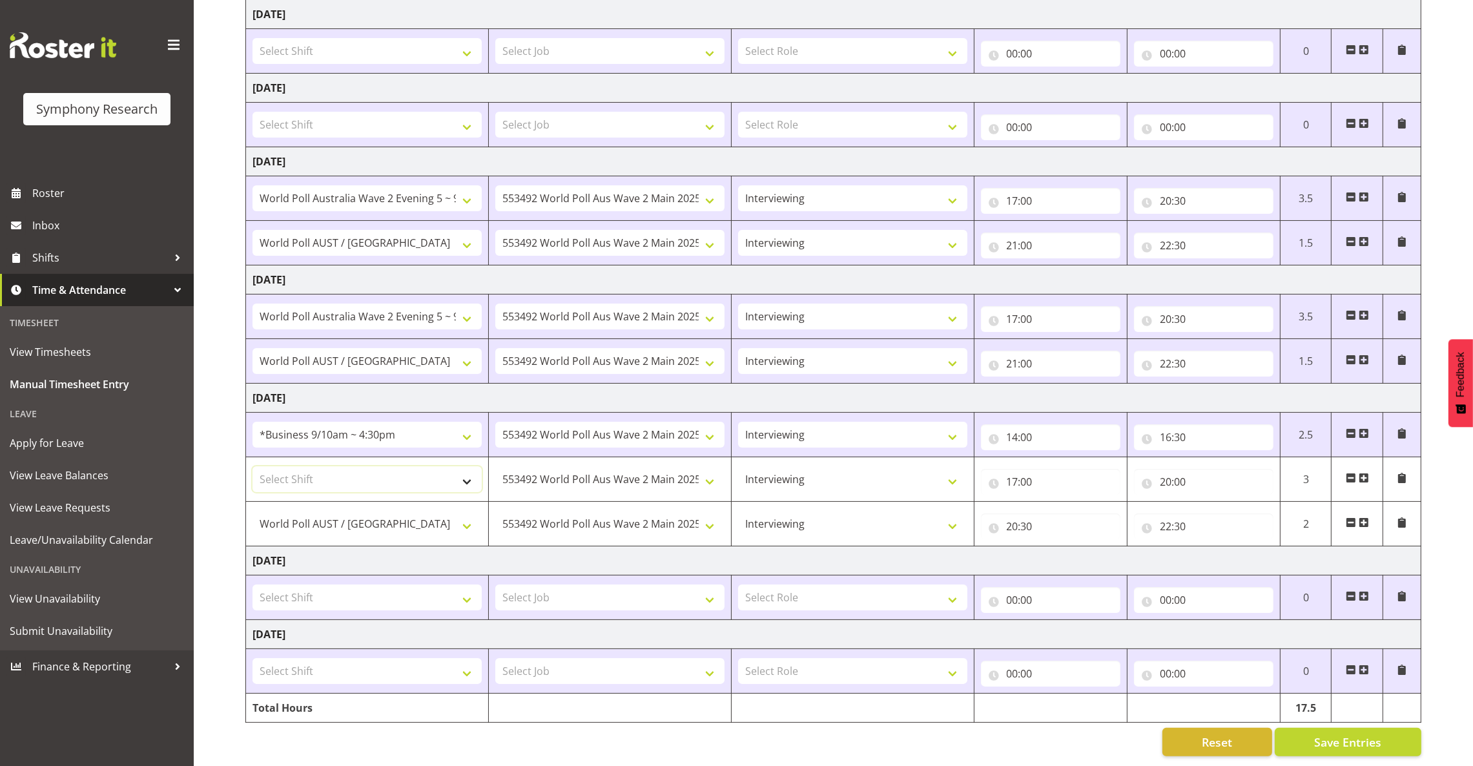
click at [464, 474] on select "Select Shift !!Project Briefing (Job to be assigned) !!Weekend Residential (Ros…" at bounding box center [367, 479] width 229 height 26
click at [471, 425] on select "!!Project Briefing (Job to be assigned) !!Weekend Residential (Roster IT Shift …" at bounding box center [367, 435] width 229 height 26
select select "9699"
click at [253, 422] on select "!!Project Briefing (Job to be assigned) !!Weekend Residential (Roster IT Shift …" at bounding box center [367, 435] width 229 height 26
click at [385, 471] on select "Select Shift !!Project Briefing (Job to be assigned) !!Weekend Residential (Ros…" at bounding box center [367, 479] width 229 height 26
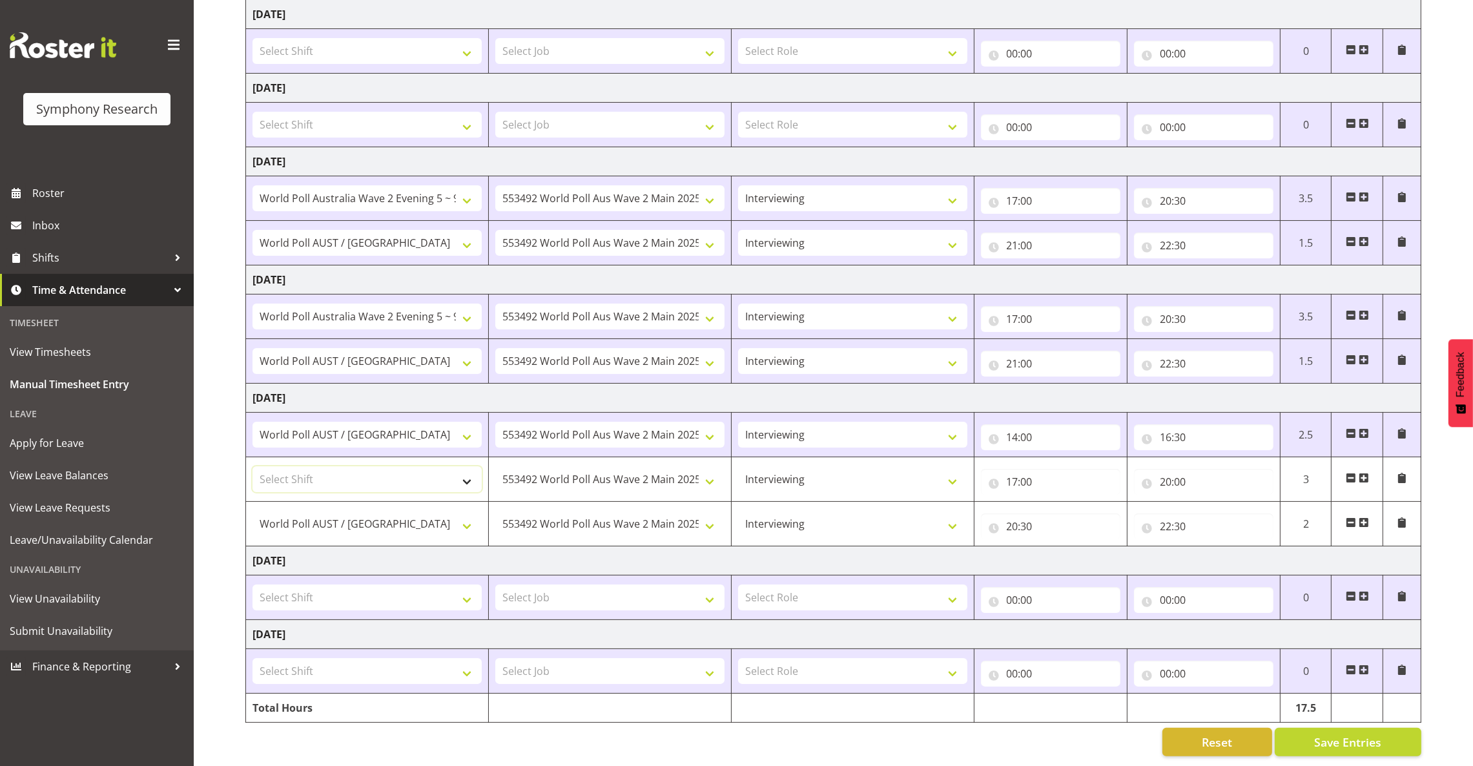
select select "9699"
click at [253, 466] on select "Select Shift !!Project Briefing (Job to be assigned) !!Weekend Residential (Ros…" at bounding box center [367, 479] width 229 height 26
click at [424, 513] on select "!!Project Briefing (Job to be assigned) !!Weekend Residential (Roster IT Shift …" at bounding box center [367, 524] width 229 height 26
click at [373, 511] on select "!!Project Briefing (Job to be assigned) !!Weekend Residential (Roster IT Shift …" at bounding box center [367, 524] width 229 height 26
click at [1348, 734] on span "Save Entries" at bounding box center [1347, 742] width 67 height 17
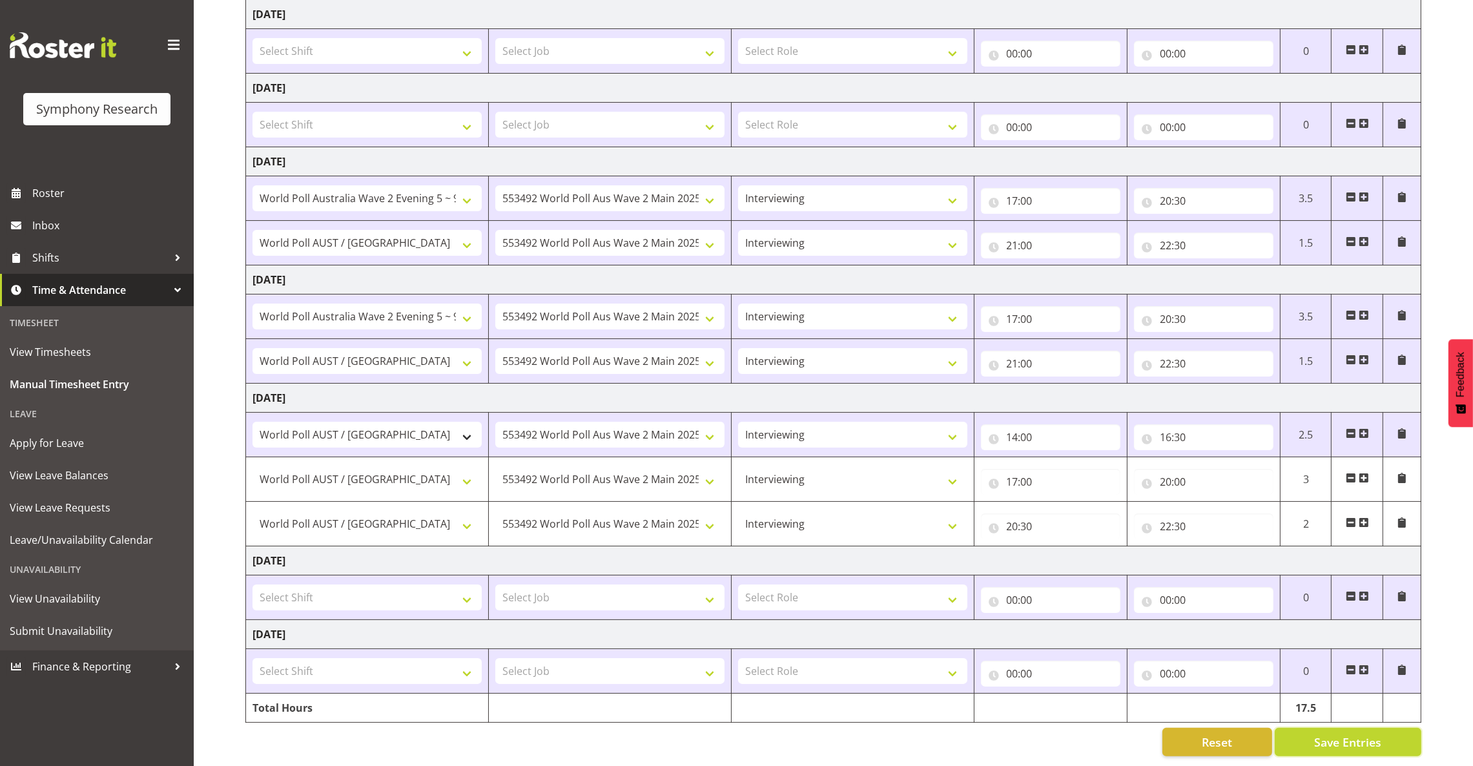
type input "17:00"
type input "20:00"
type input "20:30"
type input "22:30"
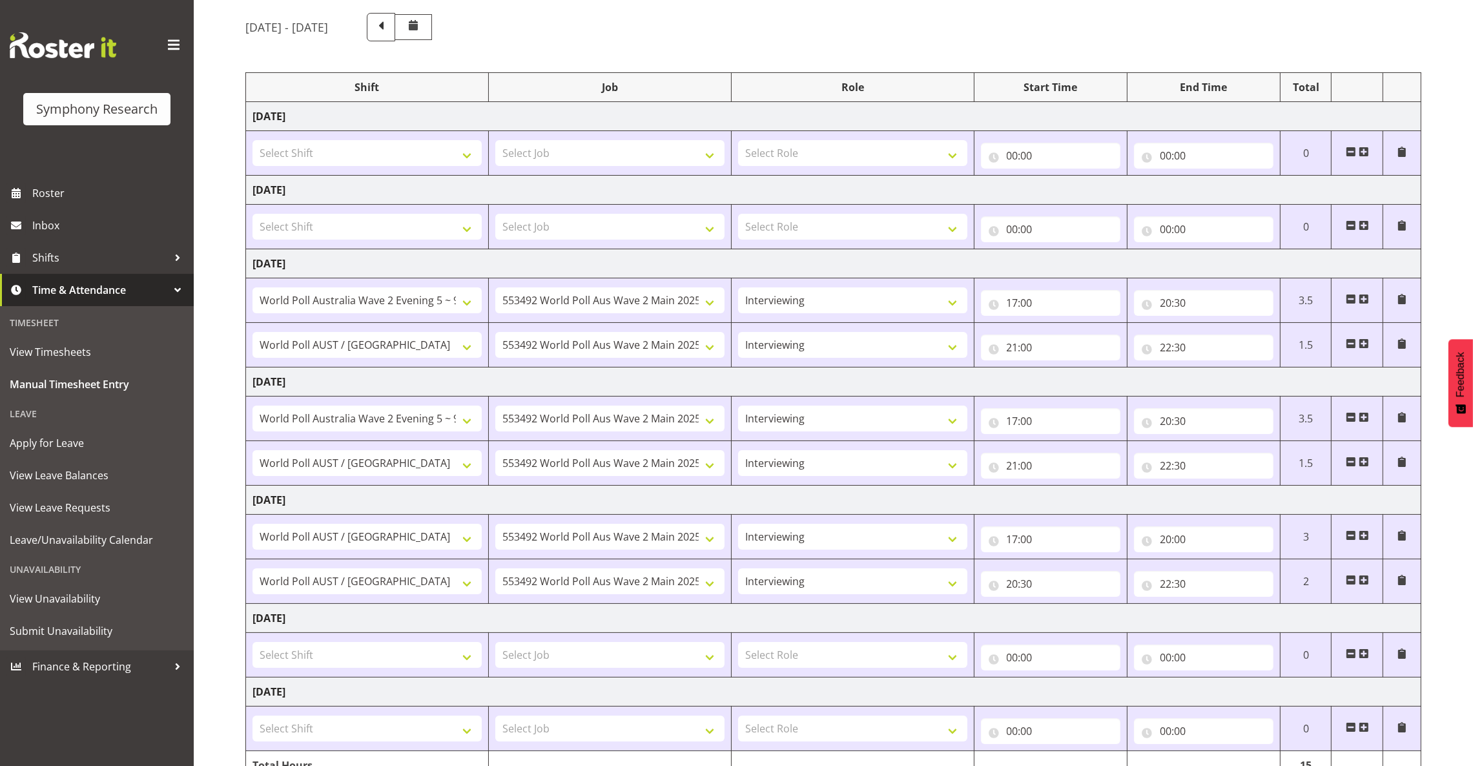
scroll to position [0, 0]
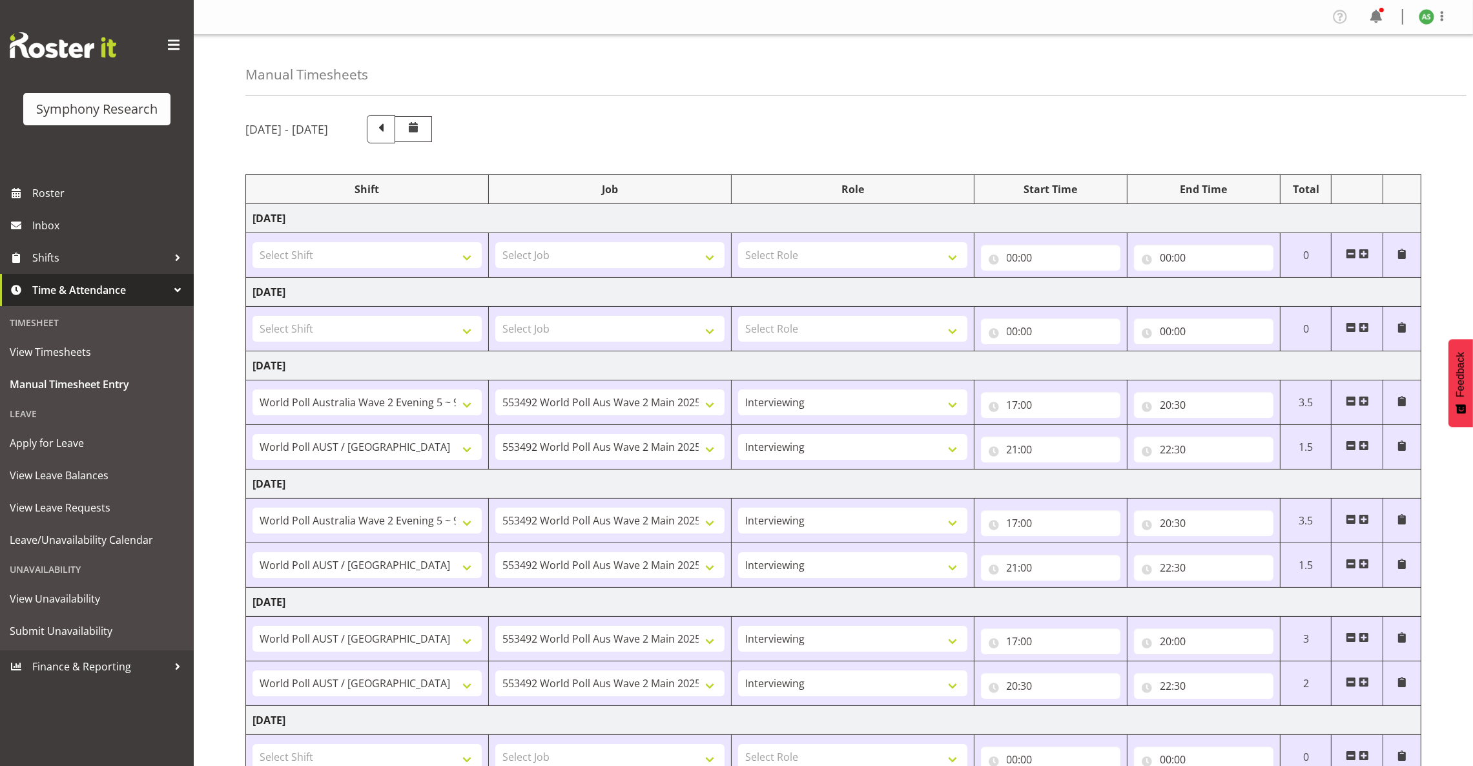
click at [1363, 634] on span at bounding box center [1364, 637] width 10 height 10
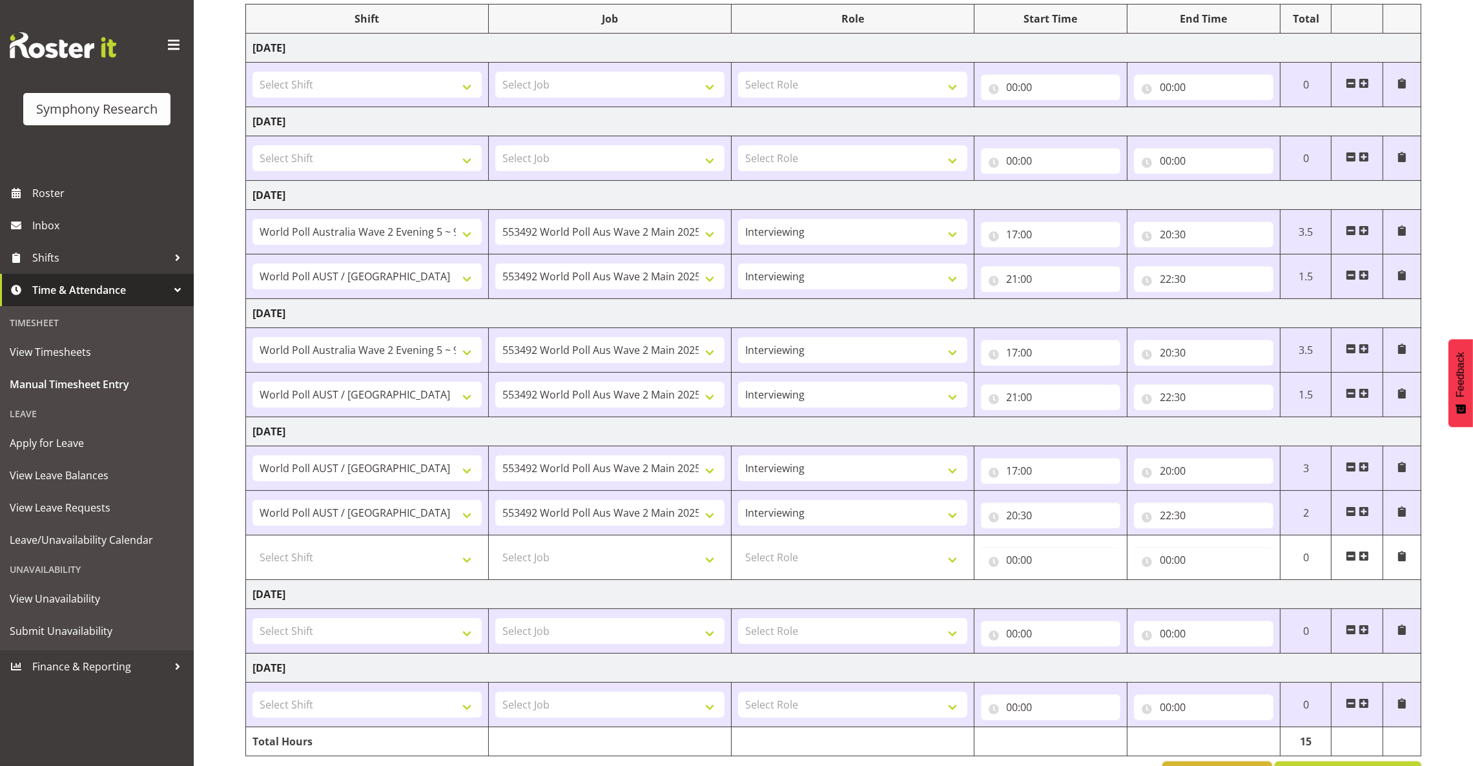
scroll to position [222, 0]
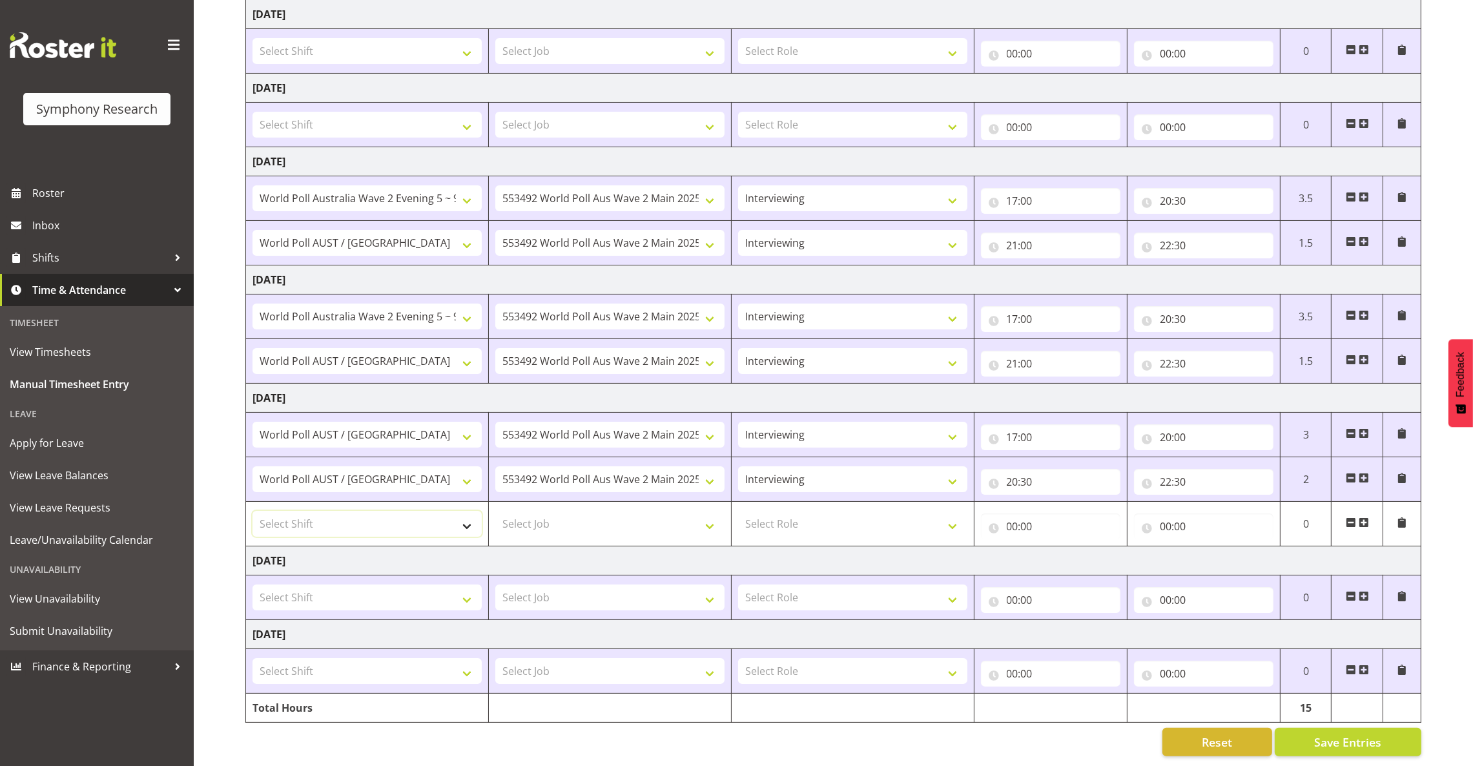
click at [452, 511] on select "Select Shift !!Project Briefing (Job to be assigned) !!Weekend Residential (Ros…" at bounding box center [367, 524] width 229 height 26
click at [805, 513] on select "Select Role Briefing Interviewing" at bounding box center [852, 524] width 229 height 26
select select "47"
click at [738, 511] on select "Select Role Briefing Interviewing" at bounding box center [852, 524] width 229 height 26
click at [683, 511] on select "Select Job 550060 IF Admin 553492 World Poll Aus Wave 2 Main 2025 553500 BFM Ju…" at bounding box center [609, 524] width 229 height 26
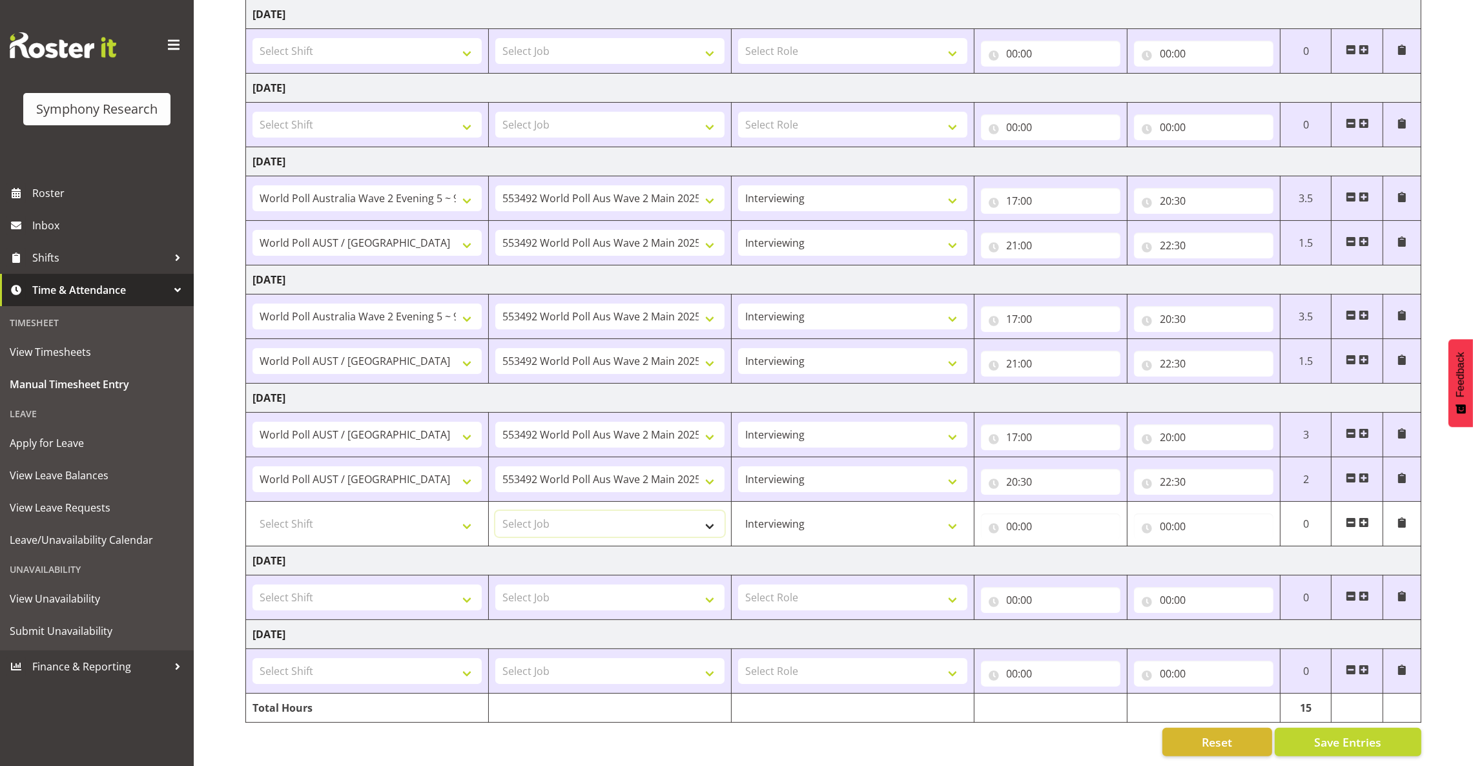
select select "10499"
click at [495, 511] on select "Select Job 550060 IF Admin 553492 World Poll Aus Wave 2 Main 2025 553500 BFM Ju…" at bounding box center [609, 524] width 229 height 26
click at [470, 511] on select "Select Shift !!Project Briefing (Job to be assigned) !!Weekend Residential (Ros…" at bounding box center [367, 524] width 229 height 26
select select "9699"
click at [253, 511] on select "Select Shift !!Project Briefing (Job to be assigned) !!Weekend Residential (Ros…" at bounding box center [367, 524] width 229 height 26
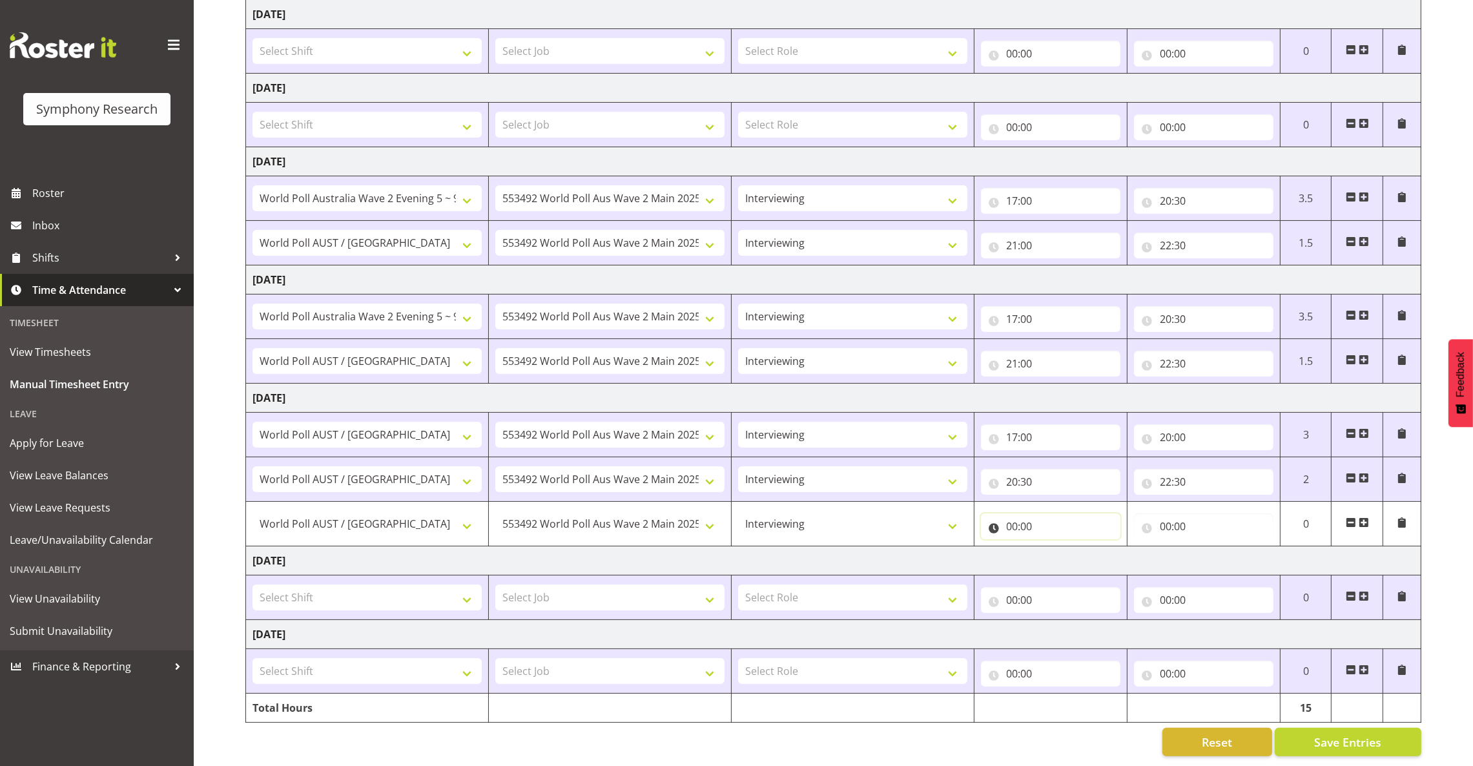
click at [1013, 513] on input "00:00" at bounding box center [1050, 526] width 139 height 26
click at [1060, 547] on select "00 01 02 03 04 05 06 07 08 09 10 11 12 13 14 15 16 17 18 19 20 21 22 23" at bounding box center [1069, 560] width 29 height 26
select select "20"
click at [1055, 547] on select "00 01 02 03 04 05 06 07 08 09 10 11 12 13 14 15 16 17 18 19 20 21 22 23" at bounding box center [1069, 560] width 29 height 26
type input "20:00"
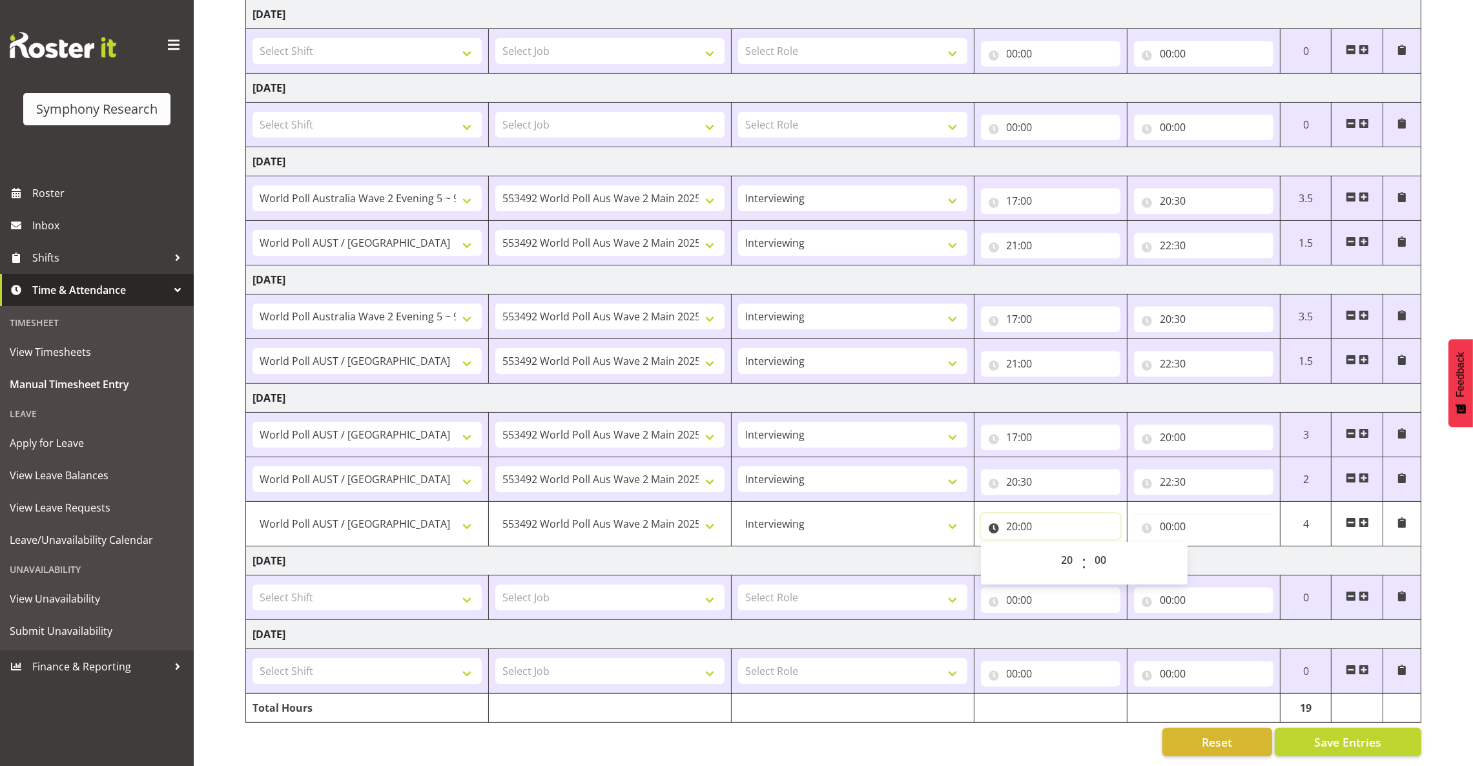
click at [1026, 513] on input "20:00" at bounding box center [1050, 526] width 139 height 26
click at [1030, 513] on input "20:00" at bounding box center [1050, 526] width 139 height 26
click at [1093, 547] on select "00 01 02 03 04 05 06 07 08 09 10 11 12 13 14 15 16 17 18 19 20 21 22 23 24 25 2…" at bounding box center [1102, 560] width 29 height 26
select select "30"
click at [1088, 547] on select "00 01 02 03 04 05 06 07 08 09 10 11 12 13 14 15 16 17 18 19 20 21 22 23 24 25 2…" at bounding box center [1102, 560] width 29 height 26
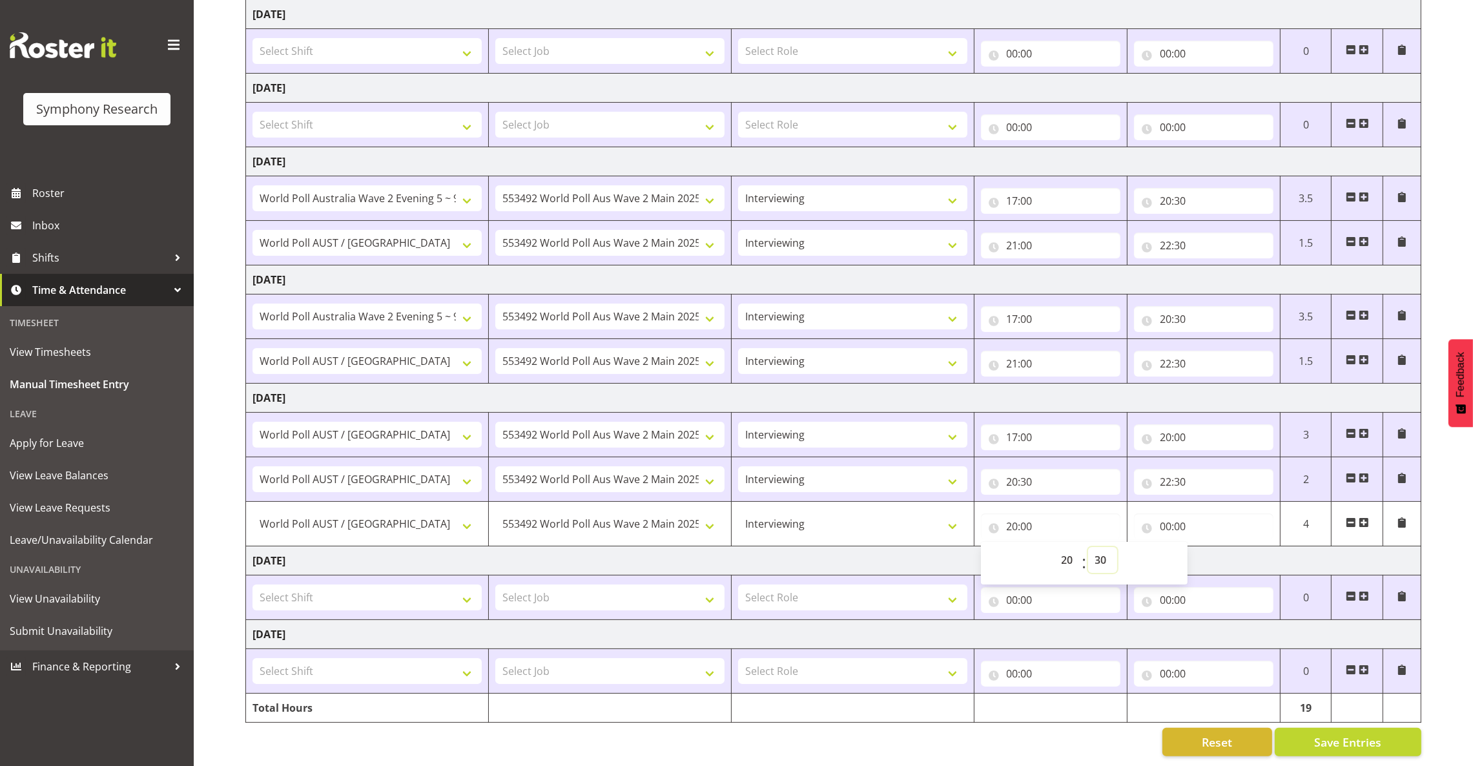
type input "20:30"
click at [1163, 514] on input "00:00" at bounding box center [1203, 526] width 139 height 26
click at [1215, 547] on select "00 01 02 03 04 05 06 07 08 09 10 11 12 13 14 15 16 17 18 19 20 21 22 23" at bounding box center [1222, 560] width 29 height 26
click at [1216, 547] on select "00 01 02 03 04 05 06 07 08 09 10 11 12 13 14 15 16 17 18 19 20 21 22 23" at bounding box center [1222, 560] width 29 height 26
select select "22"
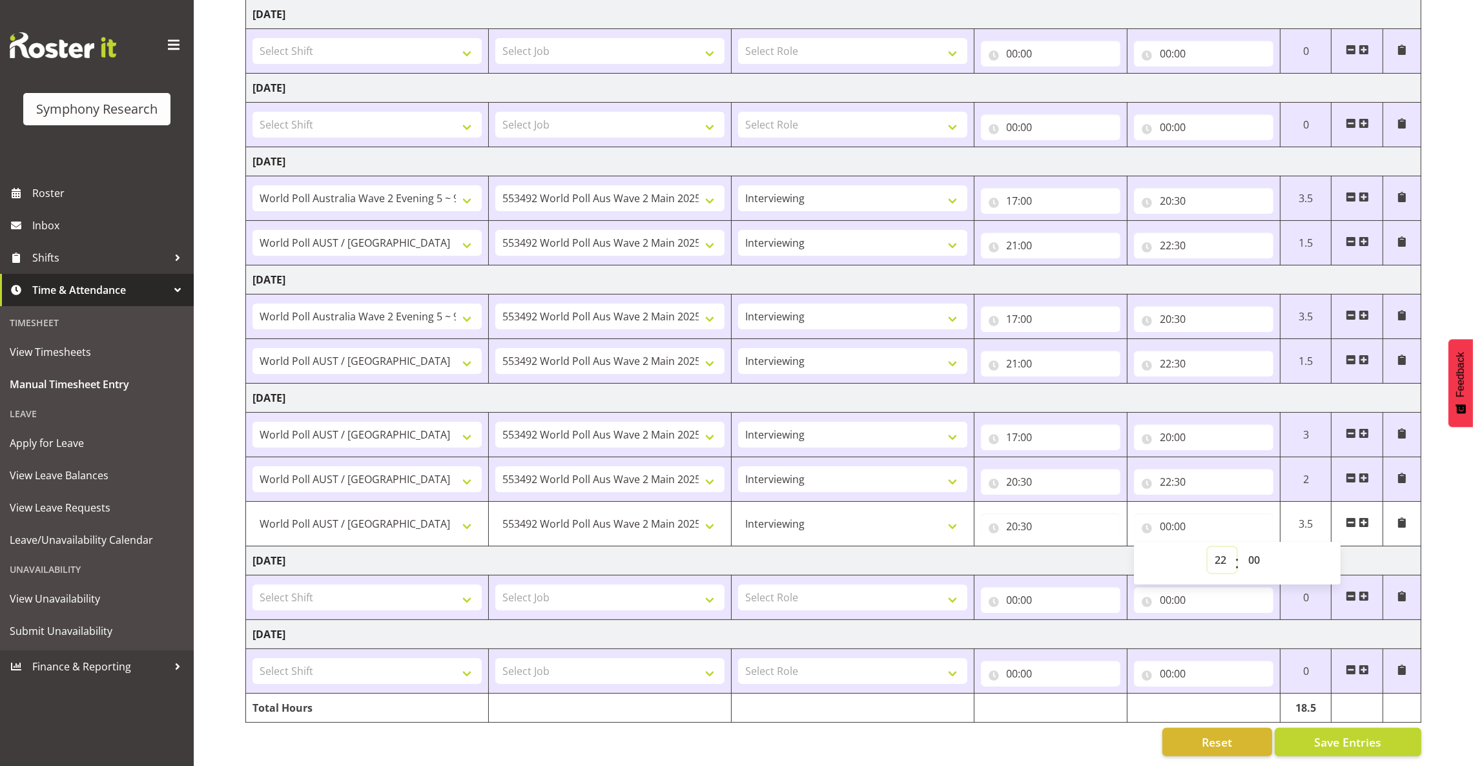
click at [1208, 547] on select "00 01 02 03 04 05 06 07 08 09 10 11 12 13 14 15 16 17 18 19 20 21 22 23" at bounding box center [1222, 560] width 29 height 26
type input "22:00"
click at [1184, 513] on input "22:00" at bounding box center [1203, 526] width 139 height 26
click at [1180, 513] on input "22:00" at bounding box center [1203, 526] width 139 height 26
click at [1254, 547] on select "00 01 02 03 04 05 06 07 08 09 10 11 12 13 14 15 16 17 18 19 20 21 22 23 24 25 2…" at bounding box center [1255, 560] width 29 height 26
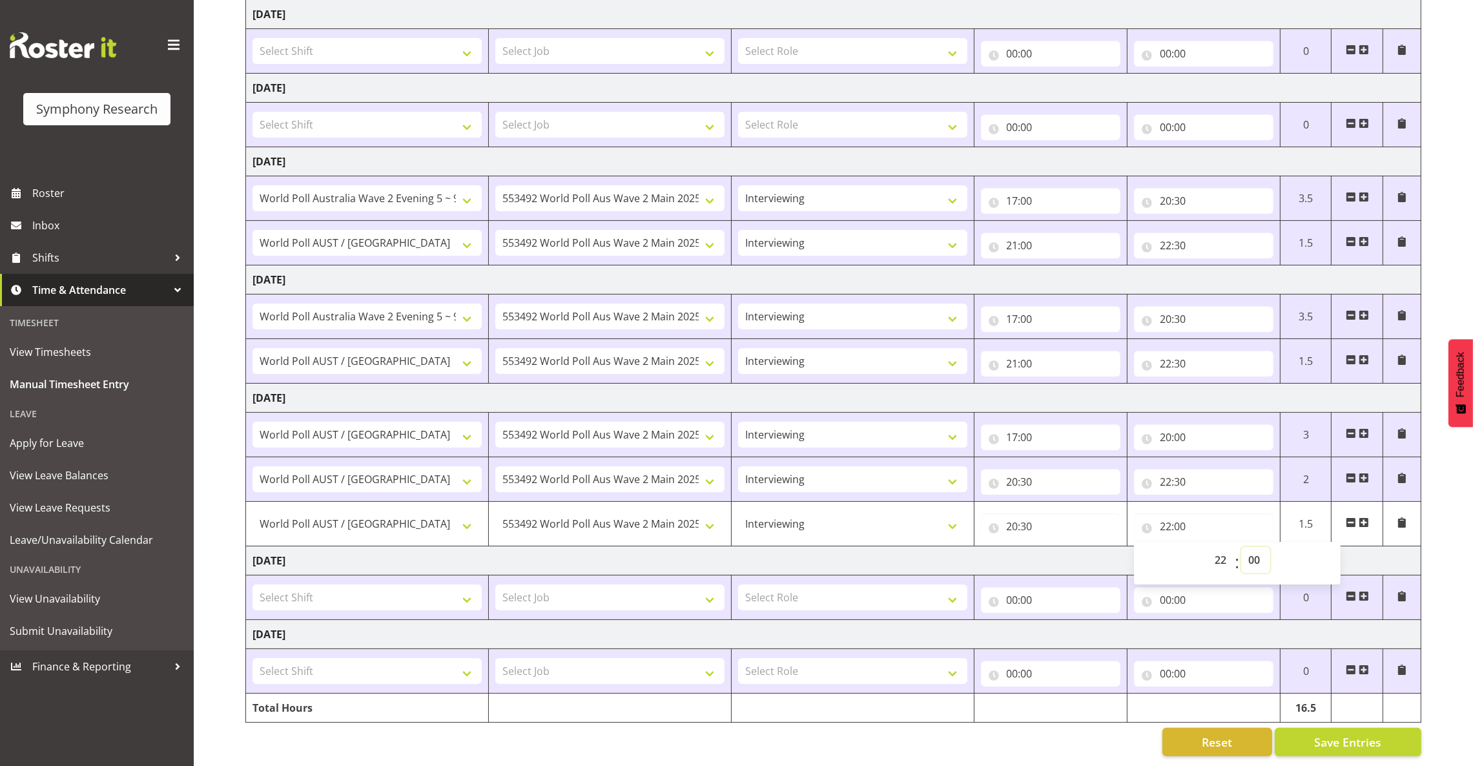
select select "30"
click at [1241, 547] on select "00 01 02 03 04 05 06 07 08 09 10 11 12 13 14 15 16 17 18 19 20 21 22 23 24 25 2…" at bounding box center [1255, 560] width 29 height 26
type input "22:30"
click at [1015, 469] on input "20:30" at bounding box center [1050, 482] width 139 height 26
click at [1065, 502] on select "00 01 02 03 04 05 06 07 08 09 10 11 12 13 14 15 16 17 18 19 20 21 22 23" at bounding box center [1069, 515] width 29 height 26
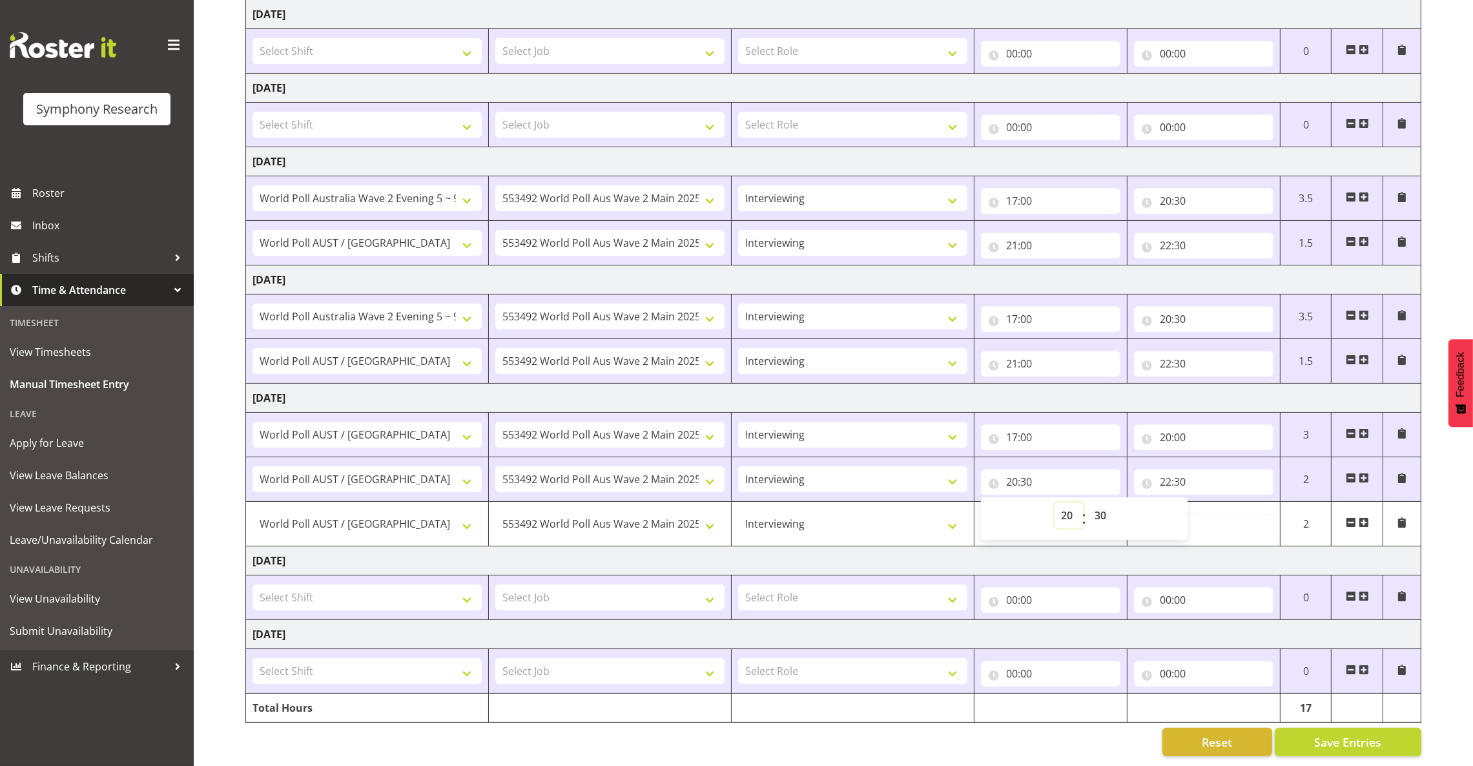
select select "17"
click at [1055, 502] on select "00 01 02 03 04 05 06 07 08 09 10 11 12 13 14 15 16 17 18 19 20 21 22 23" at bounding box center [1069, 515] width 29 height 26
type input "17:30"
click at [1025, 469] on input "17:30" at bounding box center [1050, 482] width 139 height 26
click at [1027, 469] on input "17:30" at bounding box center [1050, 482] width 139 height 26
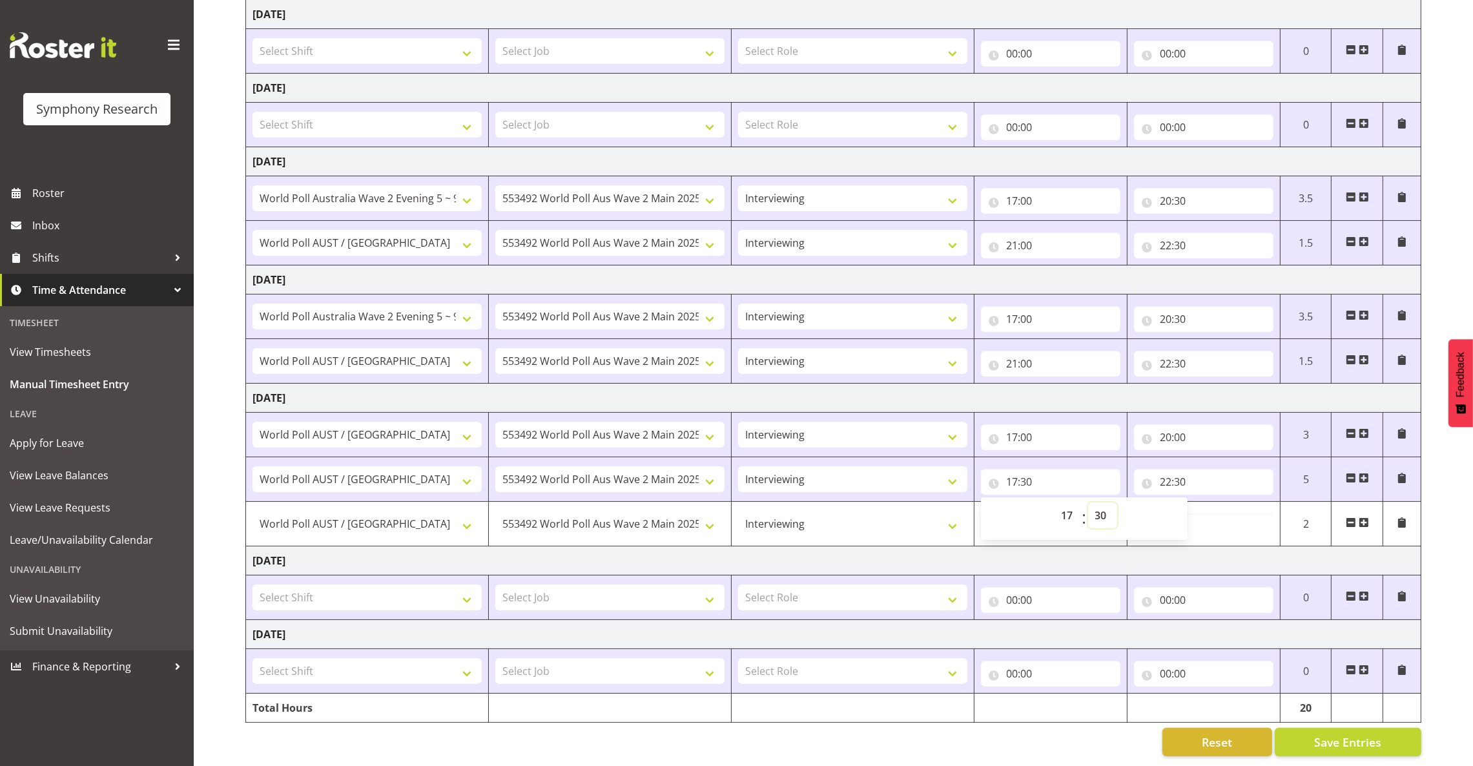
click at [1106, 502] on select "00 01 02 03 04 05 06 07 08 09 10 11 12 13 14 15 16 17 18 19 20 21 22 23 24 25 2…" at bounding box center [1102, 515] width 29 height 26
select select "0"
click at [1088, 502] on select "00 01 02 03 04 05 06 07 08 09 10 11 12 13 14 15 16 17 18 19 20 21 22 23 24 25 2…" at bounding box center [1102, 515] width 29 height 26
type input "17:00"
click at [1014, 424] on input "17:00" at bounding box center [1050, 437] width 139 height 26
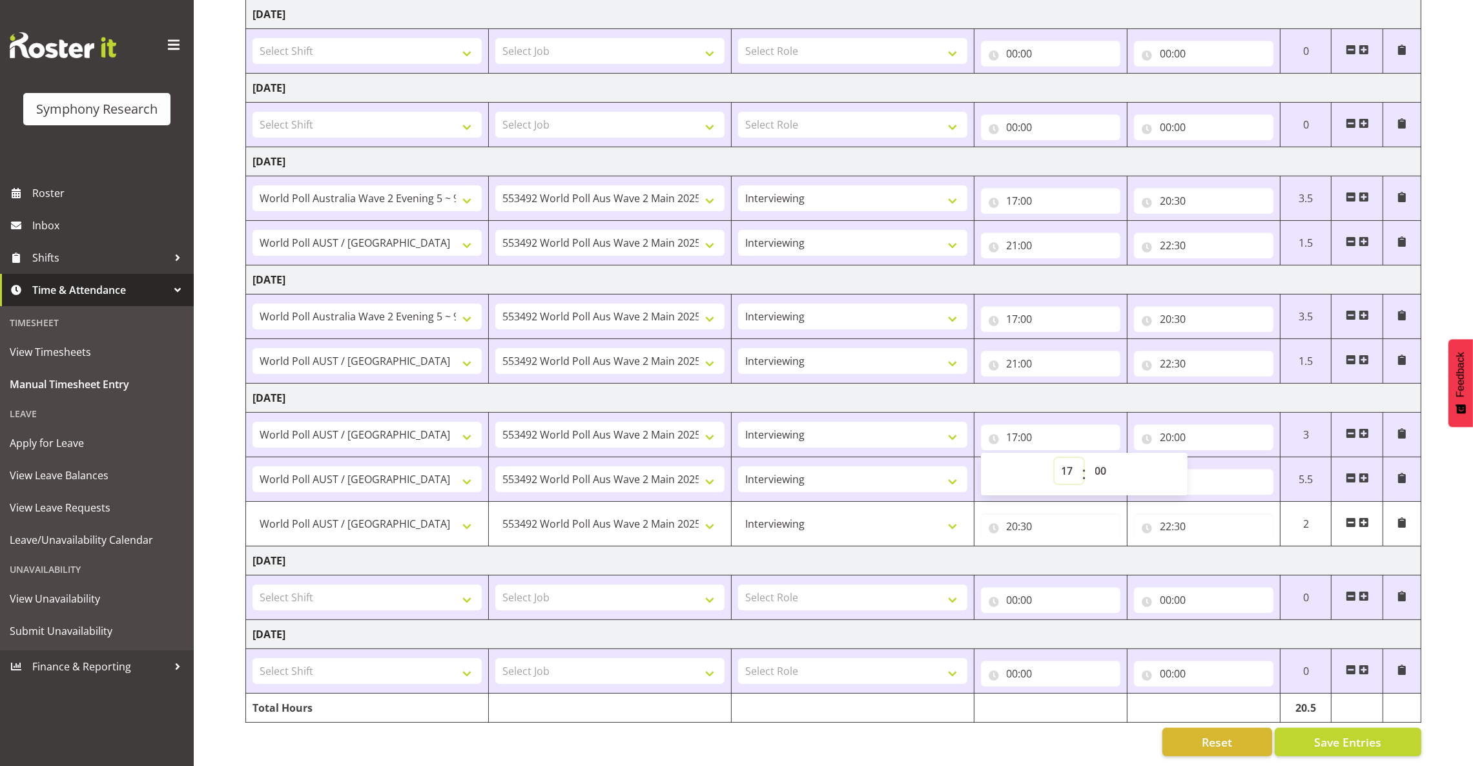
click at [1063, 458] on select "00 01 02 03 04 05 06 07 08 09 10 11 12 13 14 15 16 17 18 19 20 21 22 23" at bounding box center [1069, 471] width 29 height 26
select select "14"
click at [1055, 458] on select "00 01 02 03 04 05 06 07 08 09 10 11 12 13 14 15 16 17 18 19 20 21 22 23" at bounding box center [1069, 471] width 29 height 26
type input "14:00"
click at [1164, 424] on input "20:00" at bounding box center [1203, 437] width 139 height 26
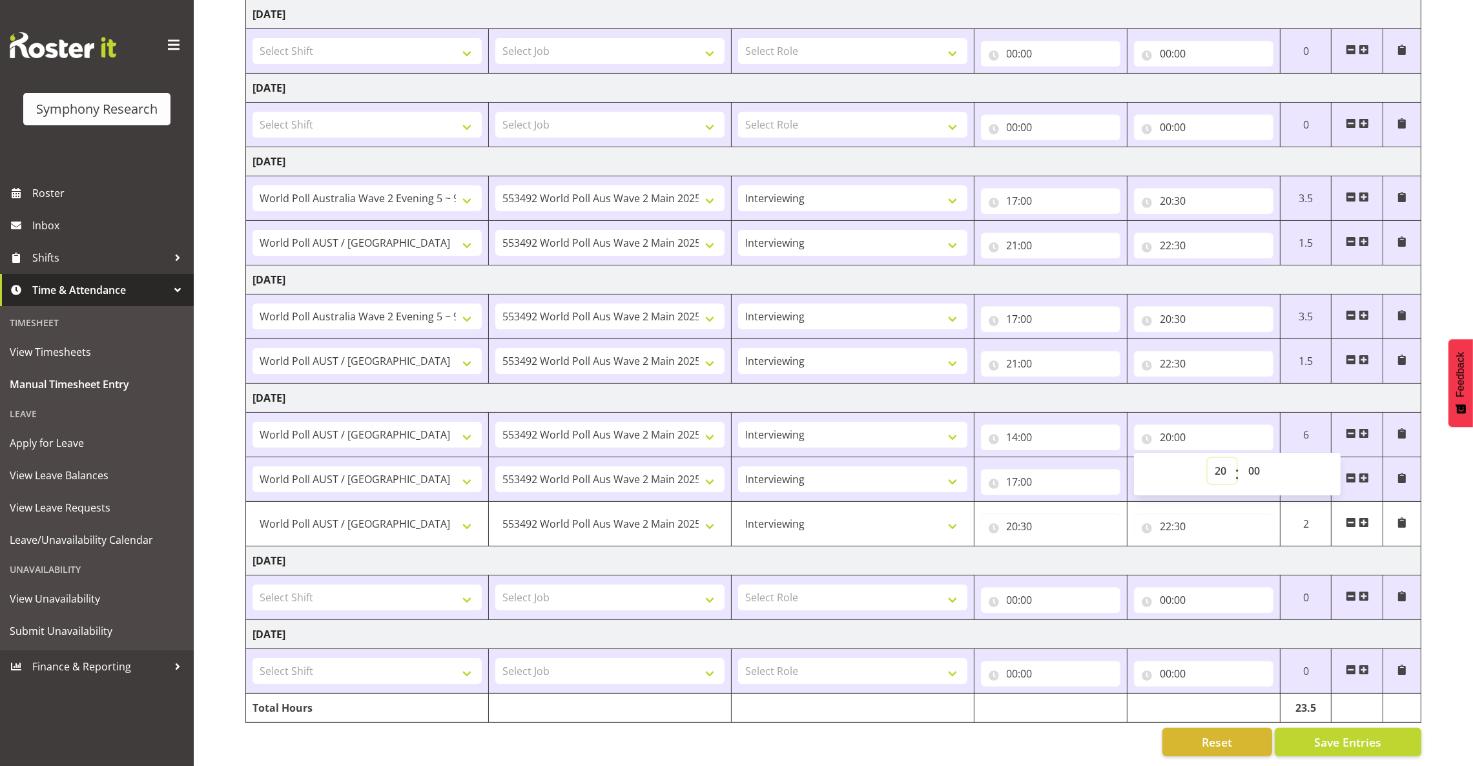
click at [1219, 458] on select "00 01 02 03 04 05 06 07 08 09 10 11 12 13 14 15 16 17 18 19 20 21 22 23" at bounding box center [1222, 471] width 29 height 26
select select "16"
click at [1208, 458] on select "00 01 02 03 04 05 06 07 08 09 10 11 12 13 14 15 16 17 18 19 20 21 22 23" at bounding box center [1222, 471] width 29 height 26
type input "16:00"
click at [1184, 424] on input "16:00" at bounding box center [1203, 437] width 139 height 26
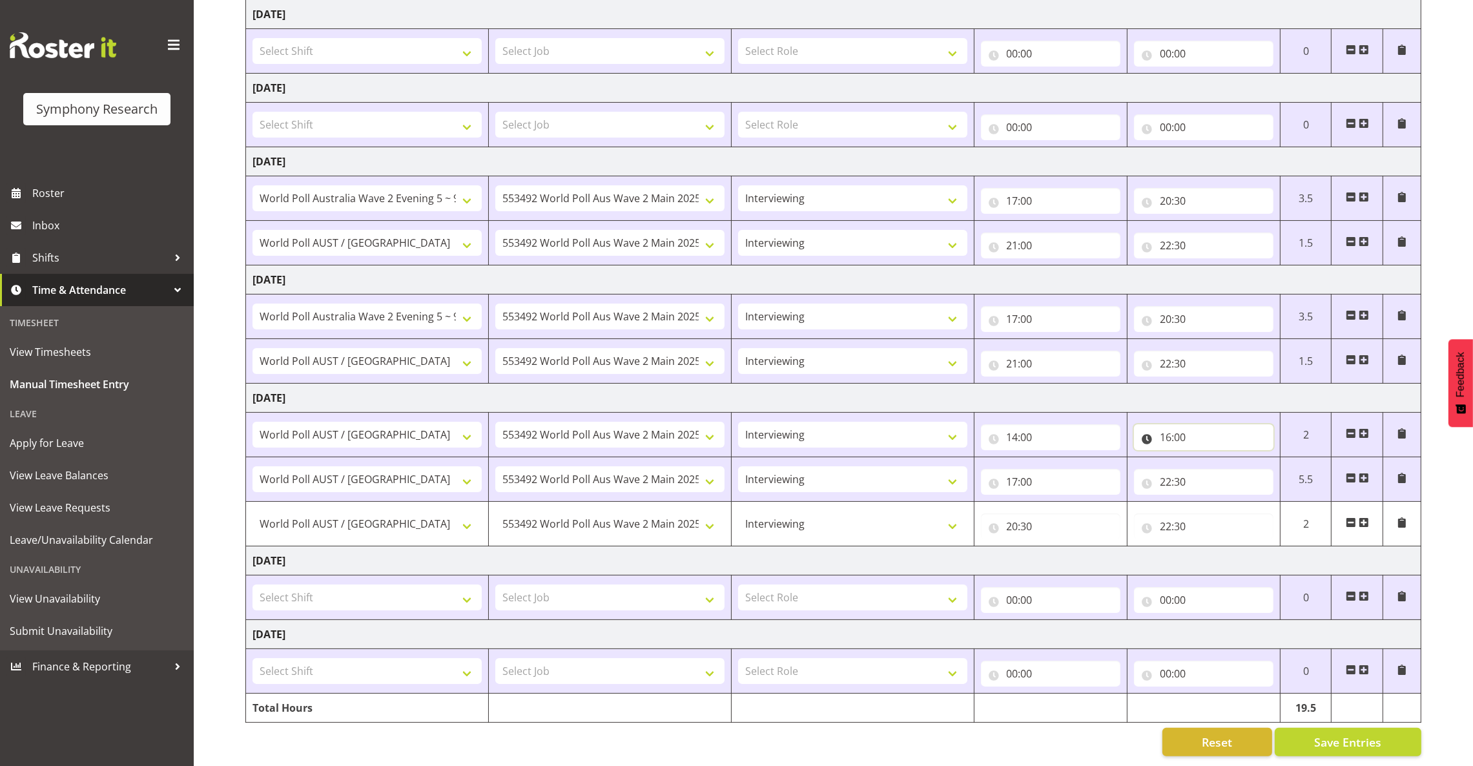
click at [1187, 424] on input "16:00" at bounding box center [1203, 437] width 139 height 26
click at [1254, 458] on select "00 01 02 03 04 05 06 07 08 09 10 11 12 13 14 15 16 17 18 19 20 21 22 23 24 25 2…" at bounding box center [1255, 471] width 29 height 26
select select "30"
click at [1241, 458] on select "00 01 02 03 04 05 06 07 08 09 10 11 12 13 14 15 16 17 18 19 20 21 22 23 24 25 2…" at bounding box center [1255, 471] width 29 height 26
type input "16:30"
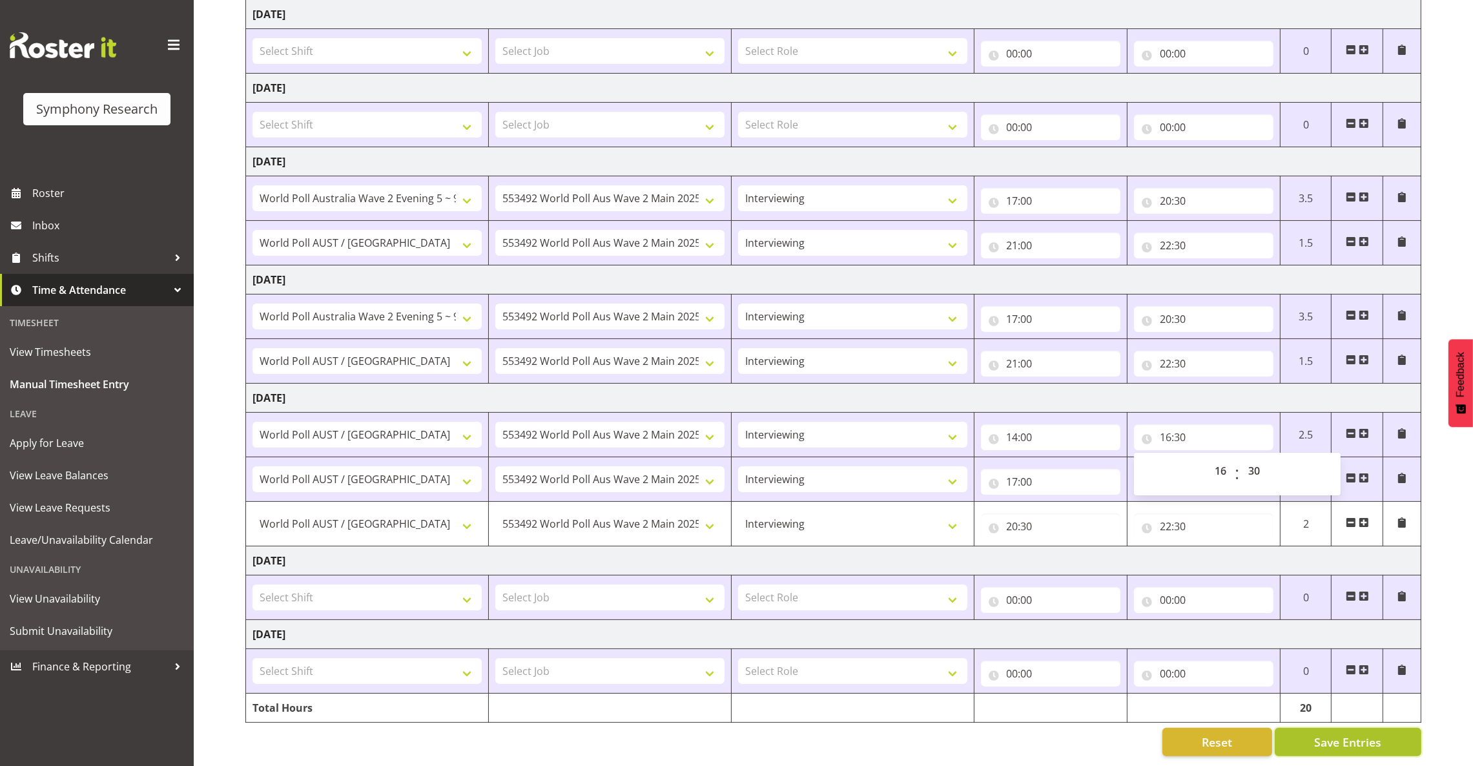
click at [1336, 734] on span "Save Entries" at bounding box center [1347, 742] width 67 height 17
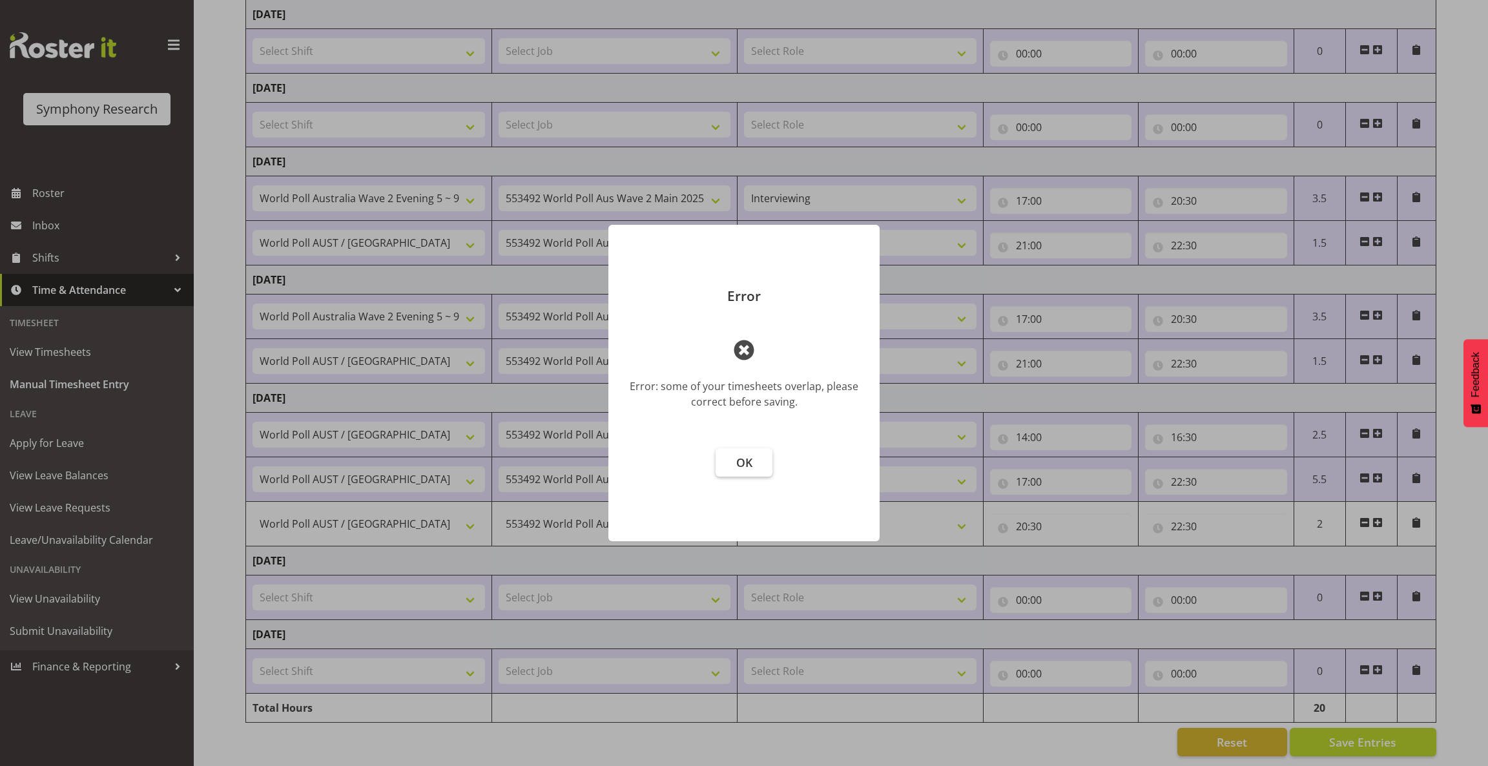
click at [745, 462] on span "OK" at bounding box center [744, 462] width 16 height 15
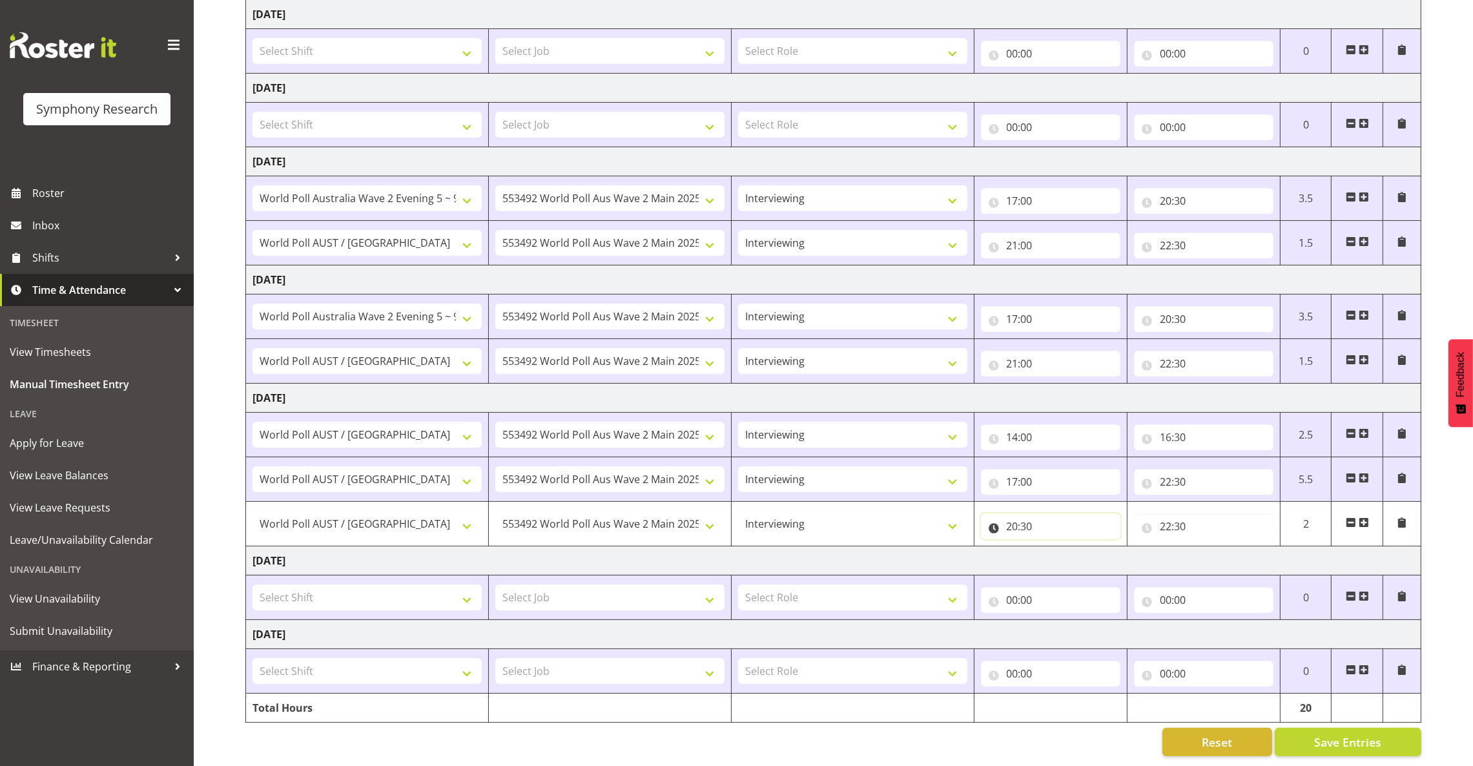
click at [1009, 513] on input "20:30" at bounding box center [1050, 526] width 139 height 26
click at [1070, 547] on select "00 01 02 03 04 05 06 07 08 09 10 11 12 13 14 15 16 17 18 19 20 21 22 23" at bounding box center [1069, 560] width 29 height 26
select select "21"
click at [1055, 547] on select "00 01 02 03 04 05 06 07 08 09 10 11 12 13 14 15 16 17 18 19 20 21 22 23" at bounding box center [1069, 560] width 29 height 26
type input "21:30"
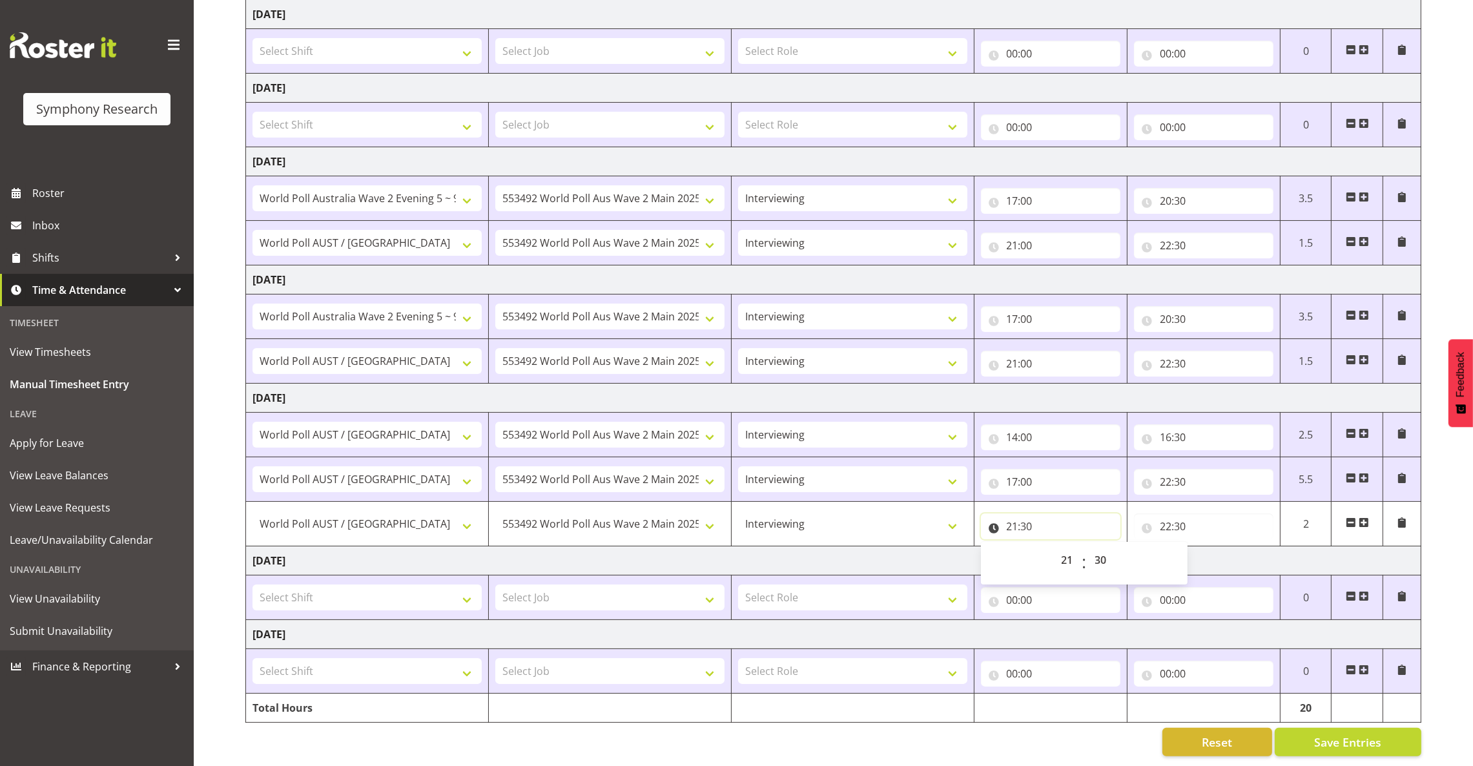
click at [1025, 513] on input "21:30" at bounding box center [1050, 526] width 139 height 26
click at [1029, 513] on input "21:30" at bounding box center [1050, 526] width 139 height 26
click at [1104, 547] on select "00 01 02 03 04 05 06 07 08 09 10 11 12 13 14 15 16 17 18 19 20 21 22 23 24 25 2…" at bounding box center [1102, 560] width 29 height 26
select select "0"
click at [1088, 547] on select "00 01 02 03 04 05 06 07 08 09 10 11 12 13 14 15 16 17 18 19 20 21 22 23 24 25 2…" at bounding box center [1102, 560] width 29 height 26
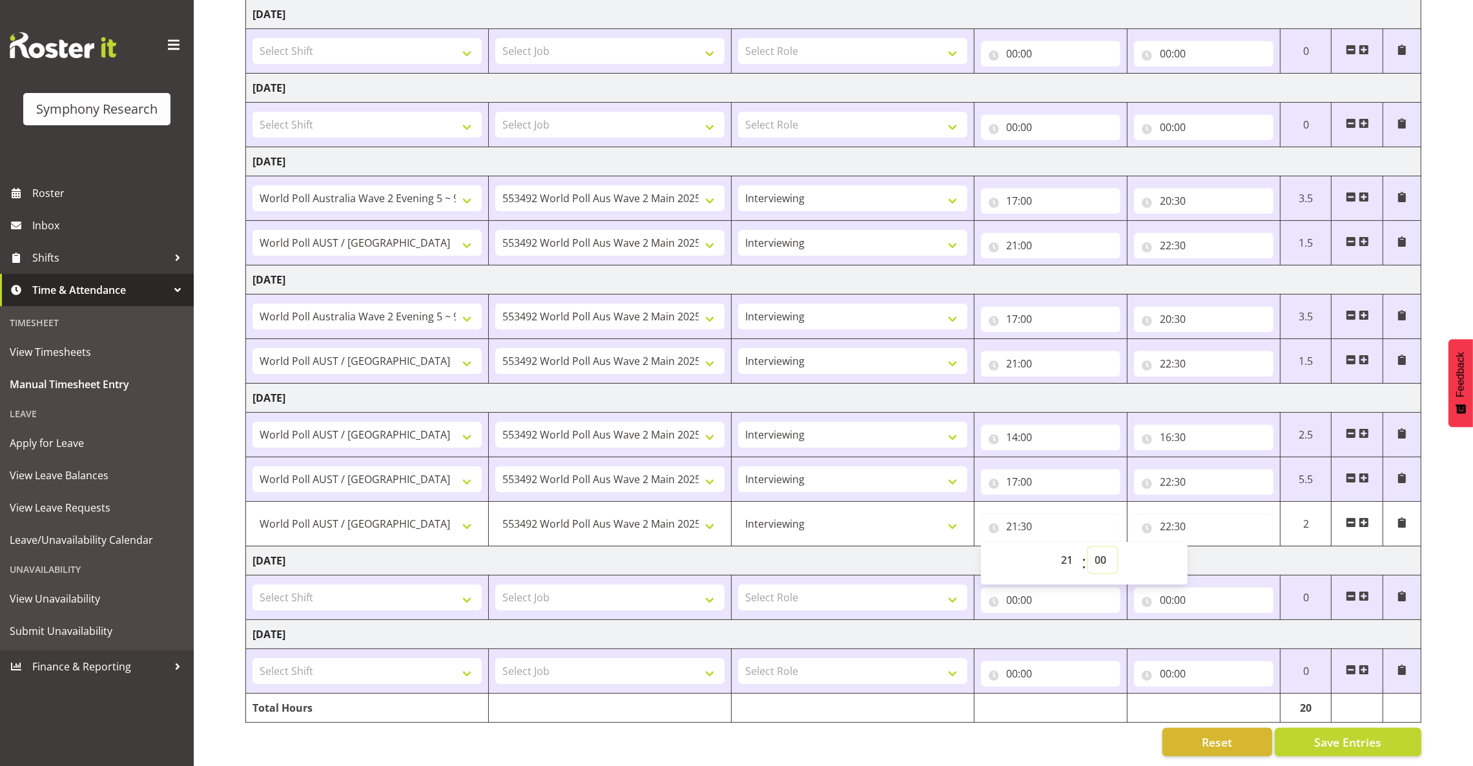
type input "21:00"
click at [1326, 734] on span "Save Entries" at bounding box center [1347, 742] width 67 height 17
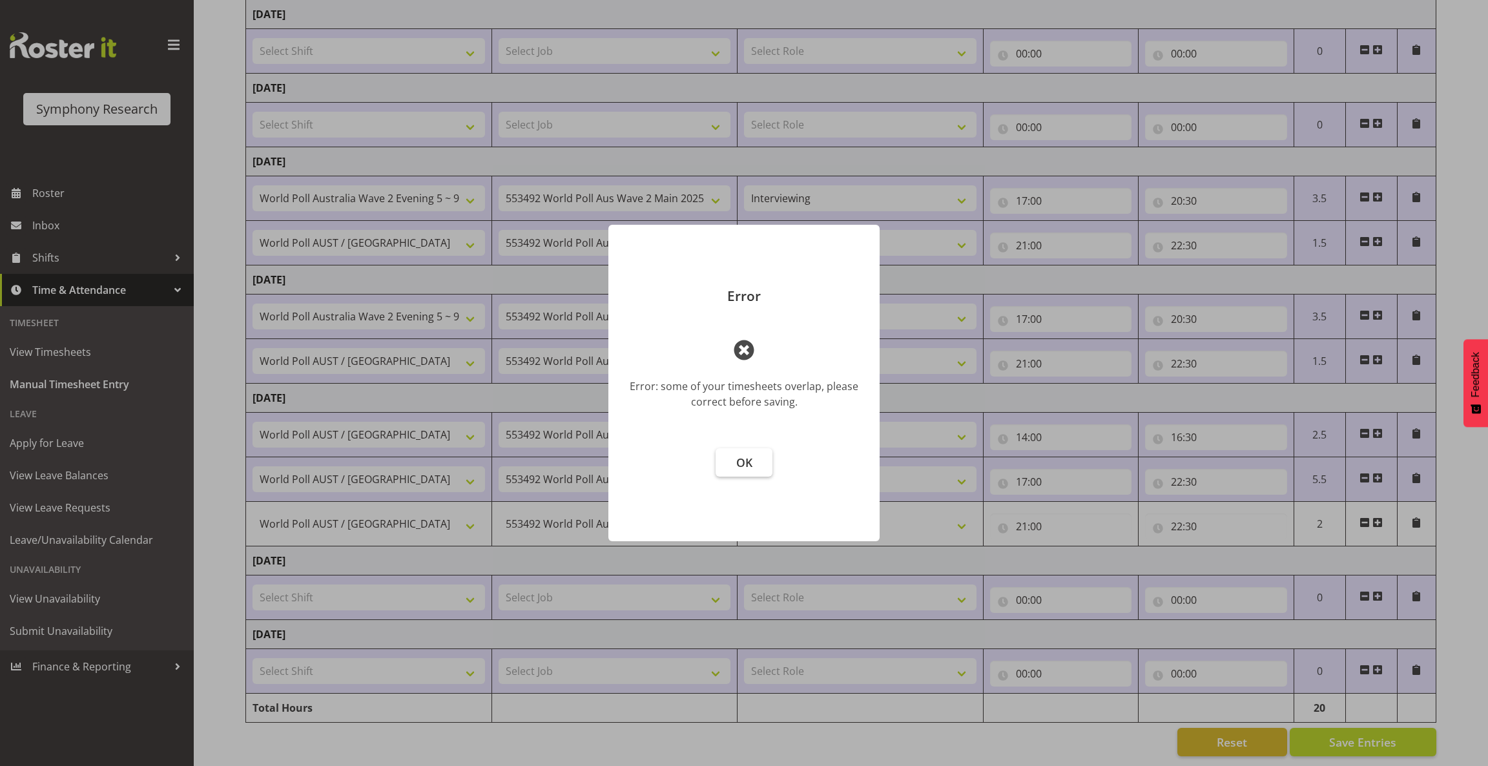
click at [742, 464] on span "OK" at bounding box center [744, 462] width 16 height 15
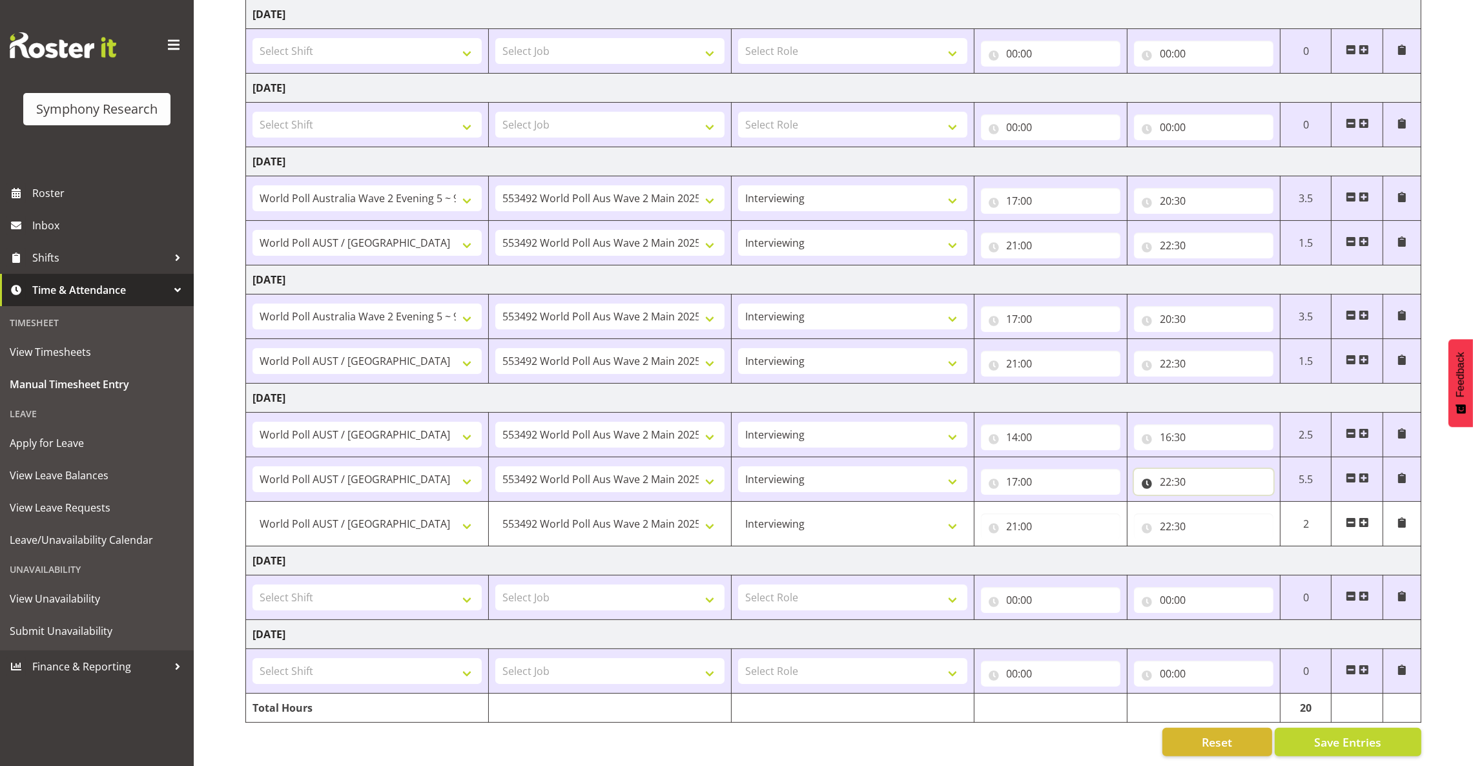
click at [1162, 469] on input "22:30" at bounding box center [1203, 482] width 139 height 26
click at [1220, 502] on select "00 01 02 03 04 05 06 07 08 09 10 11 12 13 14 15 16 17 18 19 20 21 22 23" at bounding box center [1222, 515] width 29 height 26
select select "20"
click at [1208, 502] on select "00 01 02 03 04 05 06 07 08 09 10 11 12 13 14 15 16 17 18 19 20 21 22 23" at bounding box center [1222, 515] width 29 height 26
type input "20:30"
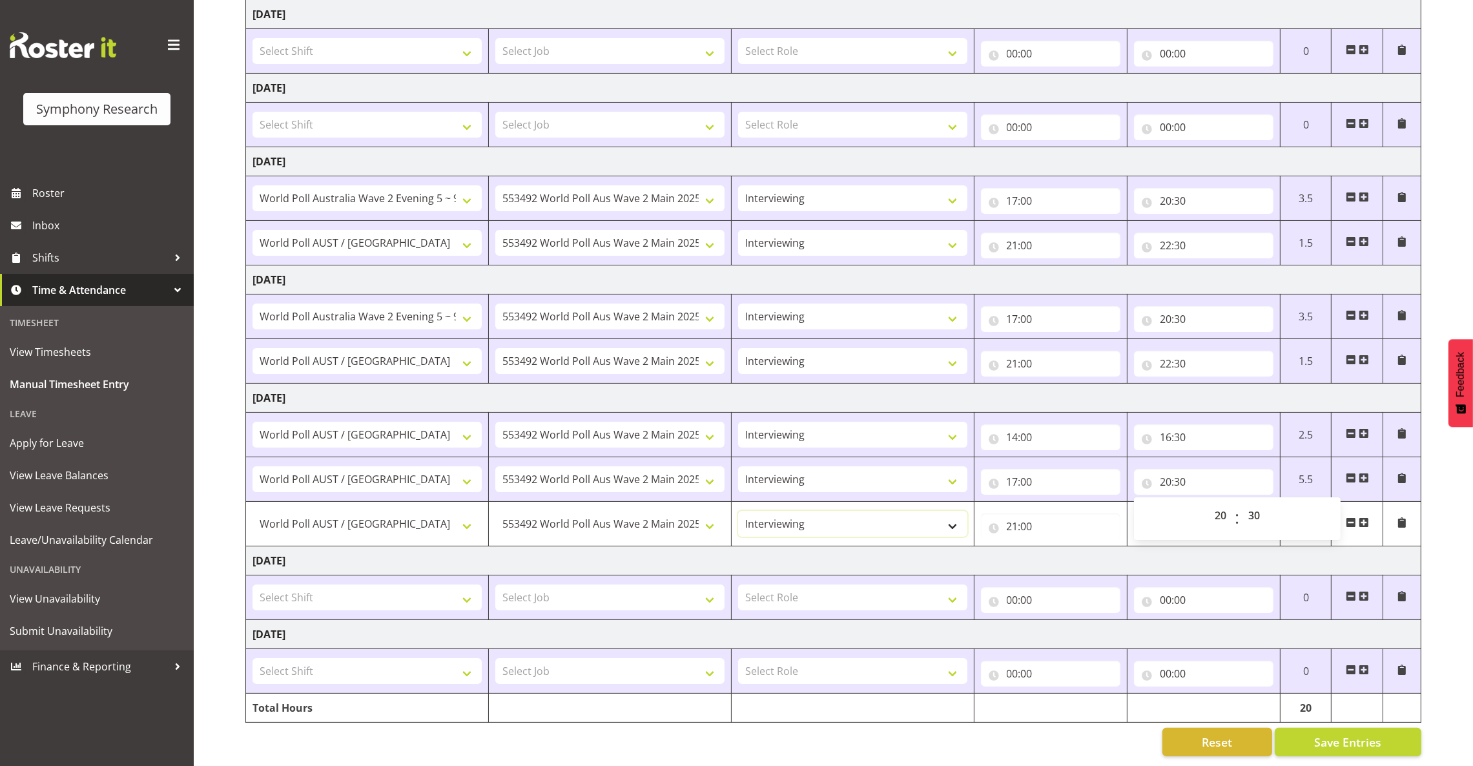
click at [919, 514] on select "Briefing Interviewing" at bounding box center [852, 524] width 229 height 26
click at [1332, 734] on span "Save Entries" at bounding box center [1347, 742] width 67 height 17
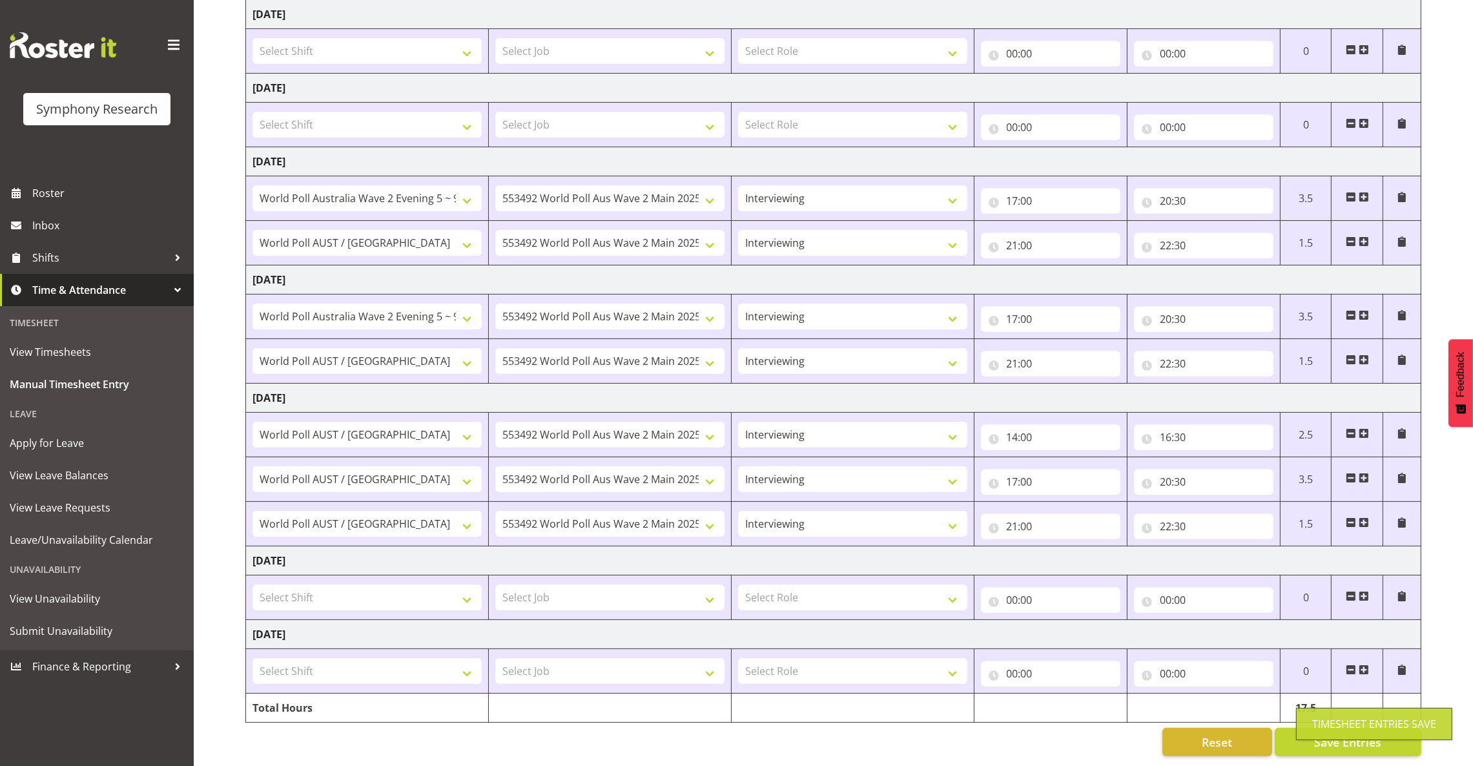
click at [1336, 727] on div "Timesheet Entries Save" at bounding box center [1374, 723] width 124 height 15
click at [468, 304] on select "!!Project Briefing (Job to be assigned) !!Weekend Residential (Roster IT Shift …" at bounding box center [367, 317] width 229 height 26
select select "9699"
click at [253, 304] on select "!!Project Briefing (Job to be assigned) !!Weekend Residential (Roster IT Shift …" at bounding box center [367, 317] width 229 height 26
click at [1362, 736] on span "Save Entries" at bounding box center [1347, 742] width 67 height 17
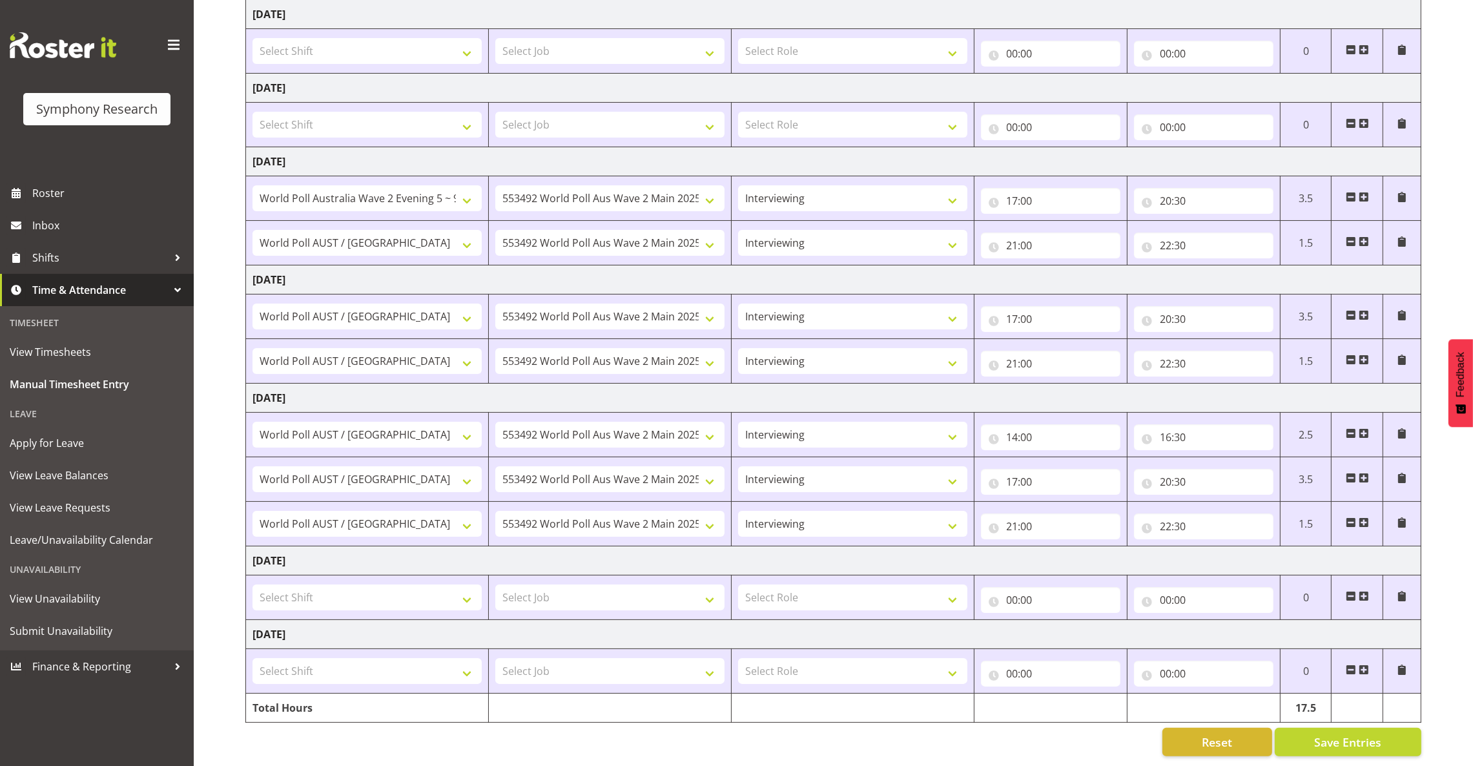
click at [49, 294] on span "Time & Attendance" at bounding box center [100, 289] width 136 height 19
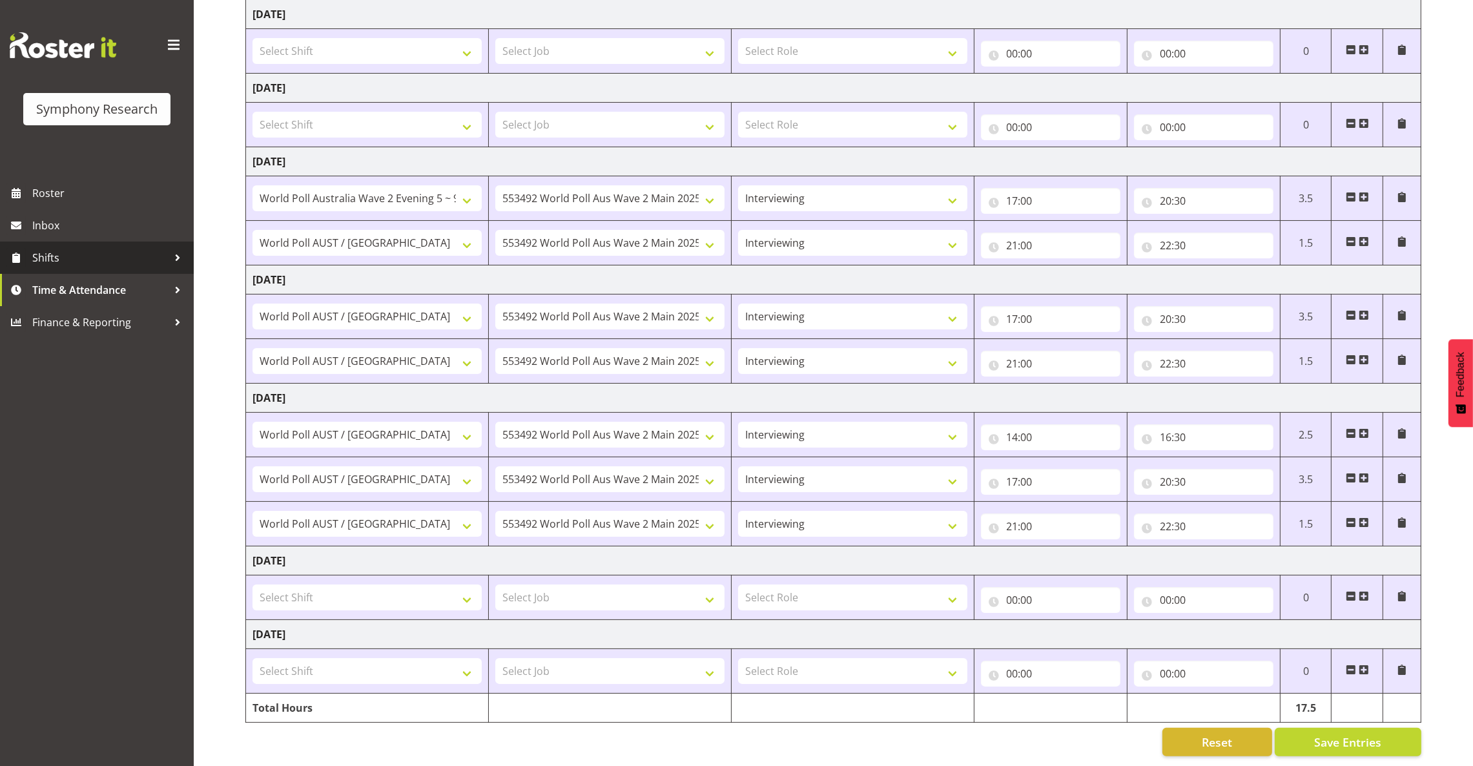
click at [59, 267] on link "Shifts" at bounding box center [97, 258] width 194 height 32
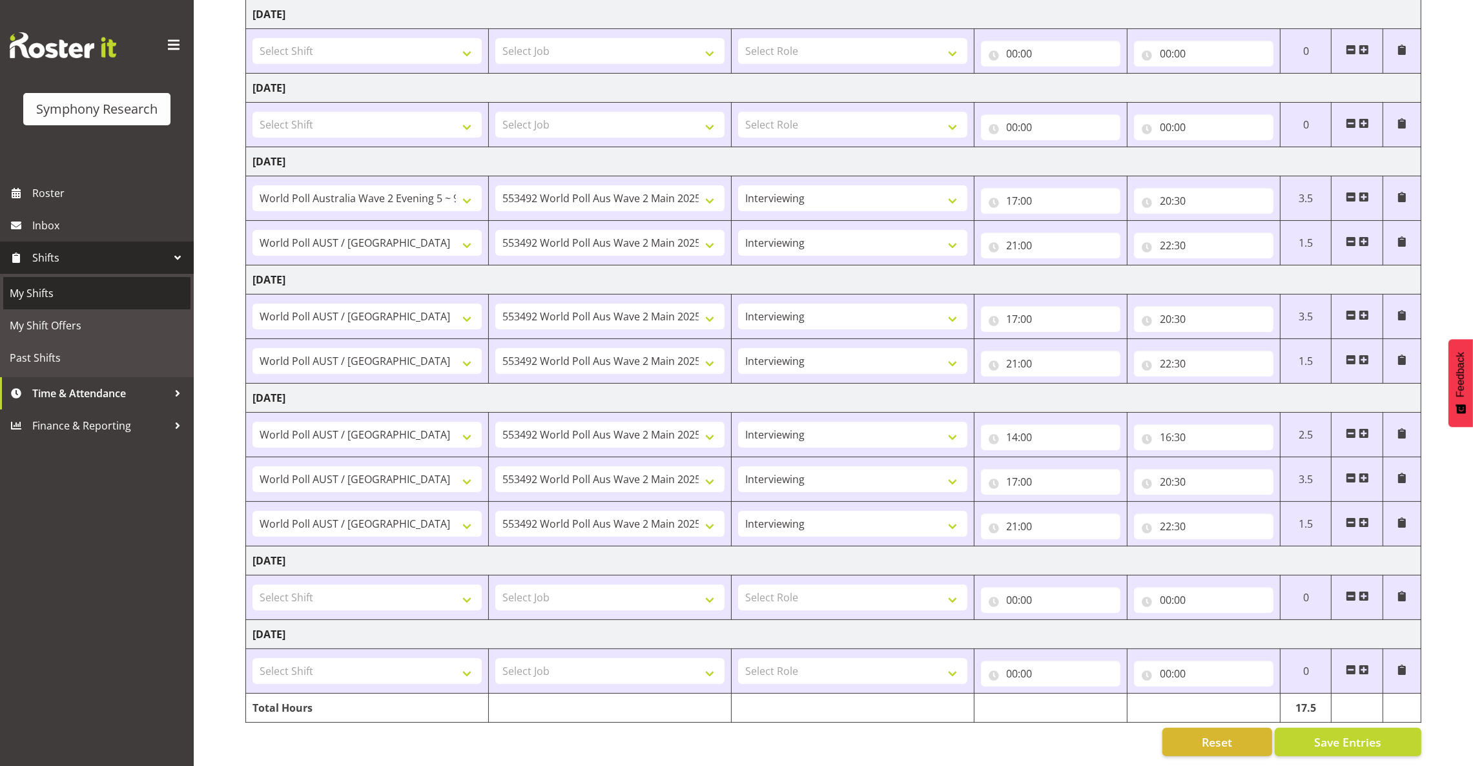
click at [45, 298] on span "My Shifts" at bounding box center [97, 293] width 174 height 19
